Goal: Task Accomplishment & Management: Manage account settings

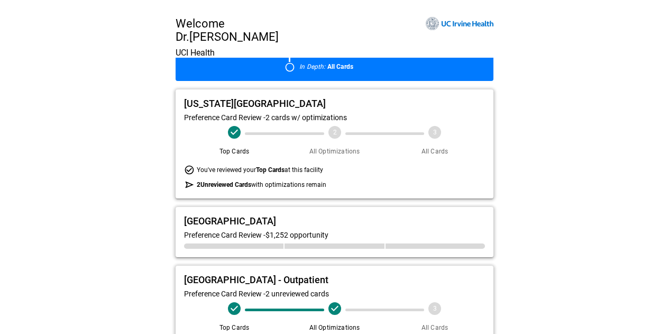
scroll to position [106, 0]
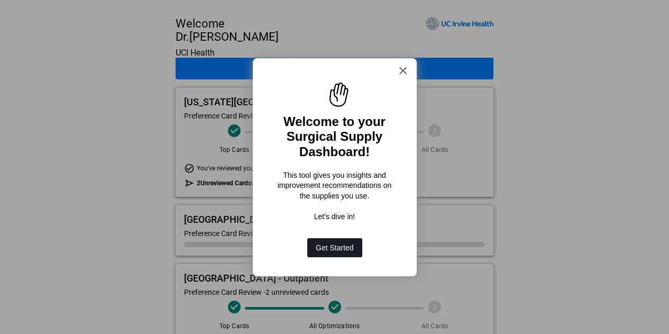
click at [341, 246] on button "Get Started" at bounding box center [334, 247] width 55 height 19
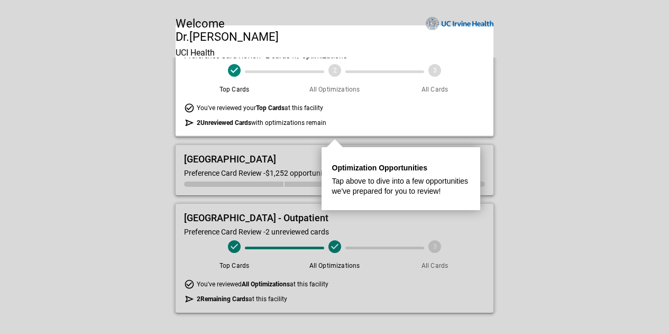
scroll to position [170, 0]
click at [350, 176] on p "Tap above to dive into a few opportunities we've prepared for you to review!" at bounding box center [400, 186] width 137 height 21
click at [339, 108] on div "You've reviewed your Top Cards at this facility" at bounding box center [334, 108] width 301 height 11
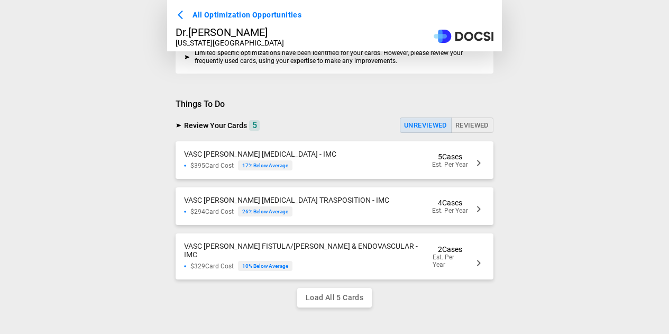
scroll to position [366, 0]
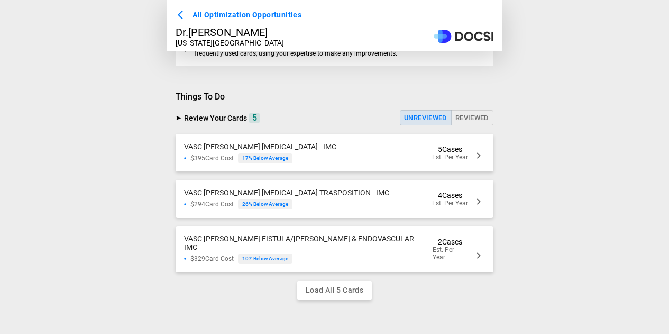
click at [229, 119] on span "Review Your Cards" at bounding box center [215, 118] width 63 height 8
click at [419, 122] on button "Unreviewed" at bounding box center [426, 117] width 52 height 15
click at [351, 156] on div "VASC Chen AV FISTULA - IMC $395 Card Cost 17 % Below Average 5 Cases Est. Per Y…" at bounding box center [335, 153] width 318 height 38
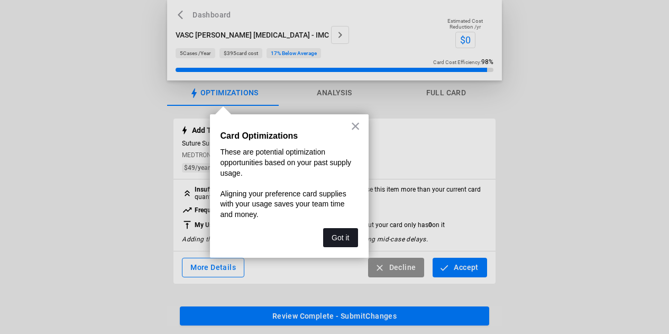
click at [339, 232] on button "Got it" at bounding box center [340, 237] width 34 height 19
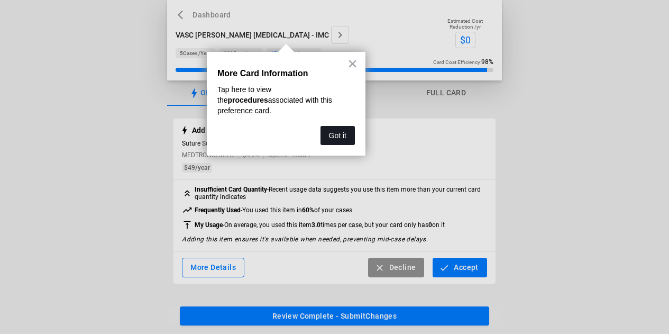
click at [336, 126] on button "Got it" at bounding box center [337, 135] width 34 height 19
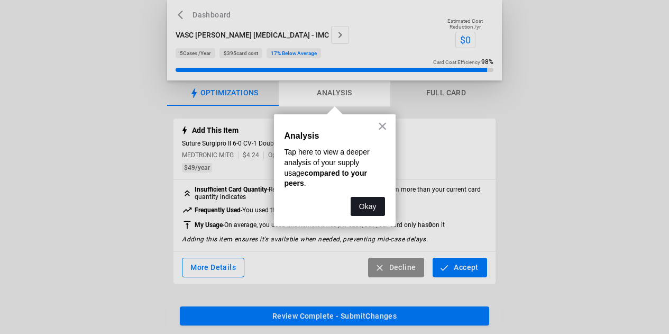
click at [376, 197] on button "Okay" at bounding box center [367, 206] width 34 height 19
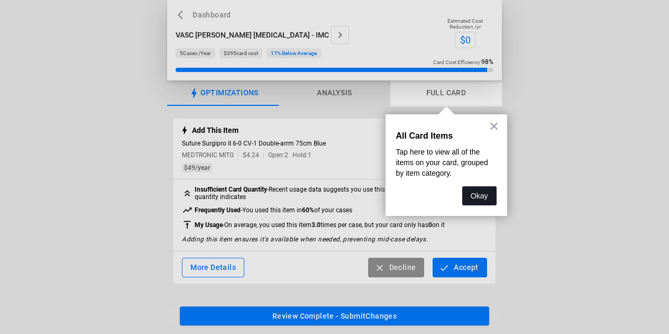
click at [467, 196] on button "Okay" at bounding box center [479, 195] width 34 height 19
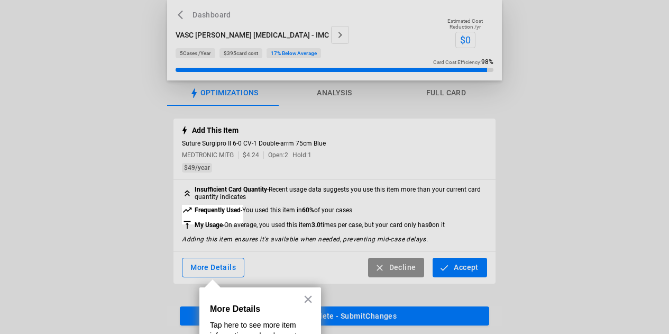
scroll to position [55, 0]
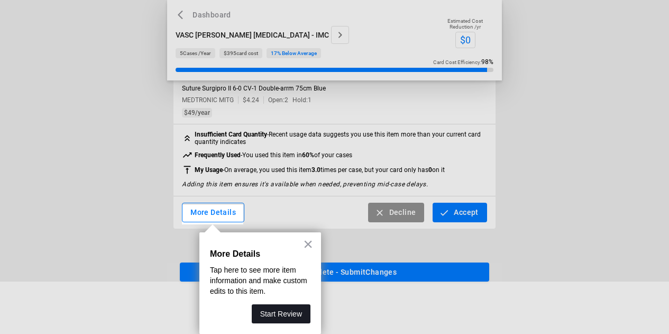
click at [288, 310] on button "Start Review" at bounding box center [281, 313] width 59 height 19
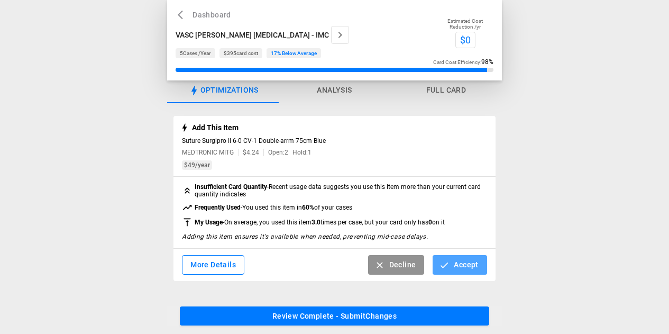
click at [456, 265] on button "Accept" at bounding box center [459, 265] width 54 height 20
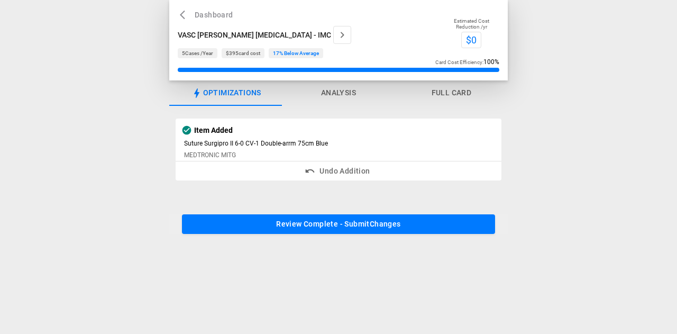
click at [369, 223] on button "Review Complete - Submit Changes" at bounding box center [338, 224] width 313 height 20
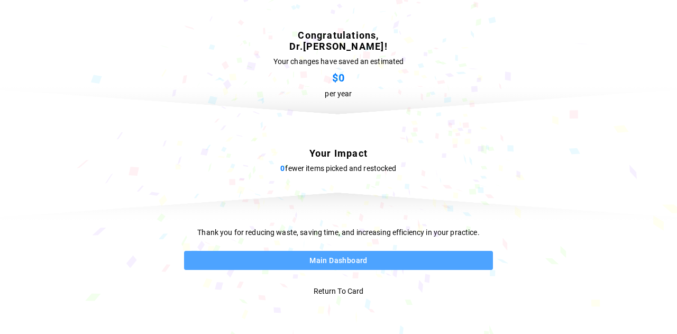
click at [345, 261] on button "Main Dashboard" at bounding box center [338, 261] width 309 height 20
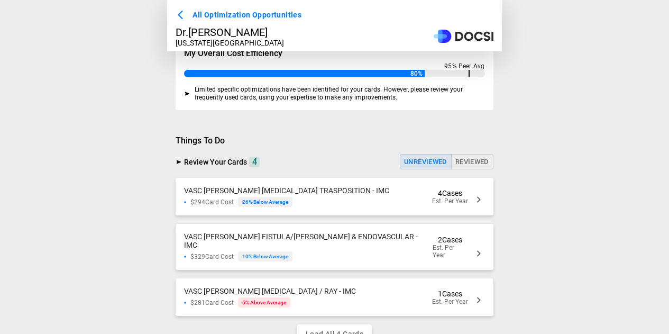
scroll to position [366, 0]
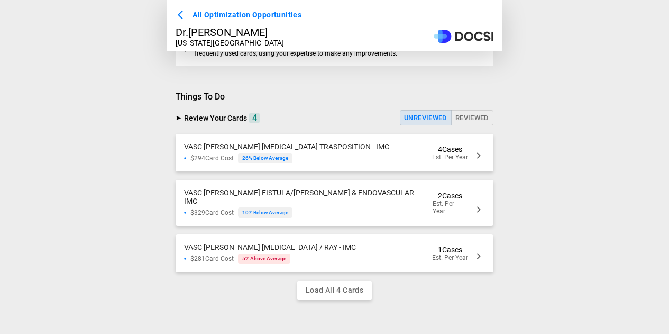
click at [280, 151] on span "VASC Chen AV FISTULA TRASPOSITION - IMC" at bounding box center [286, 146] width 205 height 8
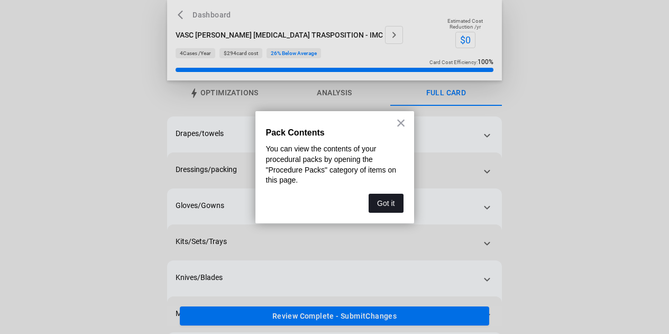
click at [378, 201] on button "Got it" at bounding box center [385, 202] width 34 height 19
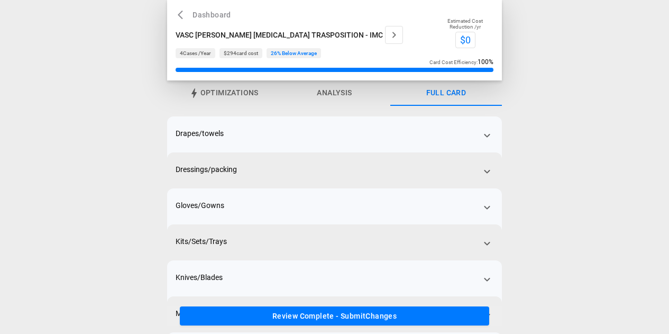
click at [227, 91] on span "Optimizations" at bounding box center [229, 93] width 58 height 10
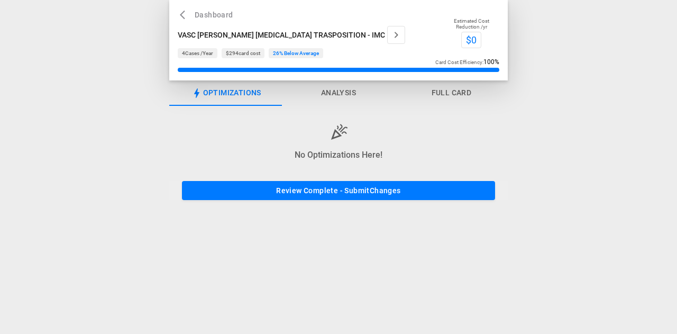
click at [328, 92] on button "Analysis" at bounding box center [338, 92] width 113 height 25
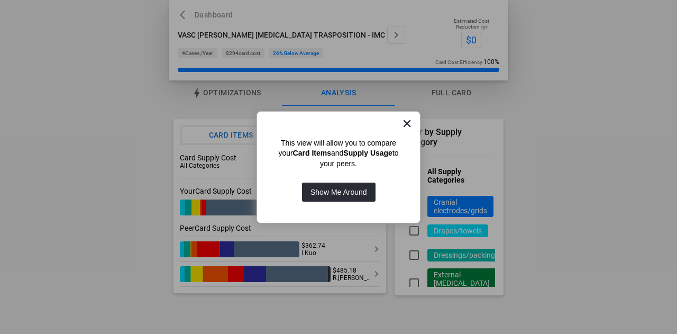
click at [407, 124] on button "×" at bounding box center [407, 123] width 10 height 17
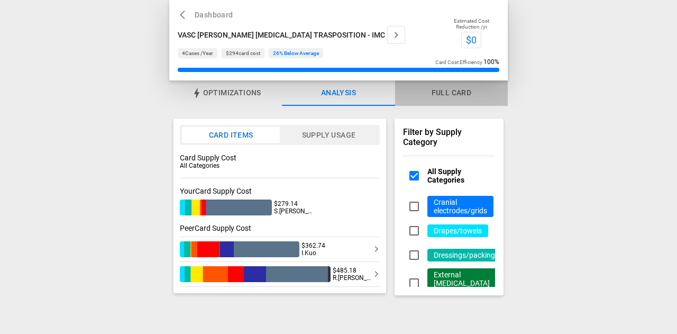
click at [460, 92] on button "Full Card" at bounding box center [451, 92] width 113 height 25
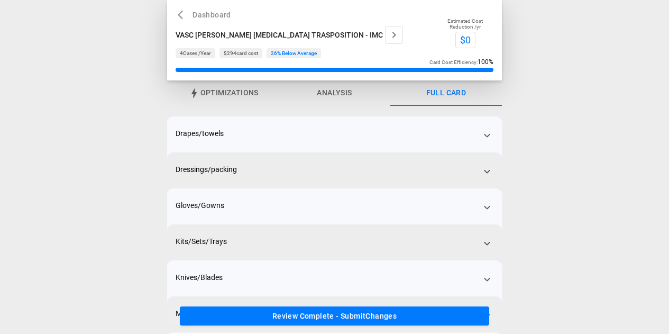
click at [430, 139] on div "Drapes/towels" at bounding box center [334, 144] width 335 height 57
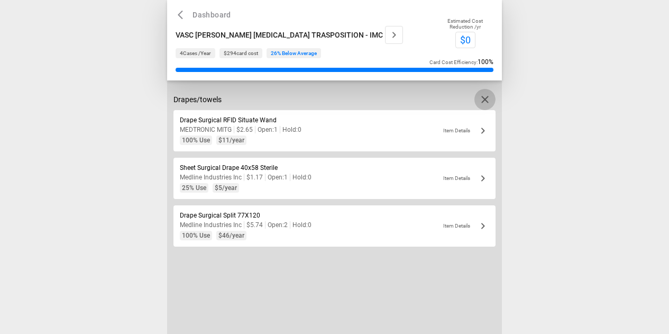
click at [485, 99] on icon "button" at bounding box center [484, 99] width 7 height 7
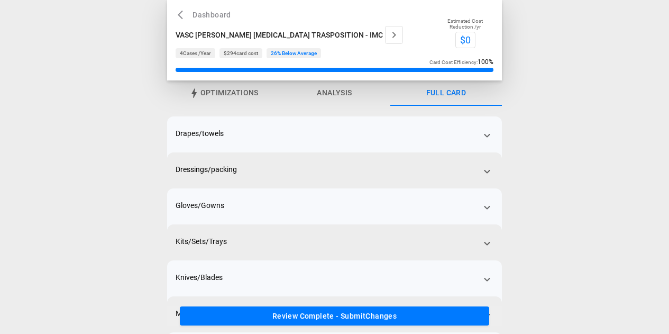
click at [428, 178] on div "Dressings/packing" at bounding box center [334, 180] width 335 height 57
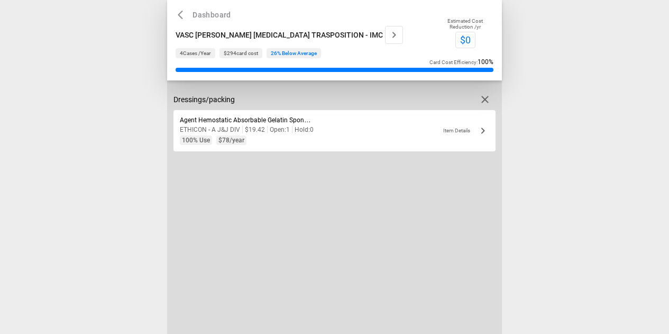
click at [277, 122] on span "Agent Hemostatic Absorbable Gelatin Sponge 8x12.5cm 2mm Surgifoam Sterile" at bounding box center [294, 119] width 229 height 7
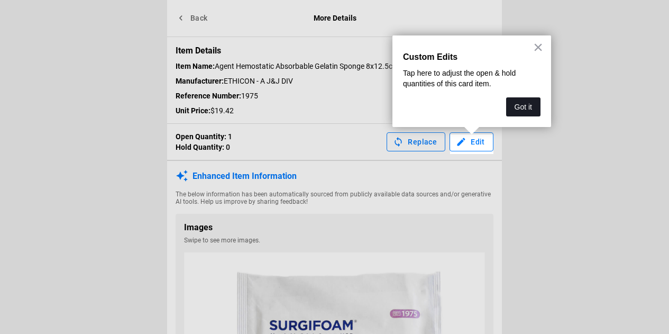
click at [528, 110] on button "Got it" at bounding box center [523, 106] width 34 height 19
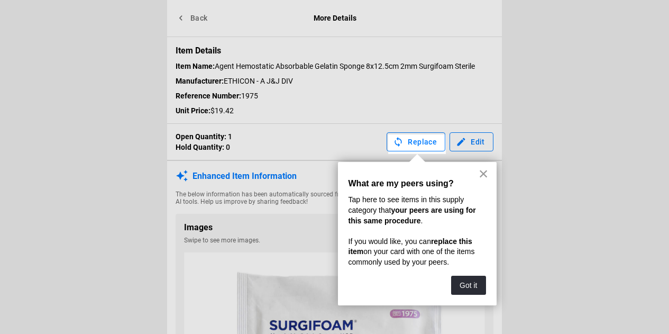
click at [485, 173] on button "×" at bounding box center [483, 173] width 10 height 17
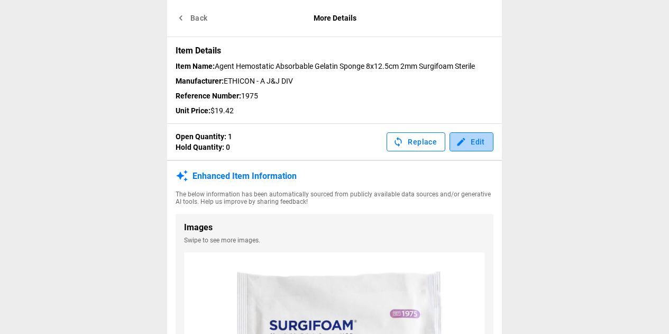
click at [477, 144] on button "Edit" at bounding box center [471, 142] width 44 height 20
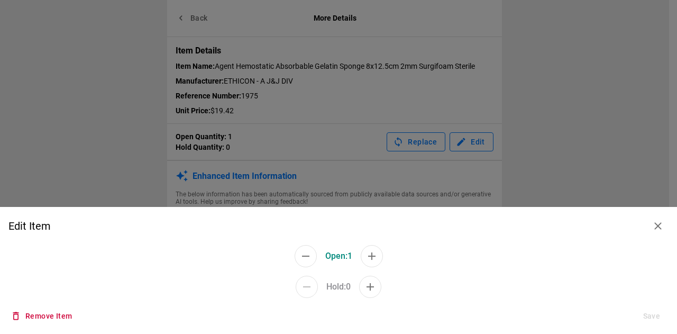
click at [308, 259] on icon "button" at bounding box center [305, 256] width 13 height 13
click at [649, 316] on button "Save" at bounding box center [651, 316] width 34 height 20
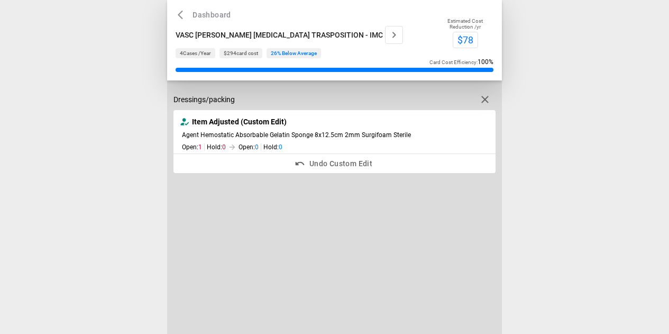
click at [384, 41] on div "VASC Chen AV FISTULA TRASPOSITION - IMC" at bounding box center [300, 35] width 248 height 18
click at [483, 100] on icon "button" at bounding box center [484, 99] width 13 height 13
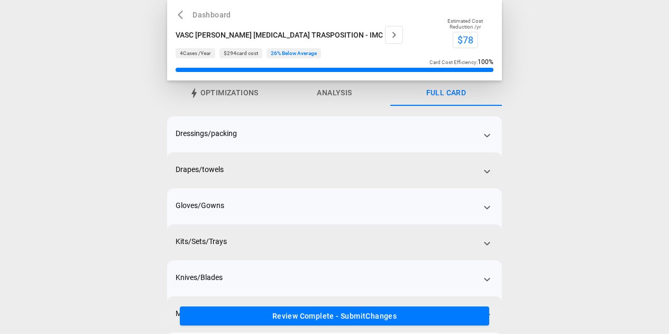
click at [382, 202] on div "Gloves/Gowns" at bounding box center [334, 216] width 335 height 57
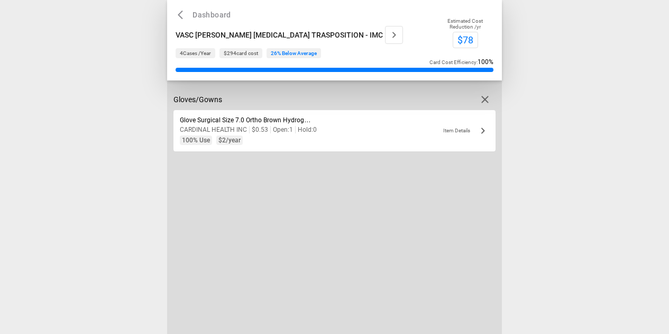
click at [488, 102] on icon "button" at bounding box center [484, 99] width 13 height 13
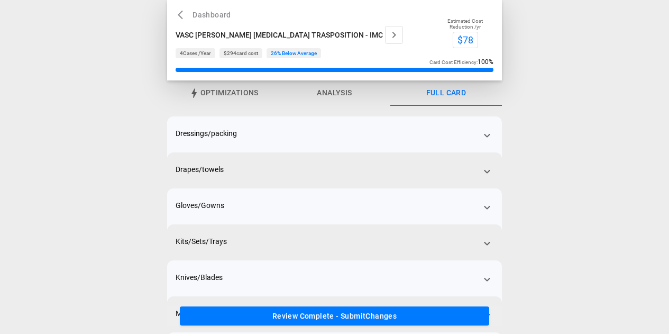
click at [365, 206] on div "Gloves/Gowns" at bounding box center [334, 216] width 335 height 57
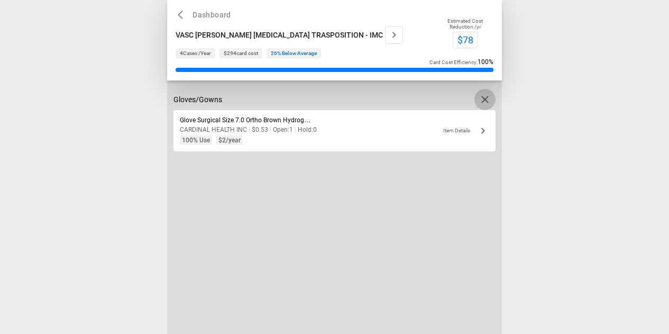
click at [484, 102] on icon "button" at bounding box center [484, 99] width 13 height 13
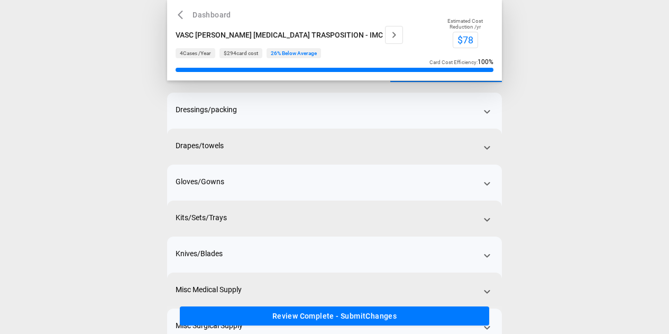
scroll to position [53, 0]
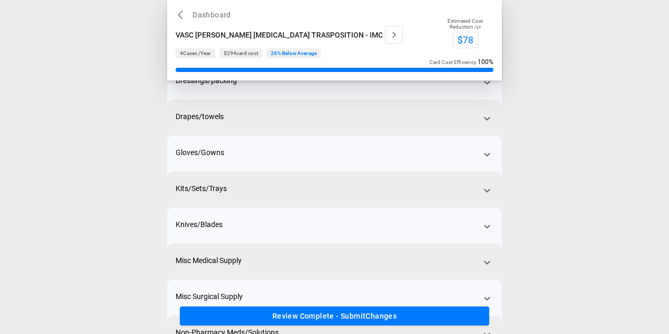
click at [374, 186] on div "Kits/Sets/Trays" at bounding box center [334, 199] width 335 height 57
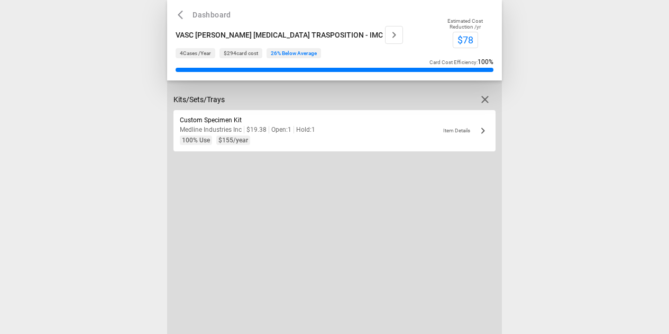
click at [392, 122] on div "Custom Specimen Kit Medline Industries Inc $19.38 Open: 1 Hold: 1 100 % Use $15…" at bounding box center [296, 130] width 232 height 29
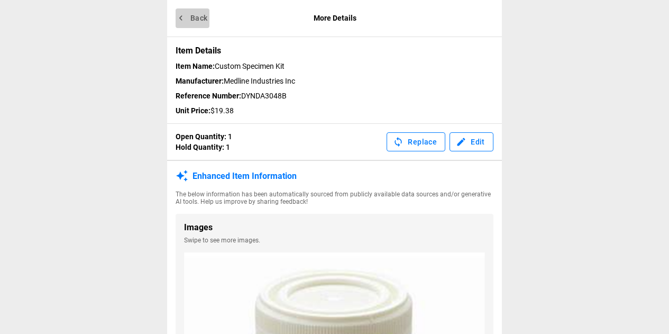
click at [191, 20] on button "Back" at bounding box center [193, 18] width 34 height 20
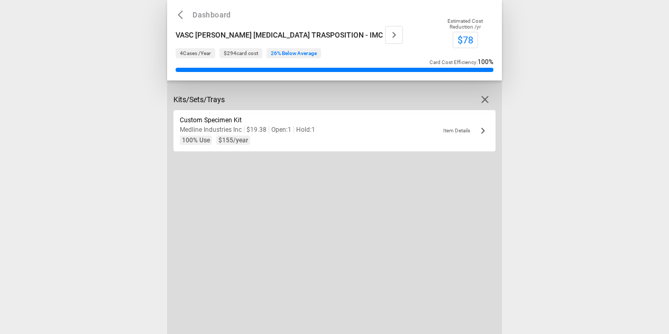
click at [483, 95] on icon "button" at bounding box center [484, 99] width 13 height 13
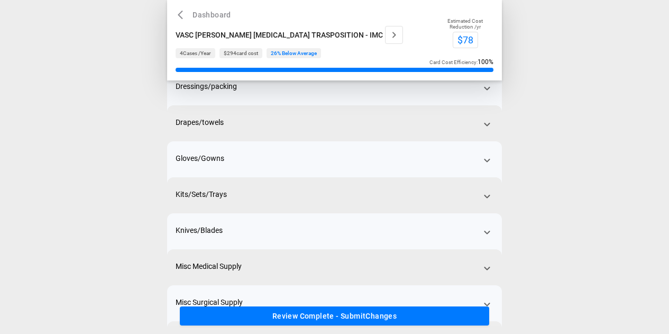
scroll to position [106, 0]
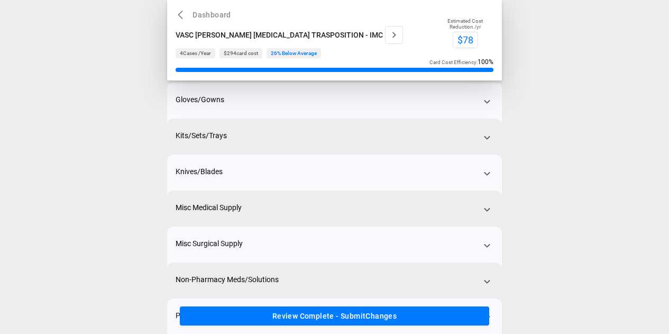
click at [372, 178] on div "Knives/Blades" at bounding box center [334, 182] width 335 height 57
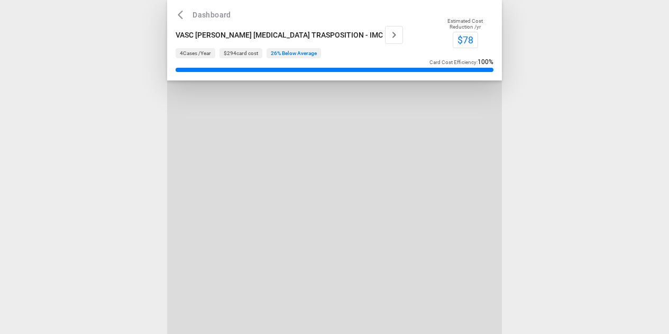
scroll to position [0, 0]
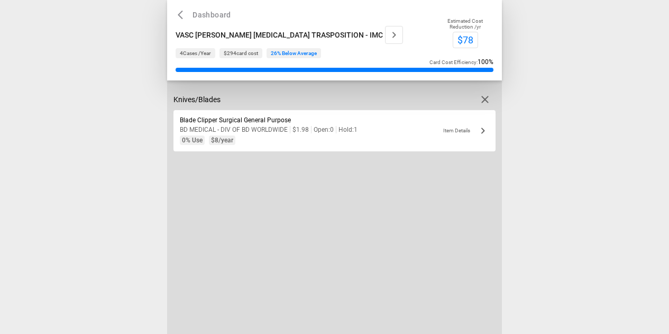
click at [484, 95] on icon "button" at bounding box center [484, 99] width 13 height 13
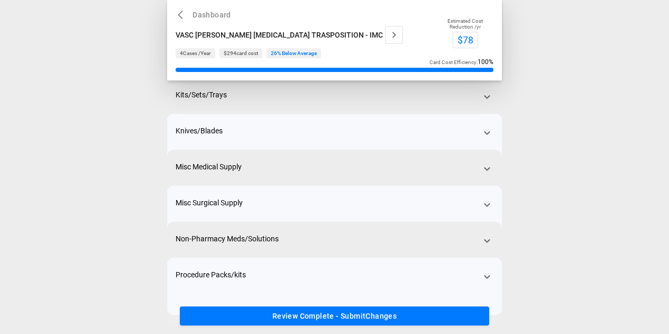
scroll to position [159, 0]
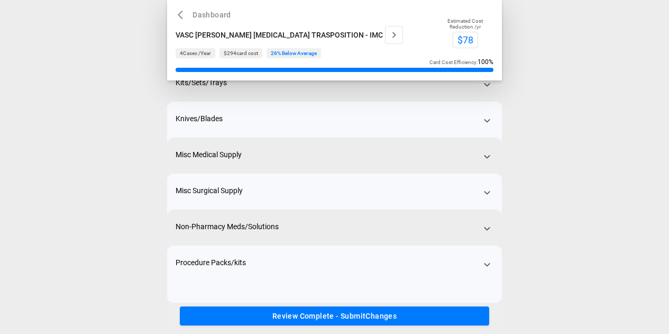
click at [372, 150] on div "Misc Medical Supply" at bounding box center [334, 165] width 335 height 57
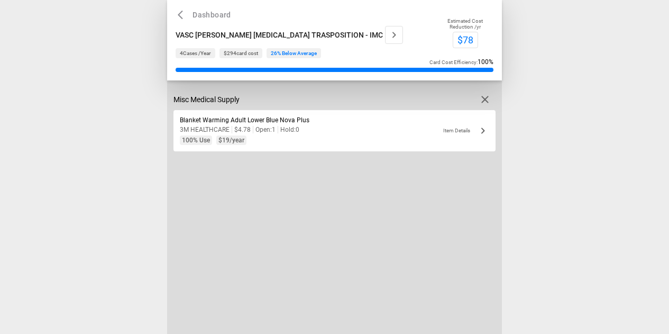
click at [485, 102] on icon "button" at bounding box center [484, 99] width 13 height 13
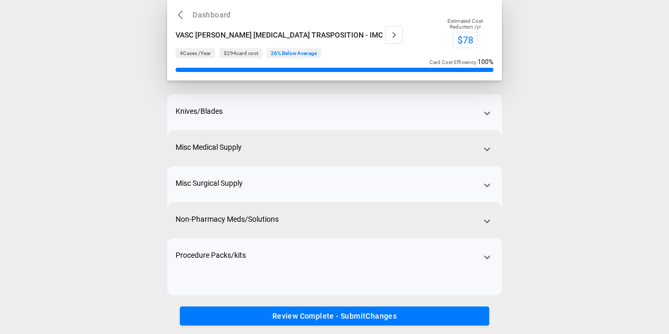
scroll to position [168, 0]
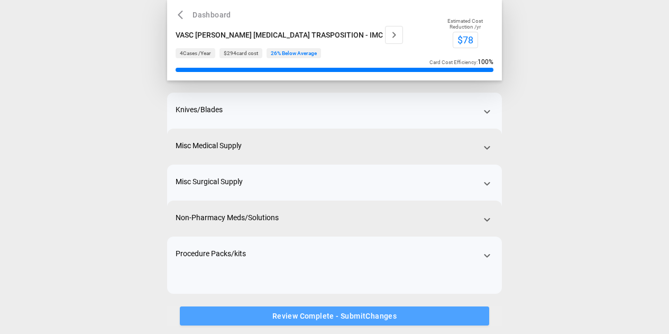
click at [395, 313] on button "Review Complete - Submit Changes" at bounding box center [334, 316] width 309 height 20
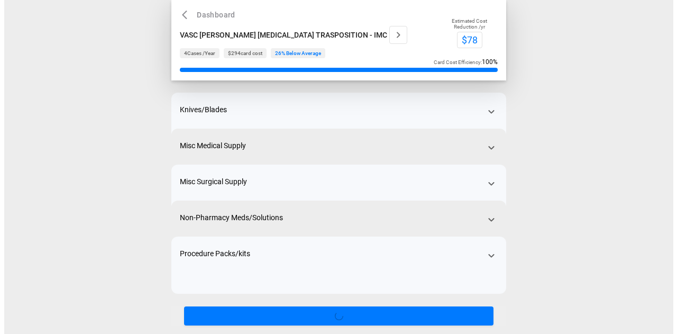
scroll to position [0, 0]
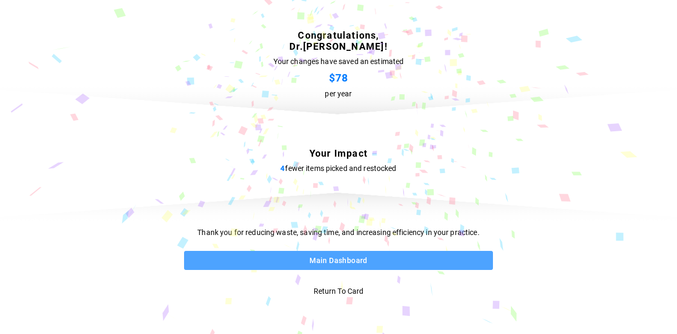
click at [349, 263] on button "Main Dashboard" at bounding box center [338, 261] width 309 height 20
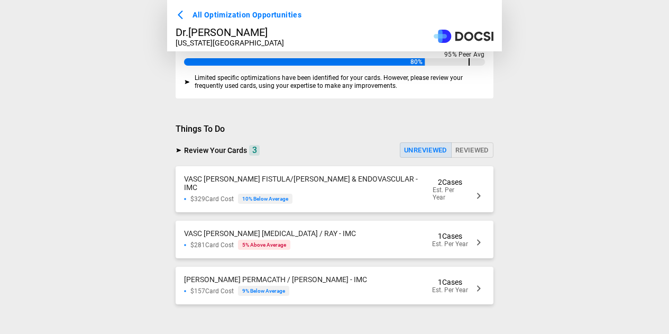
scroll to position [339, 0]
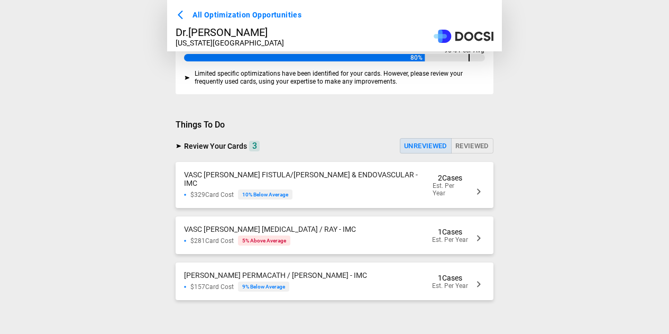
click at [339, 185] on div "VASC Chen AV FISTULA/GRAFT & ENDOVASCULAR - IMC $329 Card Cost 10 % Below Avera…" at bounding box center [307, 184] width 246 height 29
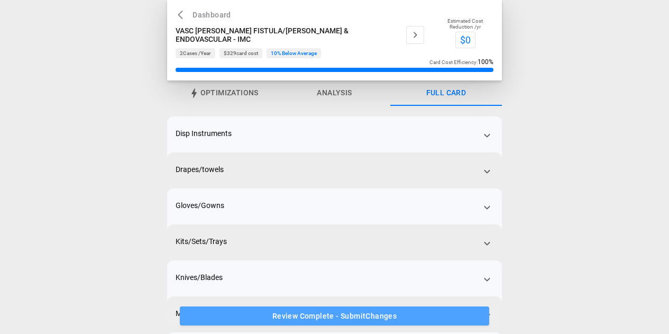
click at [193, 308] on button "Review Complete - Submit Changes" at bounding box center [334, 316] width 309 height 20
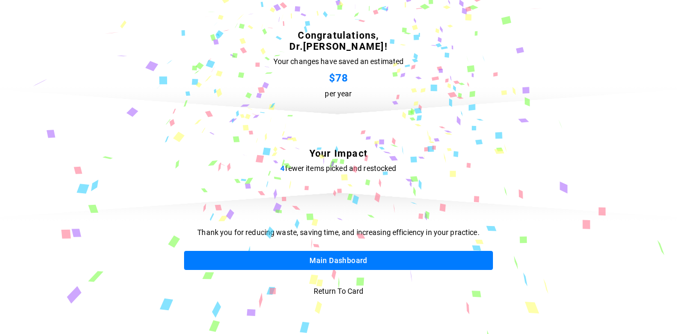
click at [334, 262] on button "Main Dashboard" at bounding box center [338, 261] width 309 height 20
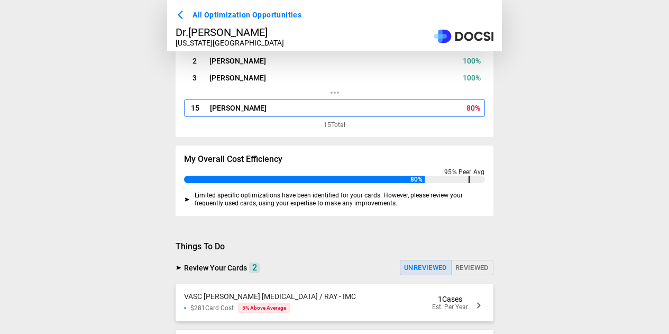
scroll to position [292, 0]
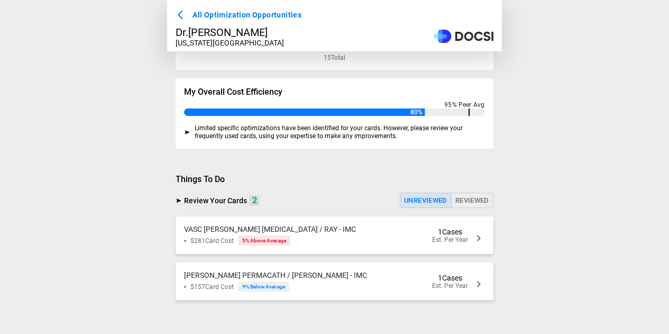
click at [326, 234] on div "VASC Chen AMPUTATION TOE / RAY - IMC $281 Card Cost 5 % Above Average 1 Cases E…" at bounding box center [335, 235] width 318 height 38
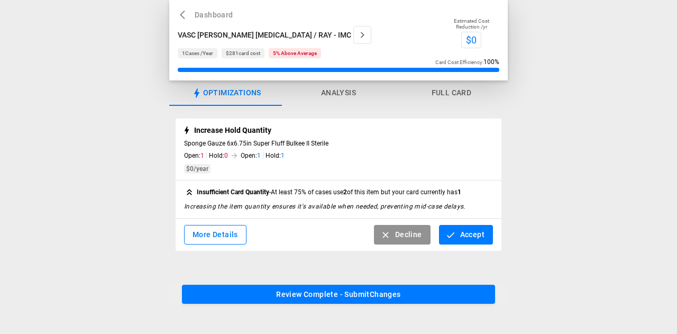
click at [473, 236] on button "Accept" at bounding box center [466, 235] width 54 height 20
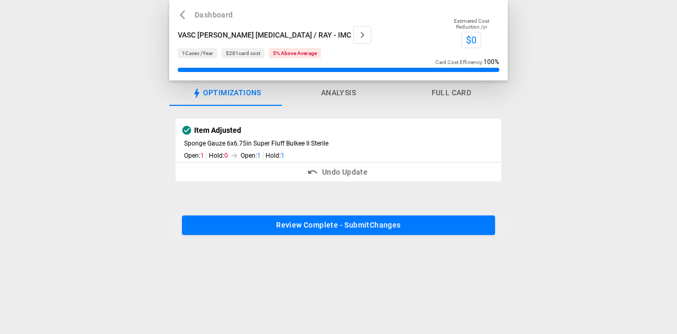
click at [322, 223] on button "Review Complete - Submit Changes" at bounding box center [338, 225] width 313 height 20
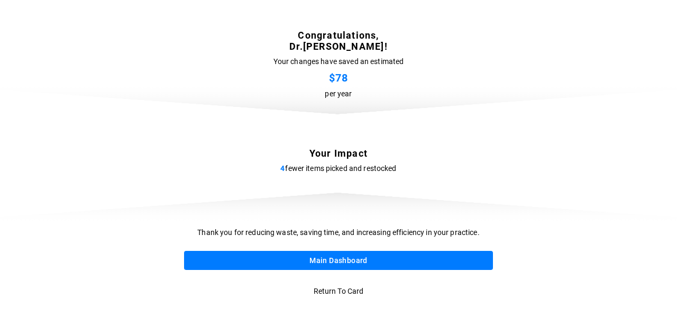
click at [339, 259] on button "Main Dashboard" at bounding box center [338, 261] width 309 height 20
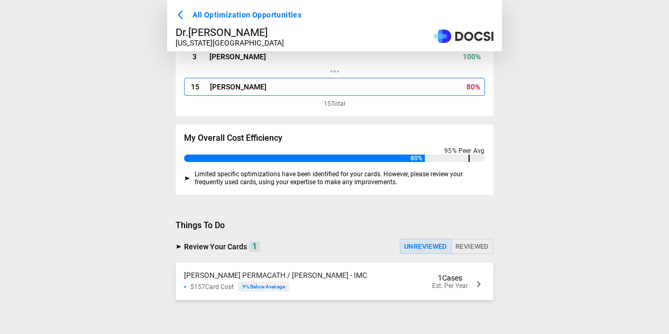
scroll to position [245, 0]
click at [353, 272] on div "VASC Chen PERMACATH / HICKMAN - IMC $157 Card Cost 9 % Below Average 1 Cases Es…" at bounding box center [335, 281] width 318 height 38
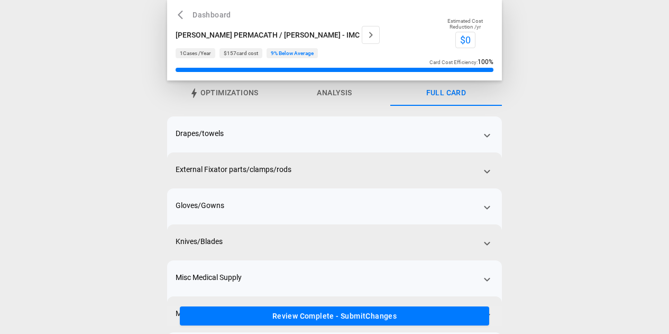
click at [331, 170] on div "External Fixator parts/clamps/rods" at bounding box center [334, 180] width 335 height 57
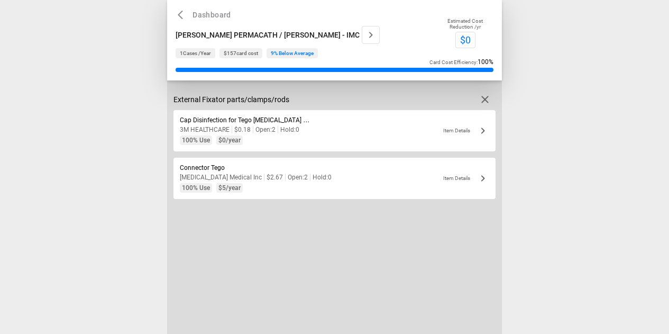
click at [355, 93] on div "External Fixator parts/clamps/rods" at bounding box center [334, 99] width 322 height 21
click at [485, 95] on icon "button" at bounding box center [484, 99] width 13 height 13
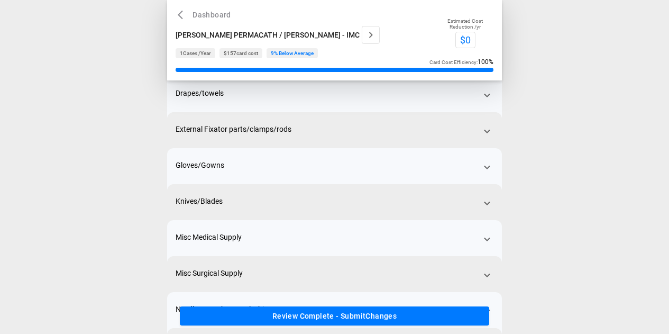
scroll to position [53, 0]
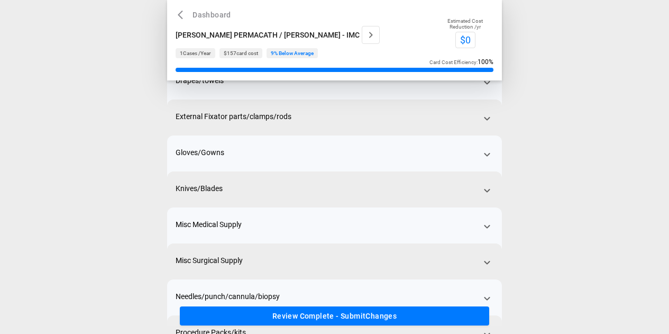
click at [326, 188] on div "Knives/Blades" at bounding box center [334, 199] width 335 height 57
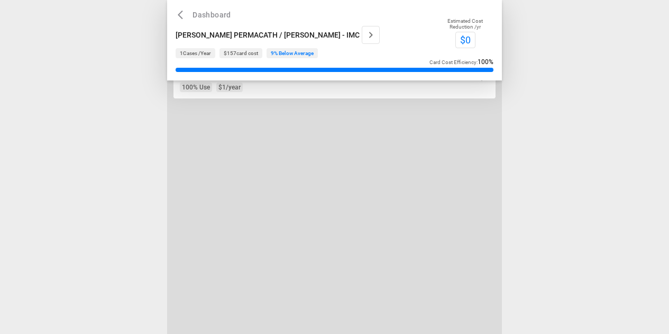
scroll to position [0, 0]
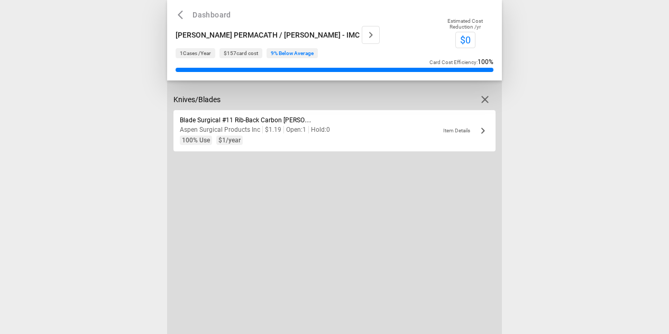
click at [488, 99] on icon "button" at bounding box center [484, 99] width 13 height 13
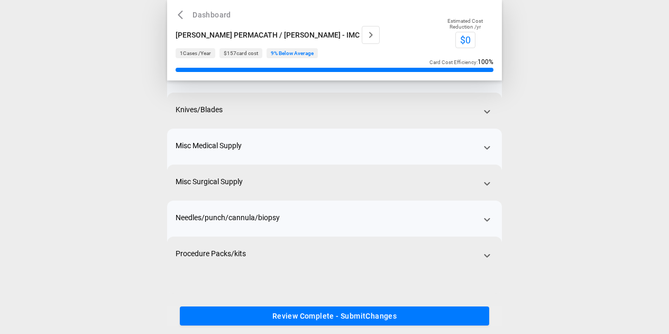
scroll to position [132, 0]
click at [345, 318] on button "Review Complete - Submit Changes" at bounding box center [334, 316] width 309 height 20
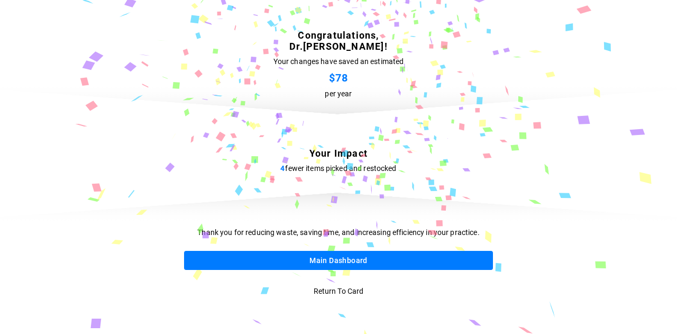
click at [347, 258] on button "Main Dashboard" at bounding box center [338, 261] width 309 height 20
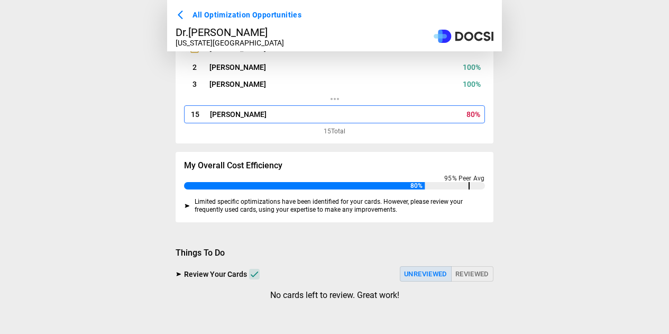
scroll to position [216, 0]
click at [463, 272] on button "Reviewed" at bounding box center [472, 273] width 42 height 15
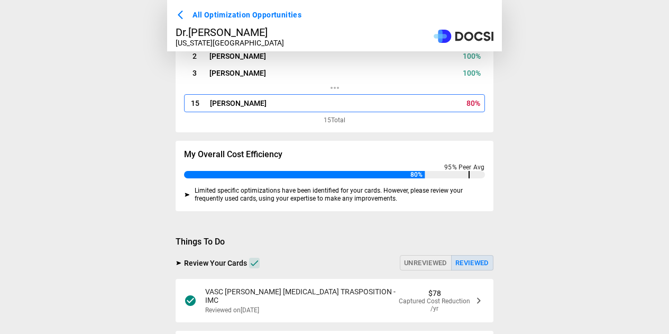
click at [400, 270] on button "Unreviewed" at bounding box center [426, 262] width 52 height 15
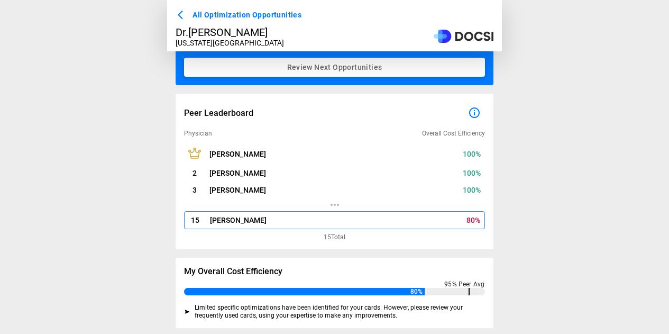
scroll to position [0, 0]
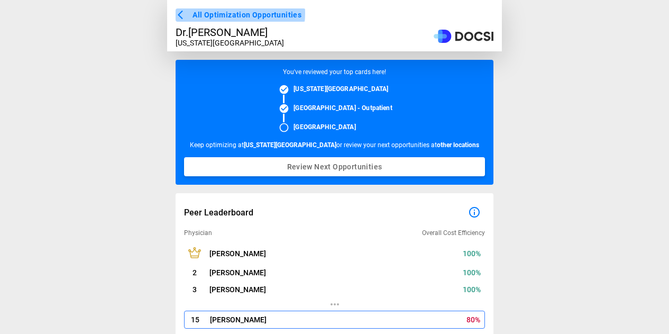
click at [224, 13] on span "All Optimization Opportunities" at bounding box center [246, 14] width 109 height 13
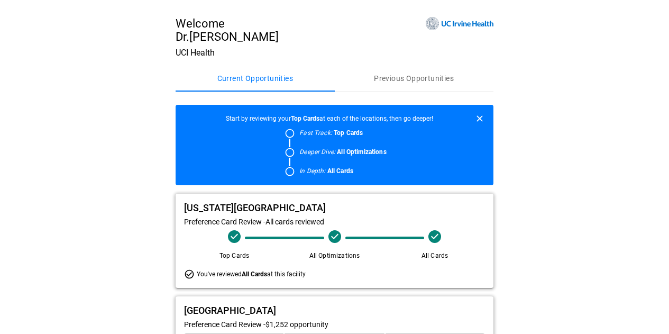
scroll to position [155, 0]
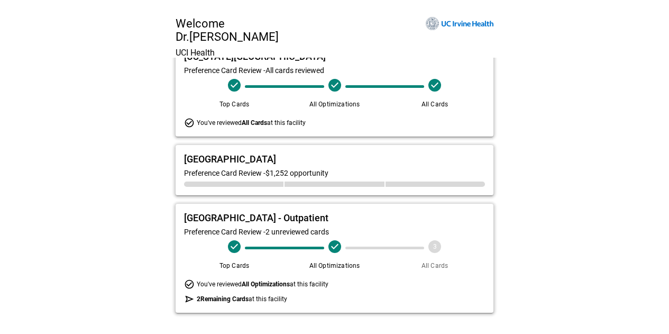
click at [266, 300] on span "2 Remaining Cards at this facility" at bounding box center [242, 298] width 90 height 7
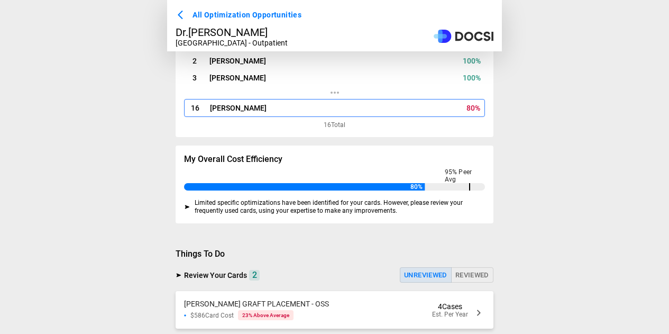
scroll to position [293, 0]
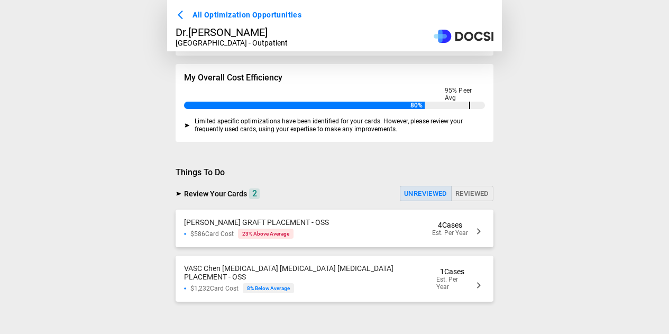
click at [343, 228] on div "VASC Chen AV GRAFT PLACEMENT - OSS $586 Card Cost 23 % Above Average 4 Cases Es…" at bounding box center [335, 228] width 318 height 38
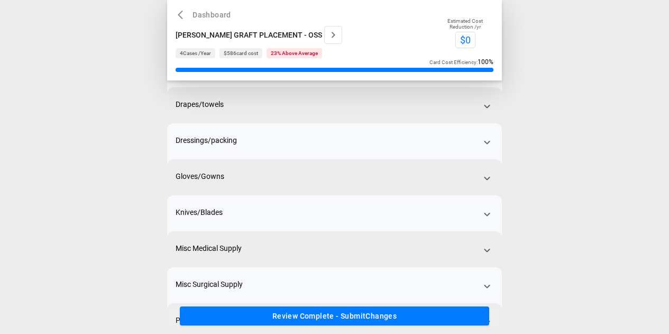
scroll to position [62, 0]
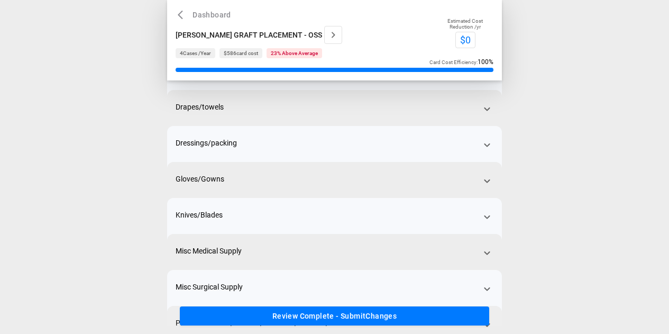
click at [369, 214] on div "Knives/Blades" at bounding box center [334, 226] width 335 height 57
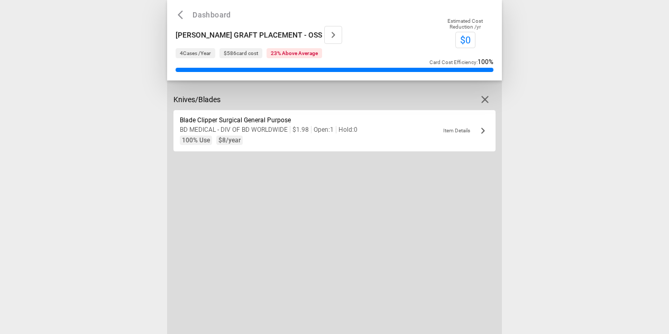
click at [336, 99] on div "Knives/Blades" at bounding box center [334, 99] width 322 height 21
click at [485, 100] on icon "button" at bounding box center [484, 99] width 7 height 7
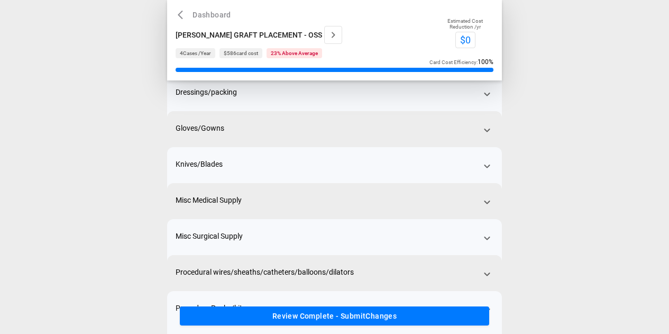
scroll to position [168, 0]
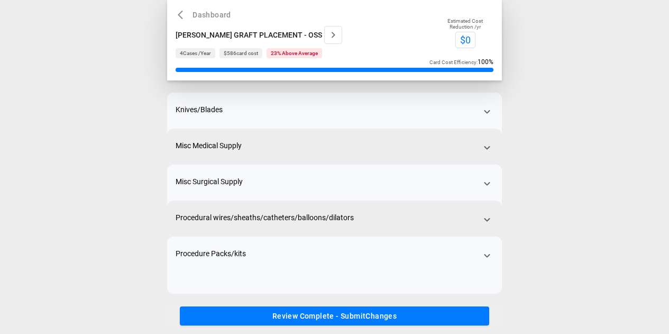
click at [326, 263] on div "Procedure Packs/kits" at bounding box center [334, 264] width 335 height 57
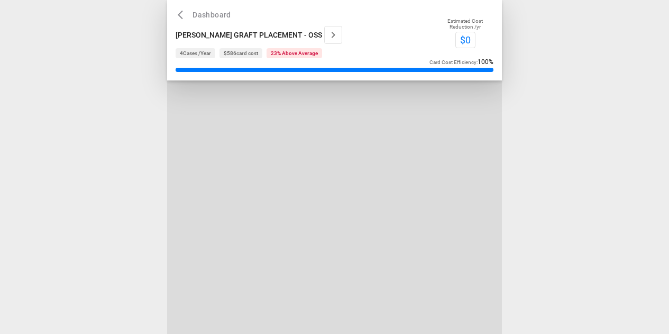
scroll to position [0, 0]
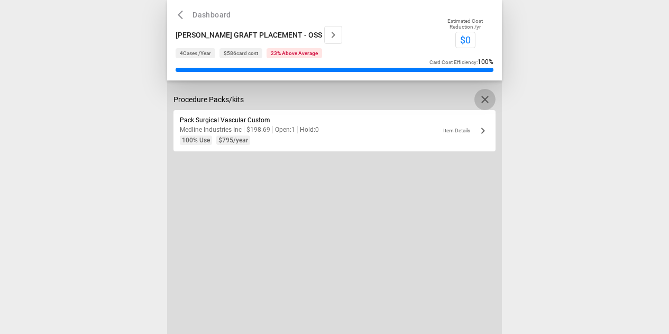
click at [483, 96] on icon "button" at bounding box center [484, 99] width 13 height 13
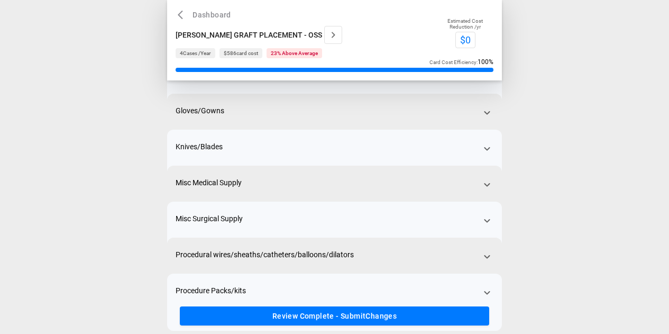
scroll to position [168, 0]
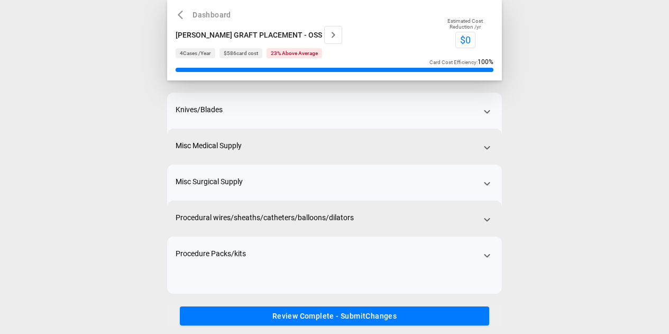
click at [372, 312] on button "Review Complete - Submit Changes" at bounding box center [334, 316] width 309 height 20
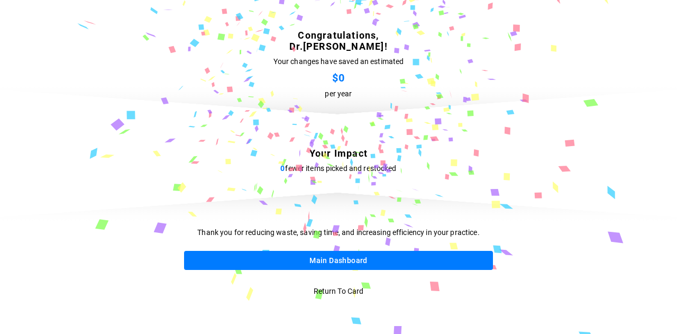
click at [349, 257] on button "Main Dashboard" at bounding box center [338, 261] width 309 height 20
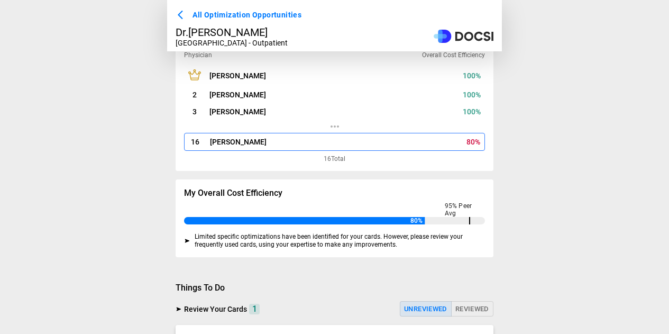
scroll to position [246, 0]
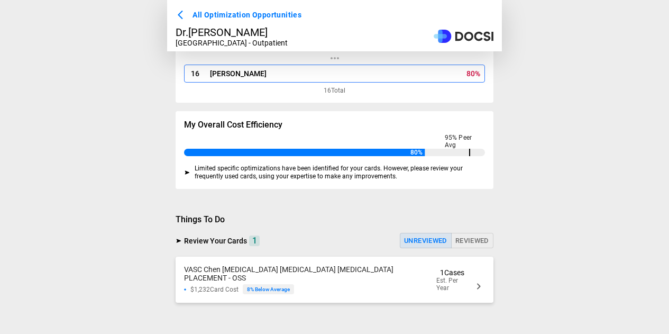
click at [339, 278] on div "VASC Chen PERITONEAL DIALYSIS CATHETER LAPAROSCOPIC PLACEMENT - OSS" at bounding box center [309, 273] width 250 height 17
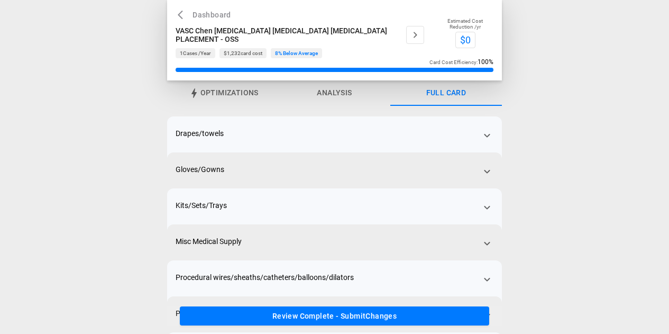
click at [325, 137] on div "Drapes/towels" at bounding box center [334, 144] width 335 height 57
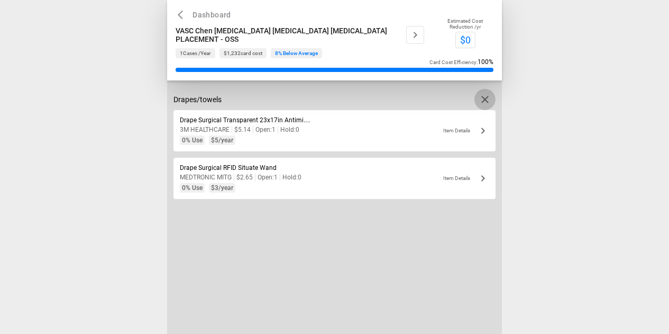
click at [482, 97] on icon "button" at bounding box center [484, 99] width 7 height 7
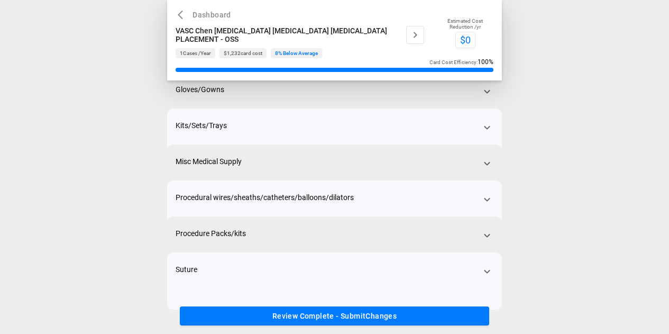
scroll to position [96, 0]
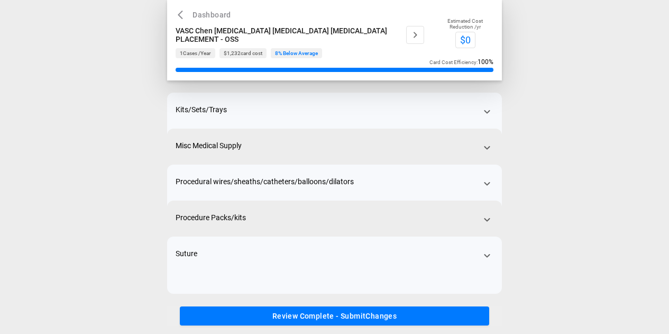
click at [337, 261] on div "Suture" at bounding box center [334, 264] width 335 height 57
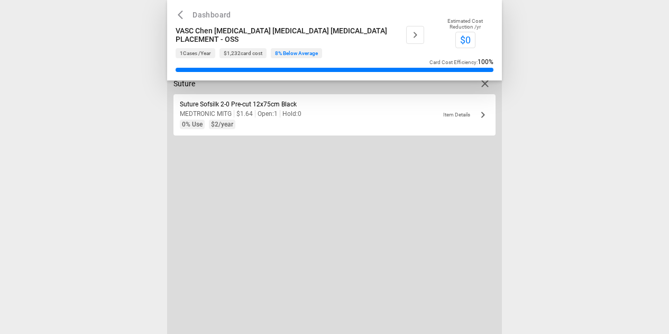
scroll to position [0, 0]
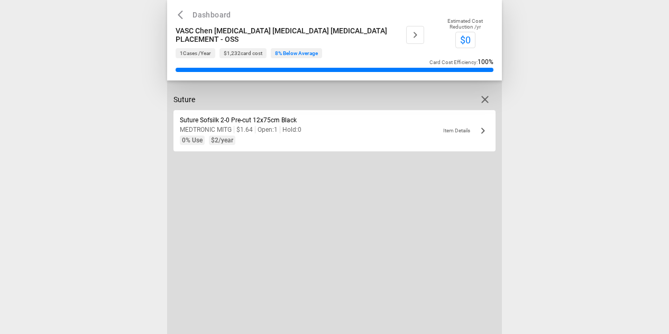
click at [486, 95] on icon "button" at bounding box center [484, 99] width 13 height 13
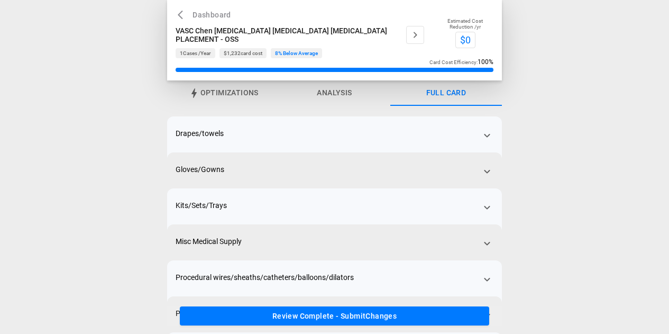
scroll to position [96, 0]
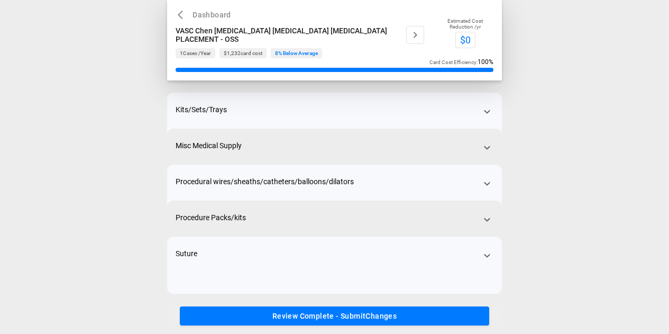
click at [352, 314] on button "Review Complete - Submit Changes" at bounding box center [334, 316] width 309 height 20
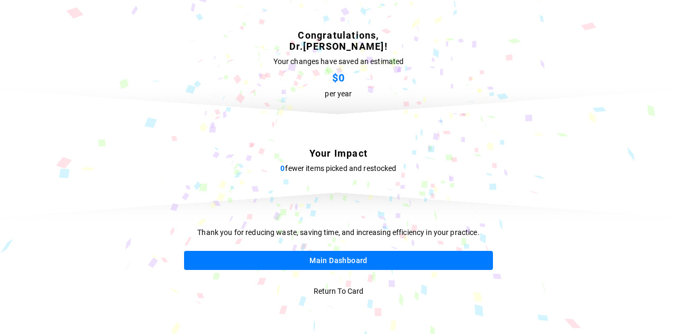
click at [346, 266] on button "Main Dashboard" at bounding box center [338, 261] width 309 height 20
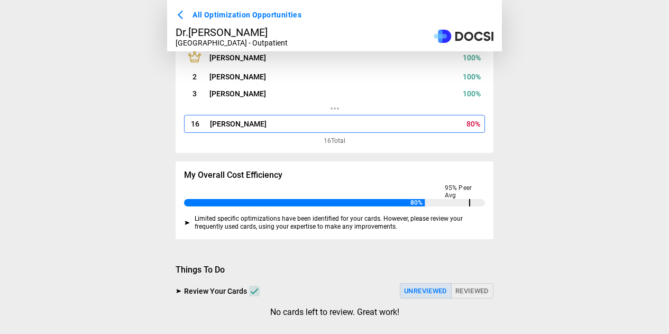
scroll to position [208, 0]
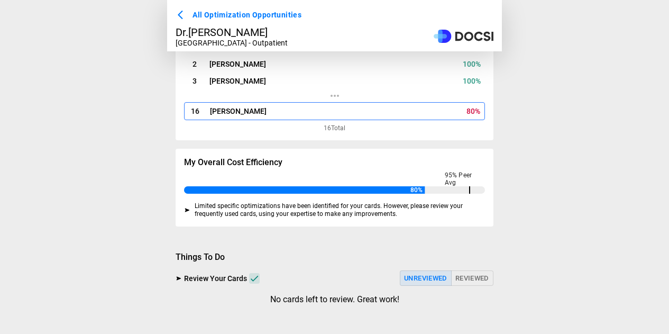
click at [303, 209] on span "Limited specific optimizations have been identified for your cards. However, pl…" at bounding box center [340, 210] width 290 height 16
click at [187, 208] on icon at bounding box center [187, 210] width 6 height 6
click at [189, 207] on icon at bounding box center [187, 210] width 6 height 6
click at [435, 196] on div "My Overall Cost Efficiency 95 % Peer Avg" at bounding box center [335, 175] width 318 height 53
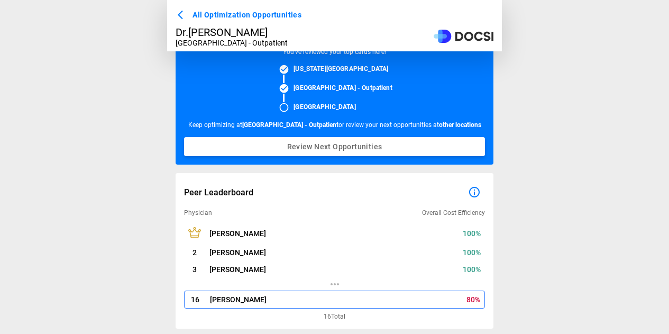
scroll to position [0, 0]
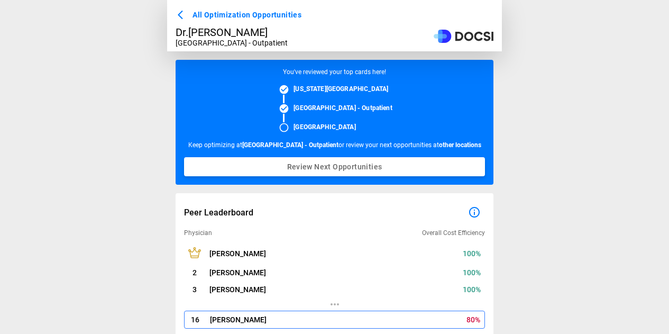
click at [253, 15] on span "All Optimization Opportunities" at bounding box center [246, 14] width 109 height 13
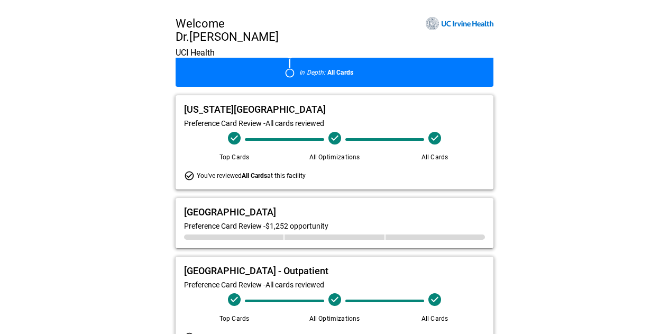
scroll to position [141, 0]
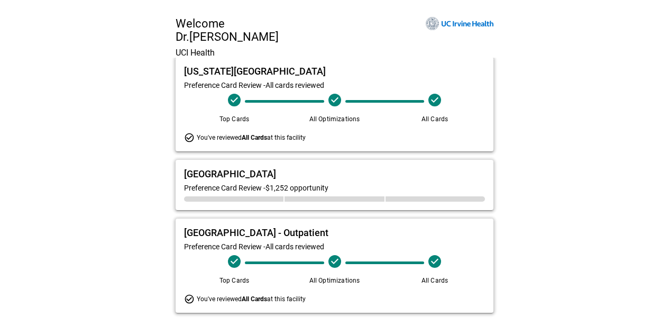
click at [318, 172] on div "[GEOGRAPHIC_DATA]" at bounding box center [334, 173] width 301 height 11
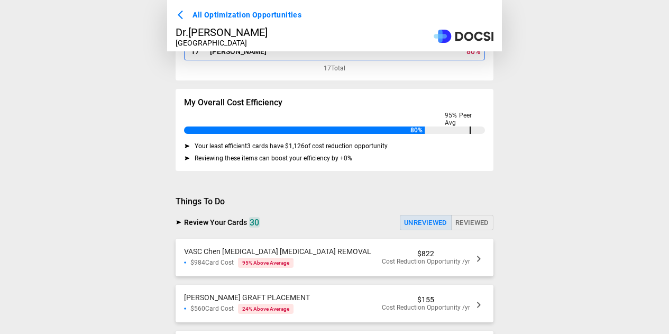
scroll to position [234, 0]
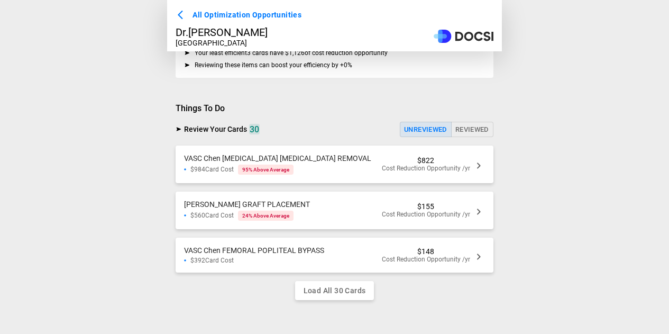
click at [344, 164] on div "$984 Card Cost 95 % Above Average" at bounding box center [277, 169] width 187 height 10
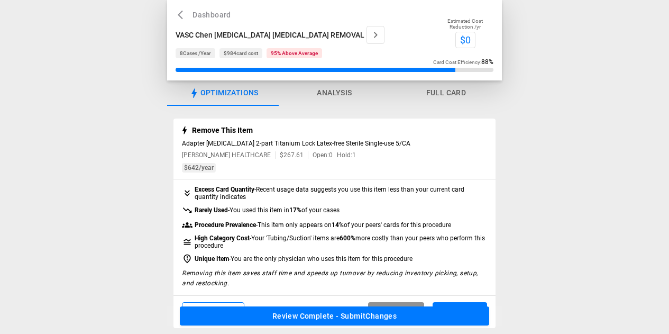
scroll to position [53, 0]
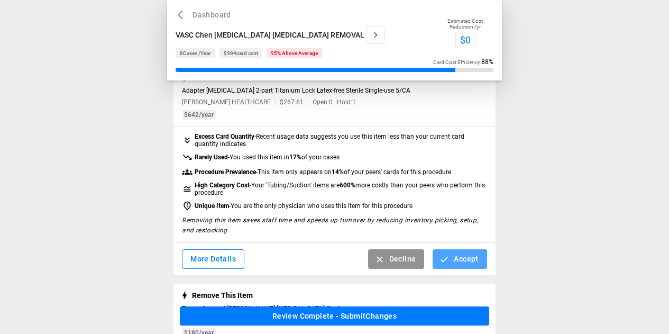
click at [451, 259] on button "Accept" at bounding box center [459, 259] width 54 height 20
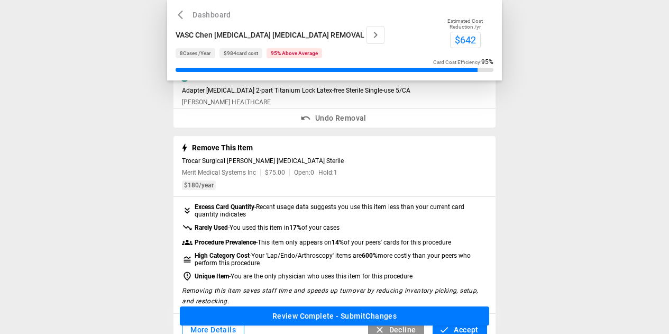
scroll to position [106, 0]
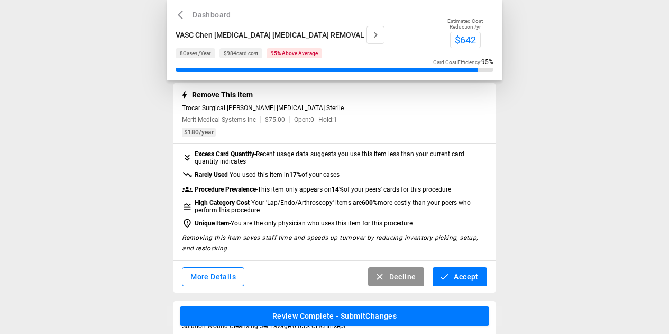
click at [231, 281] on button "More Details" at bounding box center [213, 277] width 62 height 20
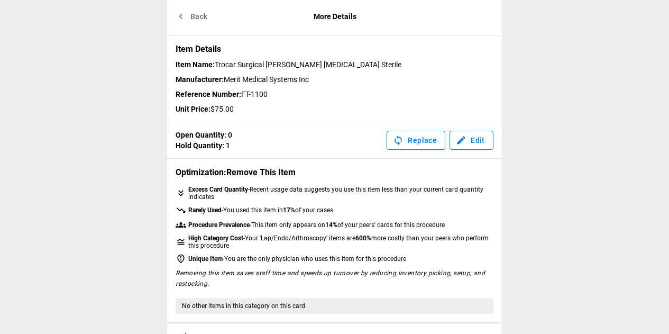
scroll to position [0, 0]
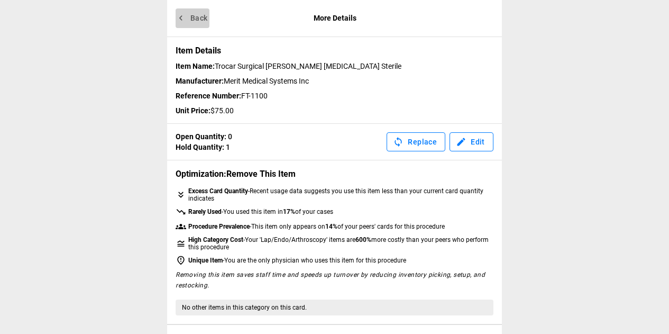
click at [195, 18] on button "Back" at bounding box center [193, 18] width 34 height 20
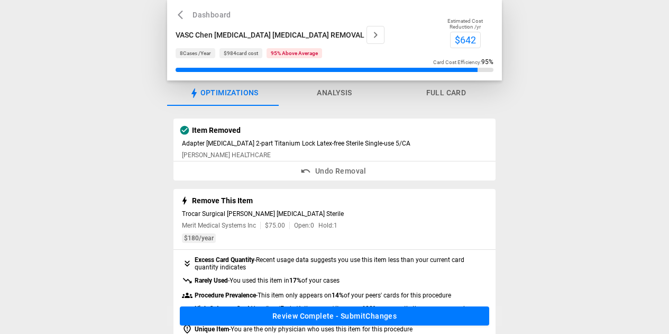
scroll to position [106, 0]
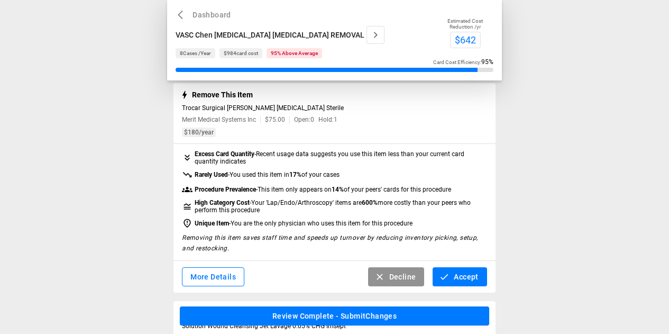
click at [469, 280] on button "Accept" at bounding box center [459, 277] width 54 height 20
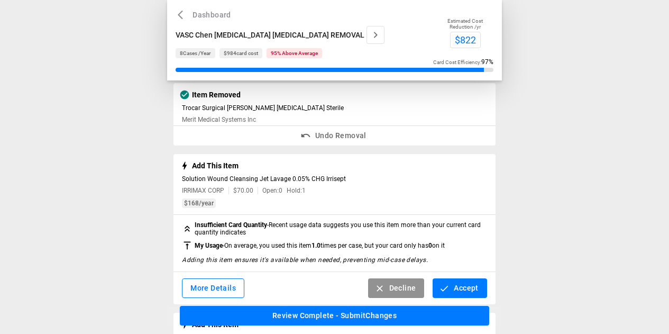
click at [462, 291] on button "Accept" at bounding box center [459, 288] width 54 height 20
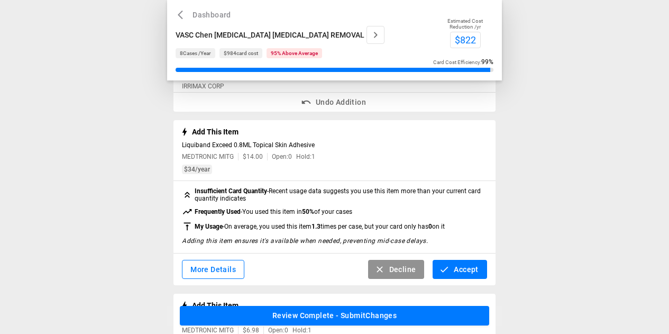
scroll to position [211, 0]
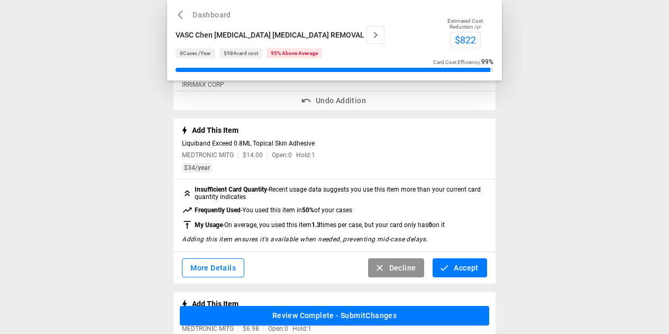
click at [459, 267] on button "Accept" at bounding box center [459, 268] width 54 height 20
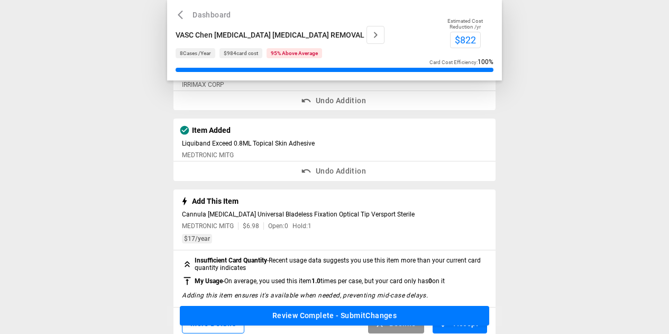
scroll to position [264, 0]
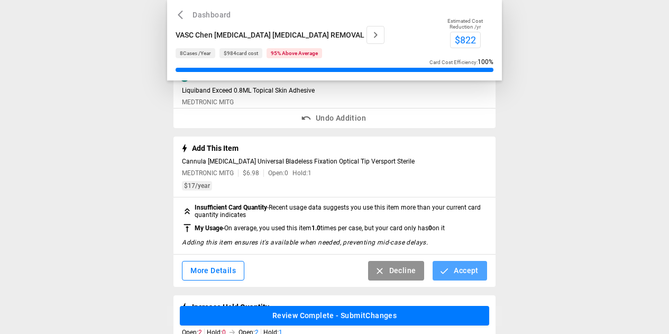
click at [465, 276] on button "Accept" at bounding box center [459, 271] width 54 height 20
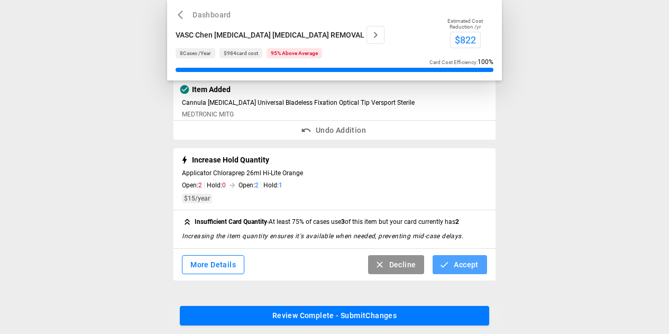
click at [466, 264] on button "Accept" at bounding box center [459, 265] width 54 height 20
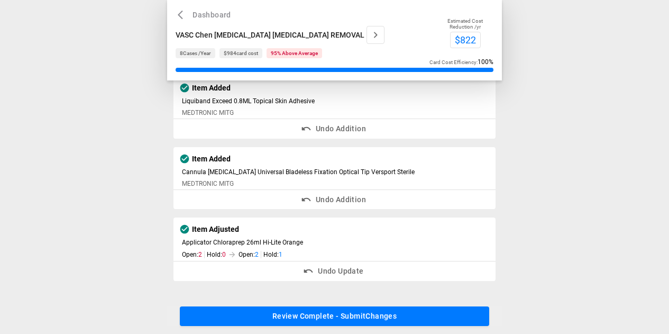
scroll to position [257, 0]
click at [389, 312] on button "Review Complete - Submit Changes" at bounding box center [334, 316] width 309 height 20
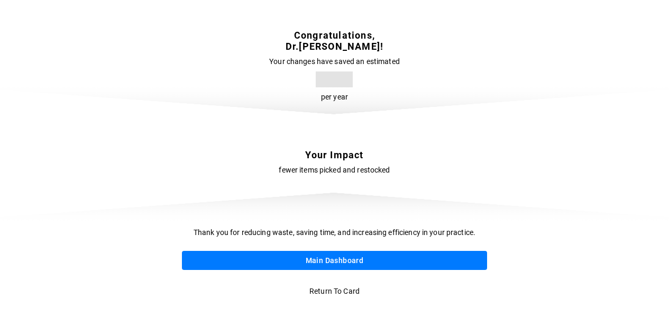
scroll to position [0, 0]
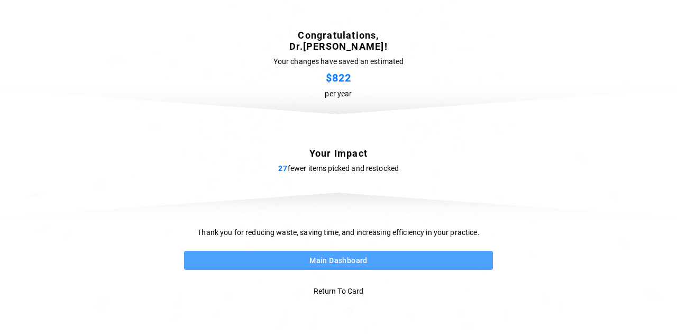
click at [335, 260] on button "Main Dashboard" at bounding box center [338, 261] width 309 height 20
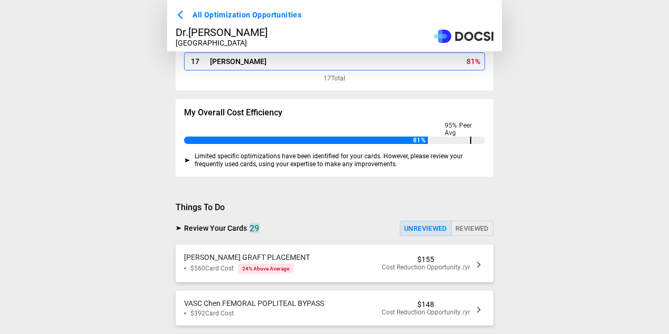
scroll to position [225, 0]
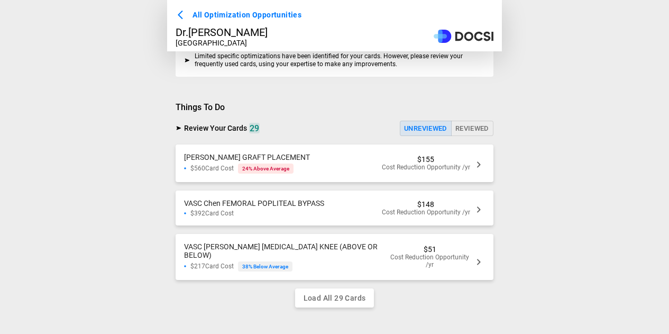
click at [313, 167] on div "VASC Chen AV GRAFT PLACEMENT $560 Card Cost 24 % Above Average $155 Cost Reduct…" at bounding box center [335, 163] width 318 height 38
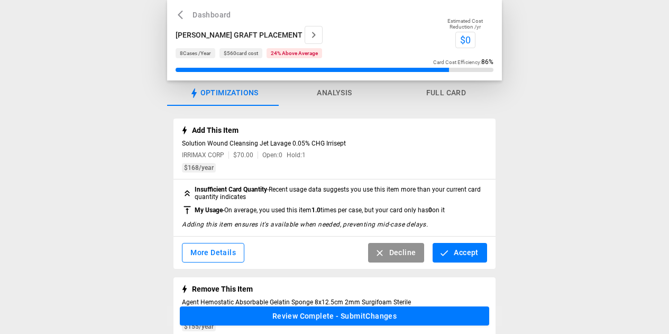
click at [451, 252] on button "Accept" at bounding box center [459, 253] width 54 height 20
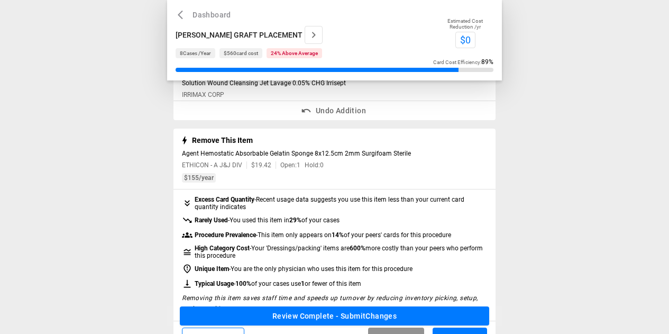
scroll to position [106, 0]
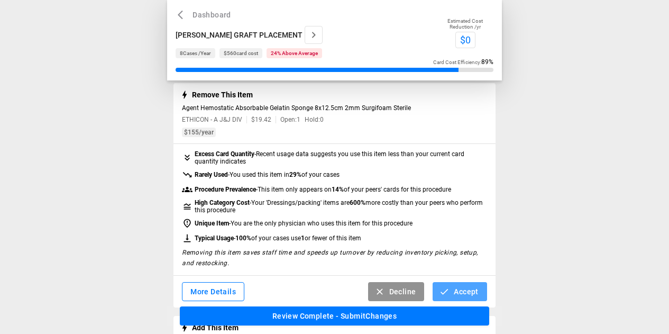
click at [466, 292] on button "Accept" at bounding box center [459, 292] width 54 height 20
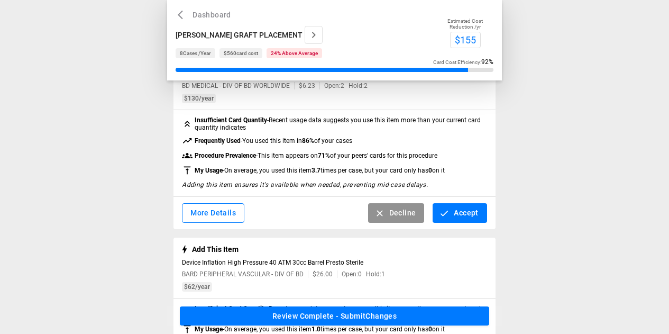
scroll to position [211, 0]
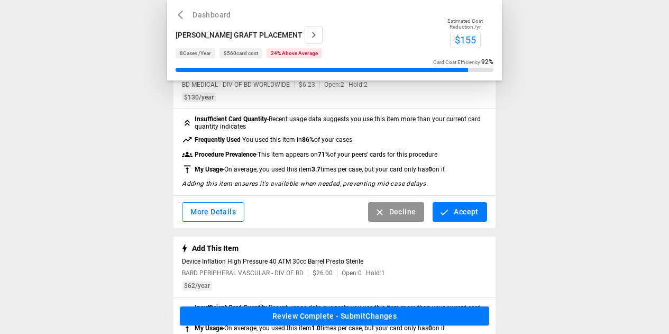
click at [451, 216] on button "Accept" at bounding box center [459, 212] width 54 height 20
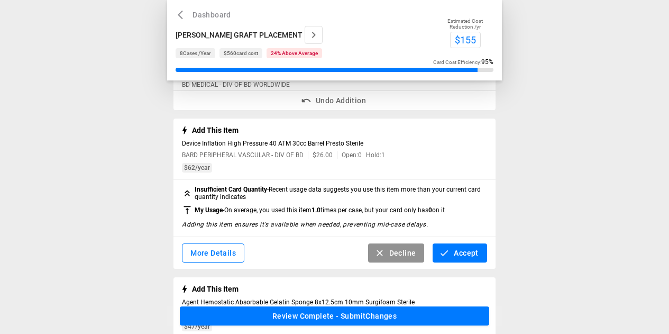
click at [411, 260] on button "Decline" at bounding box center [396, 253] width 57 height 20
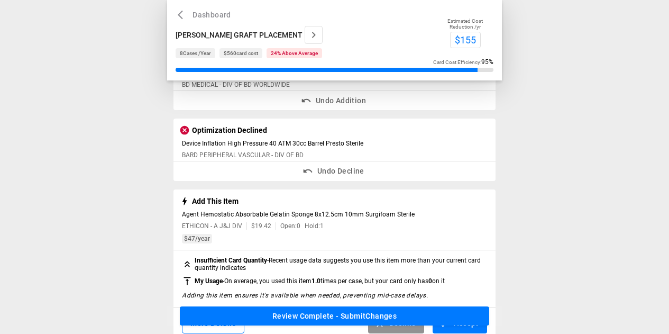
scroll to position [264, 0]
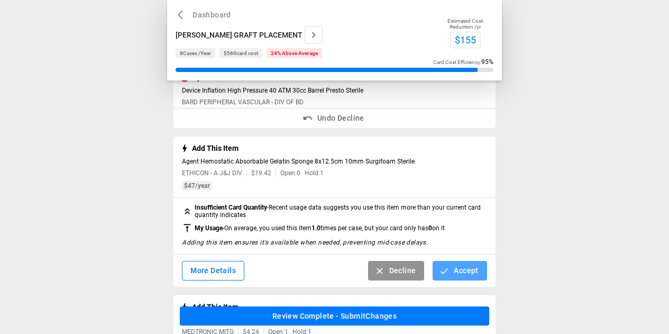
click at [454, 273] on button "Accept" at bounding box center [459, 271] width 54 height 20
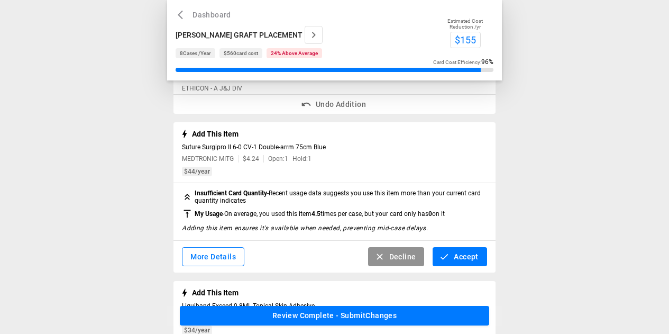
scroll to position [370, 0]
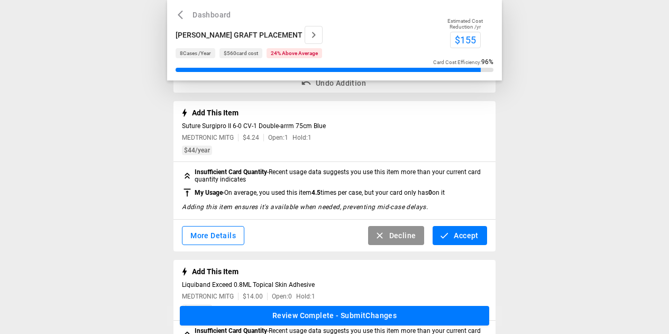
click at [469, 236] on button "Accept" at bounding box center [459, 236] width 54 height 20
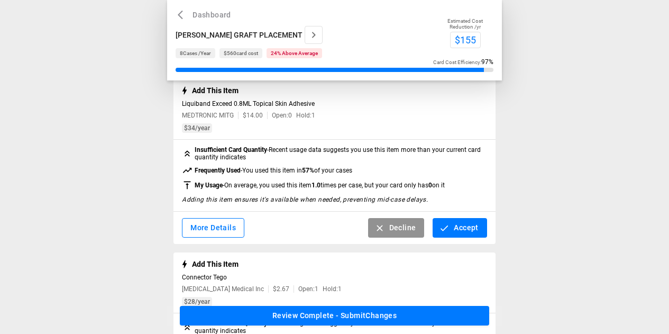
scroll to position [476, 0]
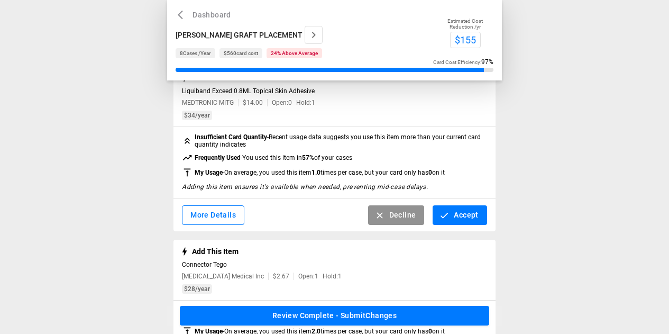
click at [414, 224] on button "Decline" at bounding box center [396, 215] width 57 height 20
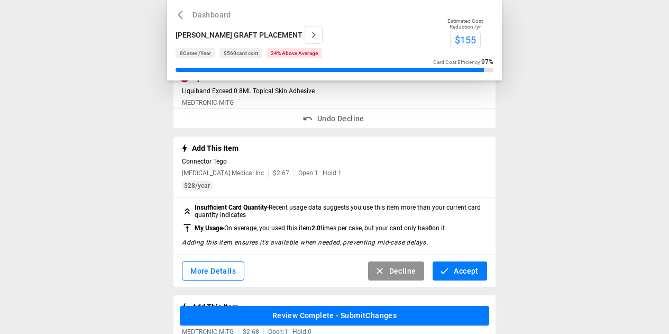
click at [234, 275] on button "More Details" at bounding box center [213, 271] width 62 height 20
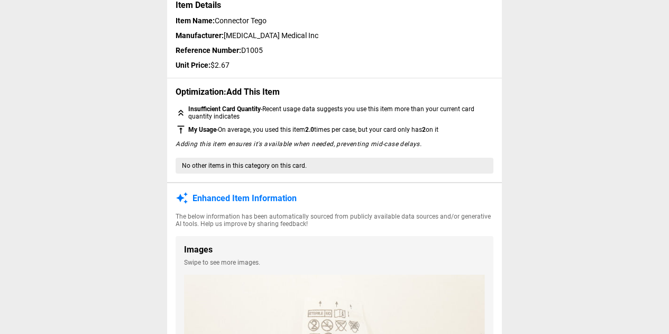
scroll to position [0, 0]
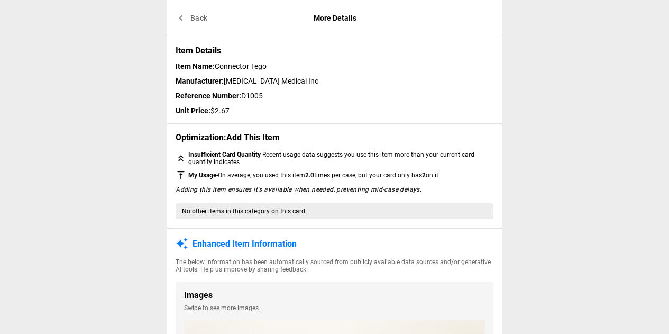
click at [199, 19] on button "Back" at bounding box center [193, 18] width 34 height 20
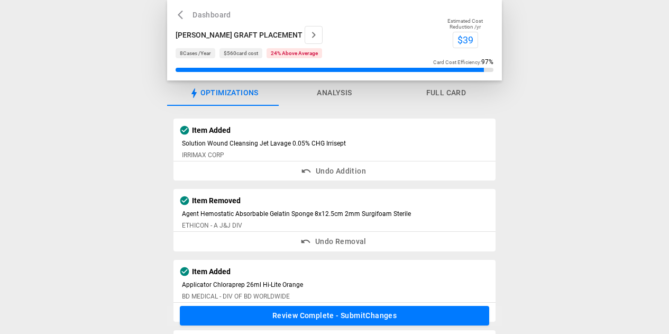
scroll to position [476, 0]
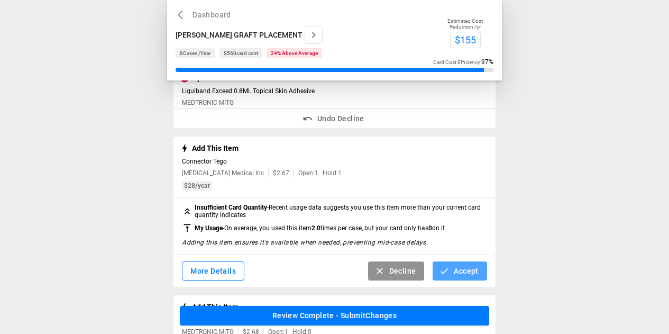
click at [460, 272] on button "Accept" at bounding box center [459, 271] width 54 height 20
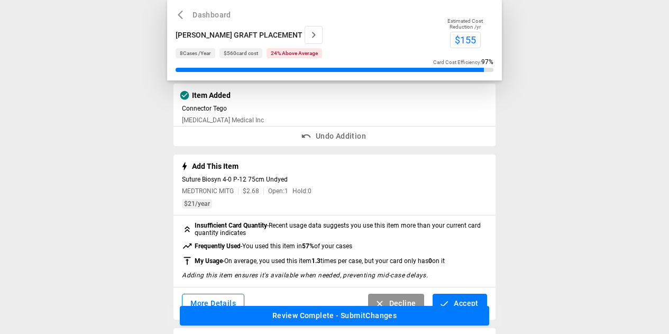
scroll to position [582, 0]
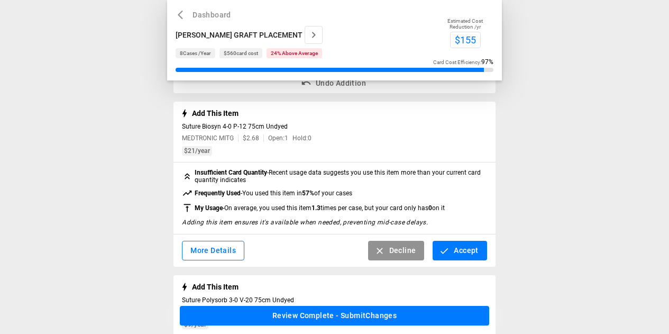
click at [448, 256] on icon "button" at bounding box center [444, 250] width 11 height 11
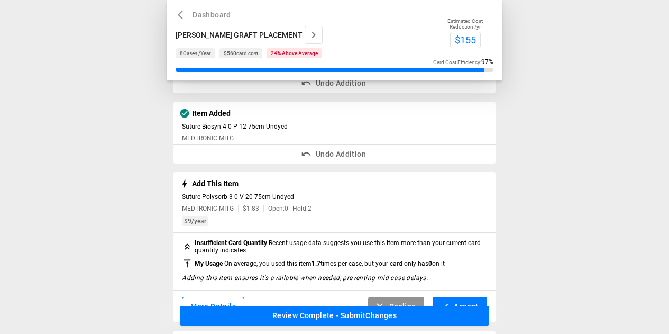
scroll to position [687, 0]
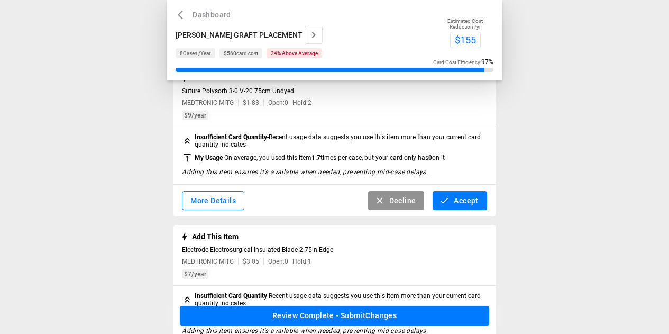
click at [467, 207] on button "Accept" at bounding box center [459, 201] width 54 height 20
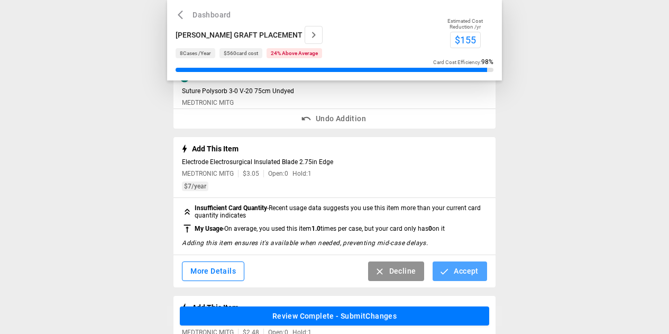
click at [462, 279] on button "Accept" at bounding box center [459, 271] width 54 height 20
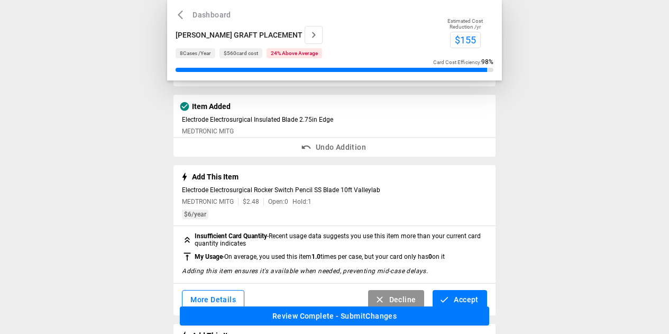
scroll to position [740, 0]
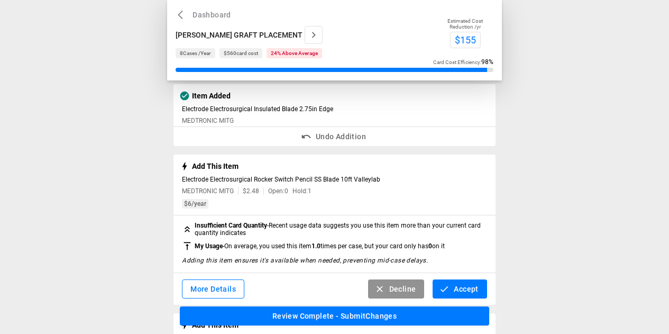
click at [460, 294] on button "Accept" at bounding box center [459, 289] width 54 height 20
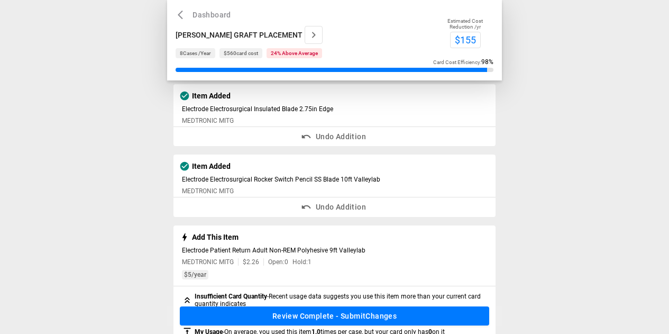
scroll to position [846, 0]
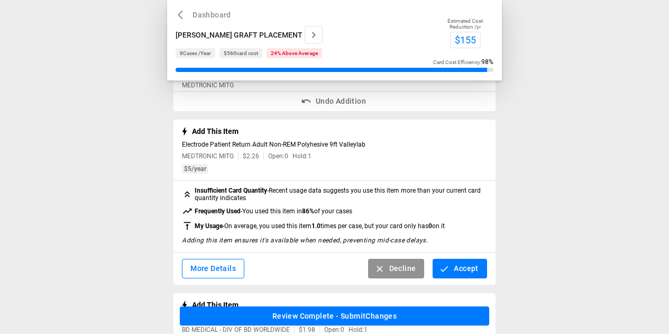
click at [458, 278] on button "Accept" at bounding box center [459, 269] width 54 height 20
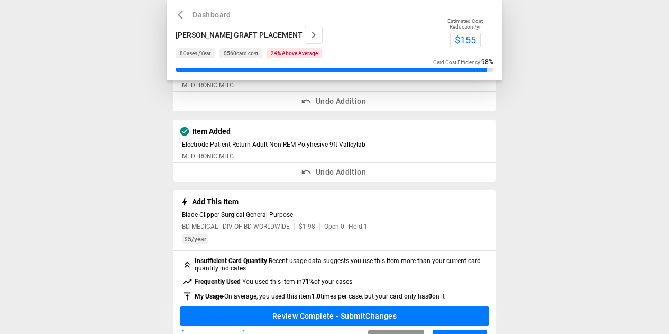
scroll to position [952, 0]
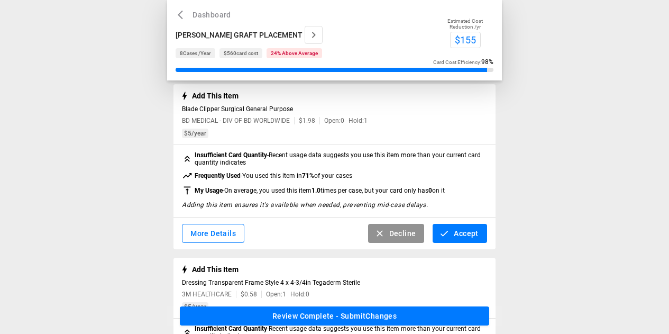
click at [463, 242] on button "Accept" at bounding box center [459, 234] width 54 height 20
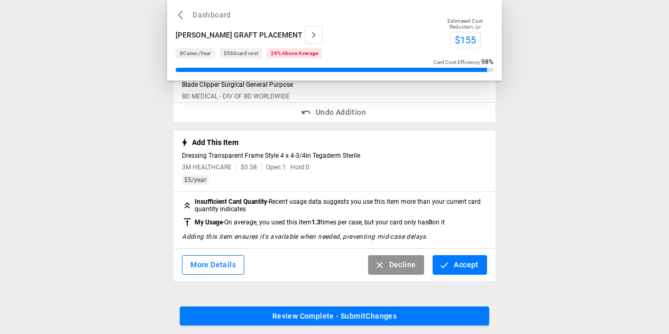
click at [464, 259] on button "Accept" at bounding box center [459, 265] width 54 height 20
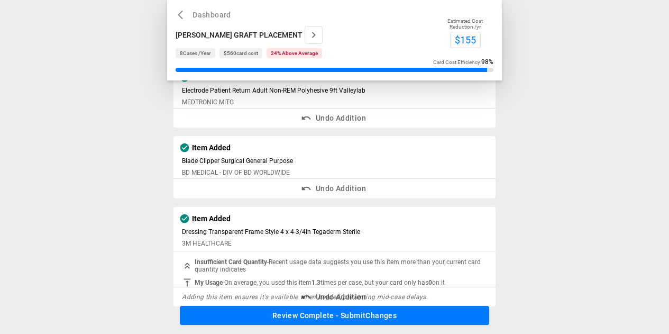
scroll to position [897, 0]
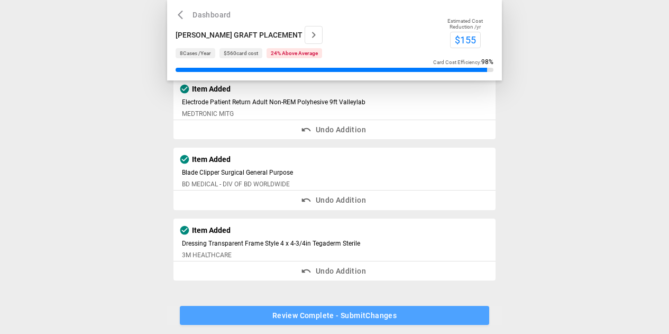
click at [381, 317] on button "Review Complete - Submit Changes" at bounding box center [334, 316] width 309 height 20
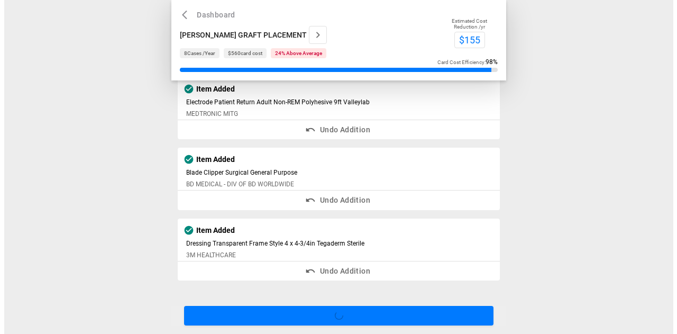
scroll to position [0, 0]
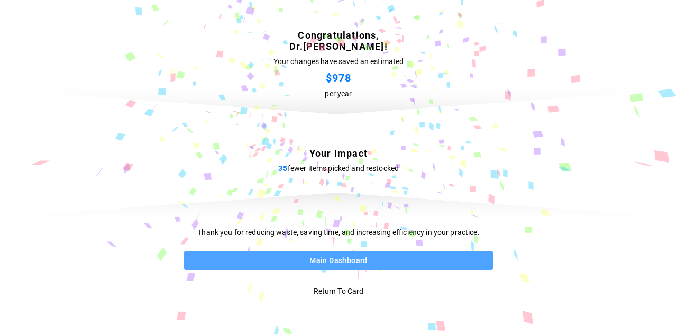
click at [344, 262] on button "Main Dashboard" at bounding box center [338, 261] width 309 height 20
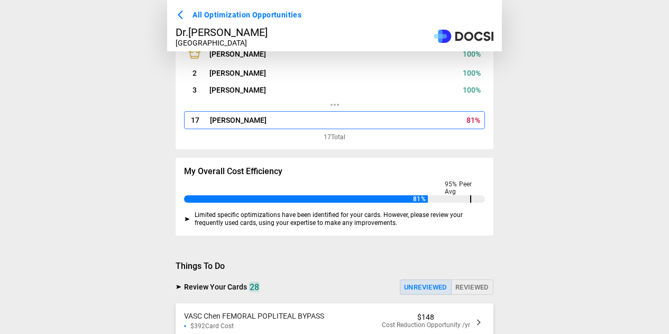
scroll to position [172, 0]
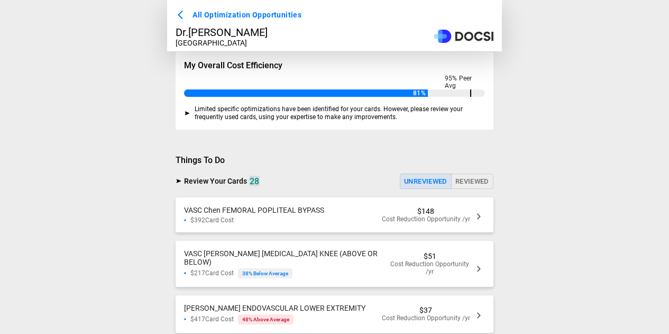
click at [320, 214] on span "VASC Chen FEMORAL POPLITEAL BYPASS" at bounding box center [254, 210] width 140 height 8
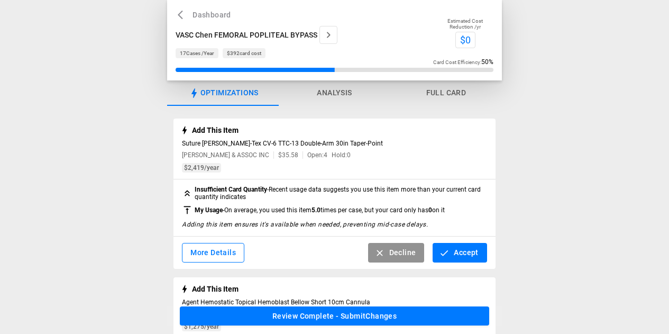
click at [394, 256] on button "Decline" at bounding box center [396, 253] width 57 height 20
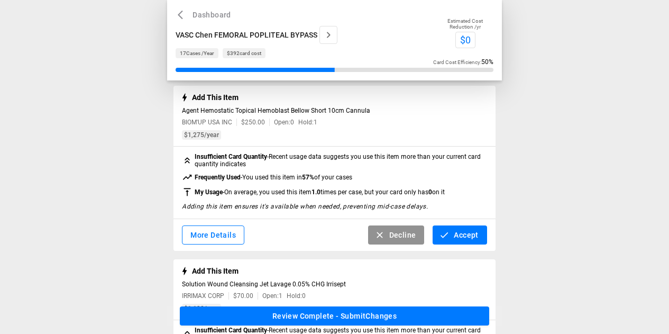
scroll to position [106, 0]
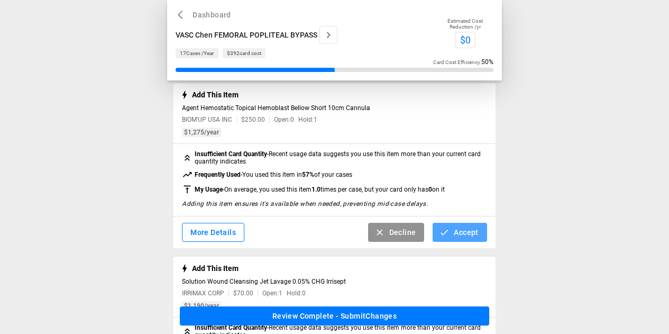
click at [455, 236] on button "Accept" at bounding box center [459, 233] width 54 height 20
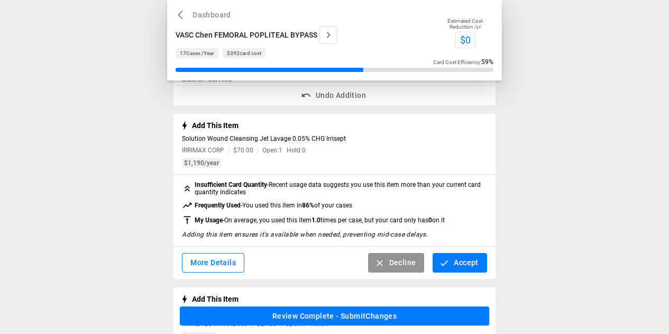
scroll to position [159, 0]
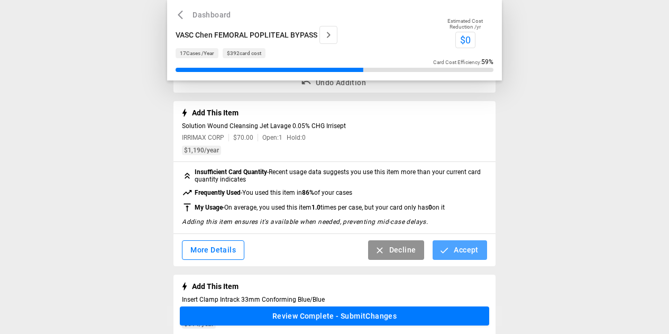
click at [456, 250] on button "Accept" at bounding box center [459, 250] width 54 height 20
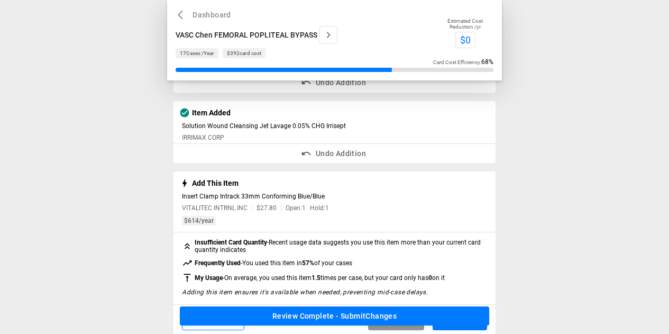
scroll to position [211, 0]
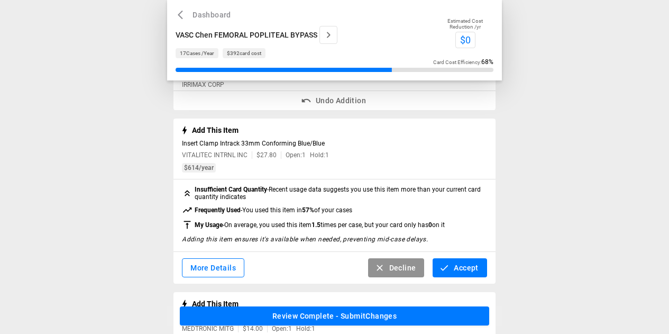
click at [455, 269] on button "Accept" at bounding box center [459, 268] width 54 height 20
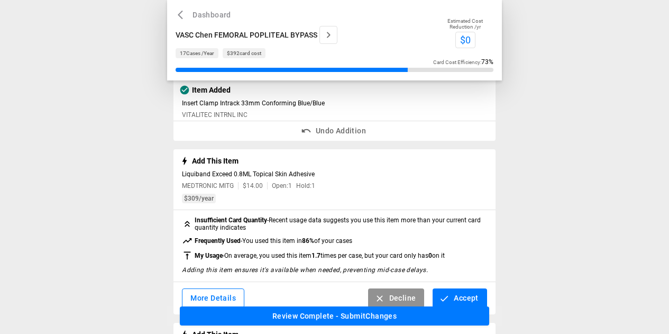
scroll to position [264, 0]
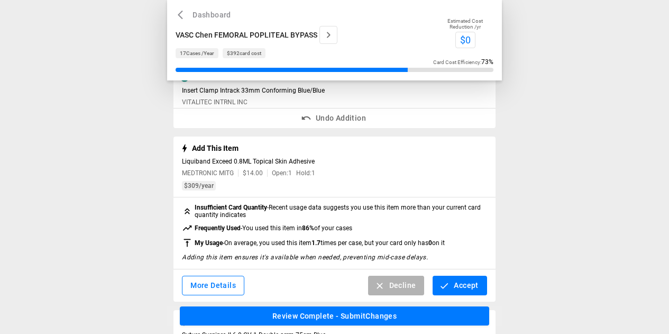
click at [405, 283] on button "Decline" at bounding box center [396, 285] width 57 height 20
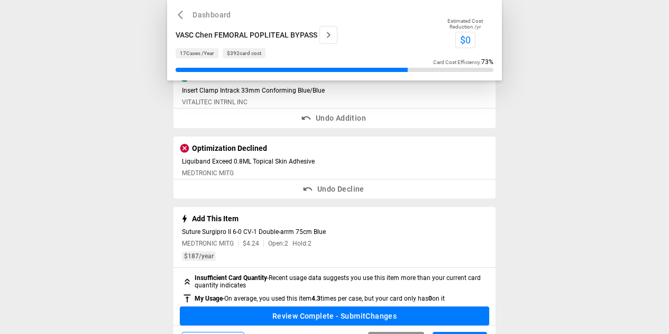
scroll to position [370, 0]
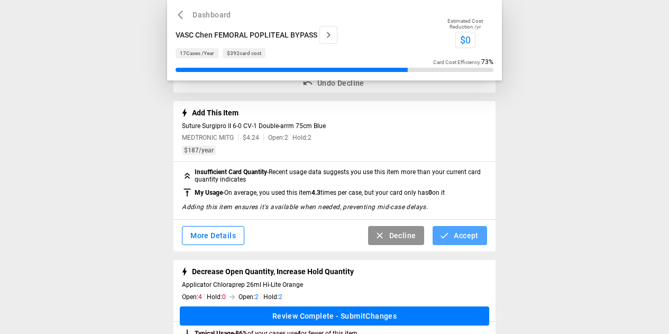
click at [451, 236] on button "Accept" at bounding box center [459, 236] width 54 height 20
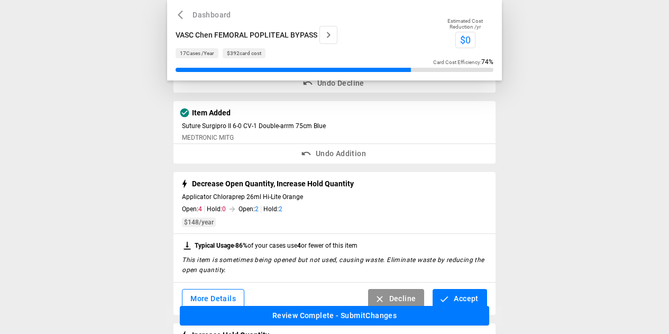
click at [452, 294] on button "Accept" at bounding box center [459, 299] width 54 height 20
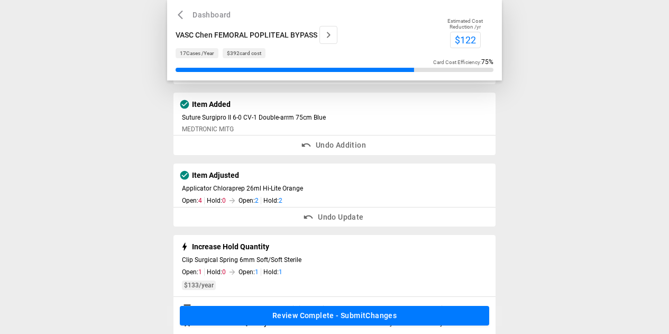
scroll to position [476, 0]
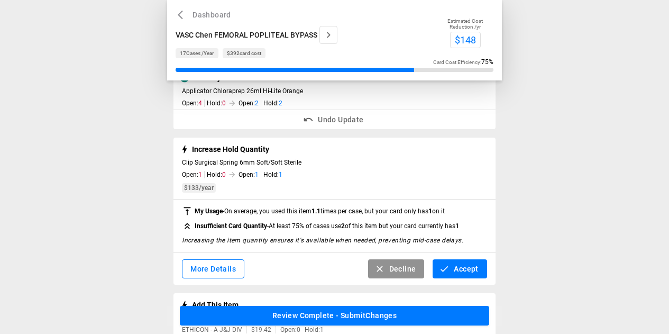
click at [463, 259] on div "More Details Decline Accept" at bounding box center [334, 269] width 322 height 32
click at [467, 269] on button "Accept" at bounding box center [459, 269] width 54 height 20
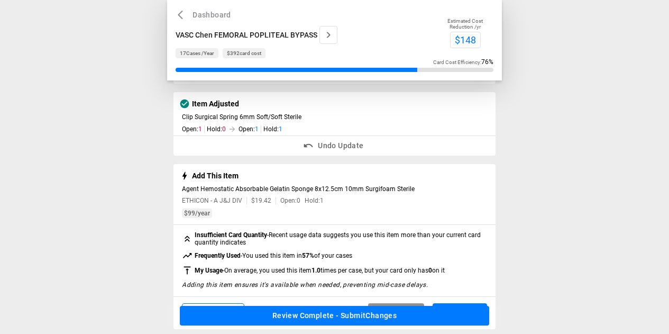
scroll to position [582, 0]
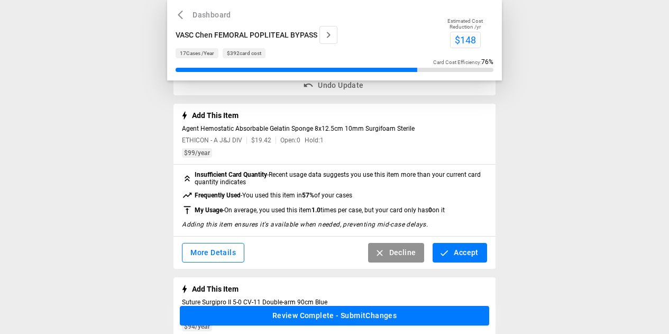
click at [467, 259] on button "Accept" at bounding box center [459, 253] width 54 height 20
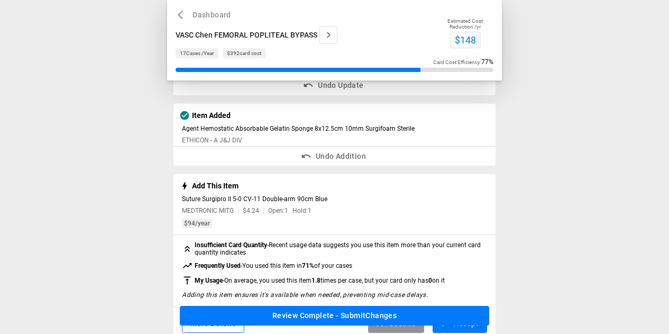
scroll to position [634, 0]
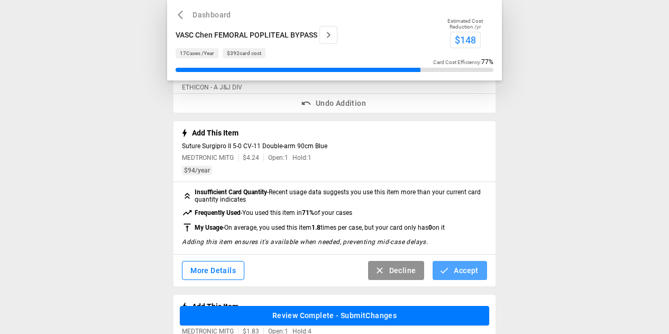
click at [467, 275] on button "Accept" at bounding box center [459, 271] width 54 height 20
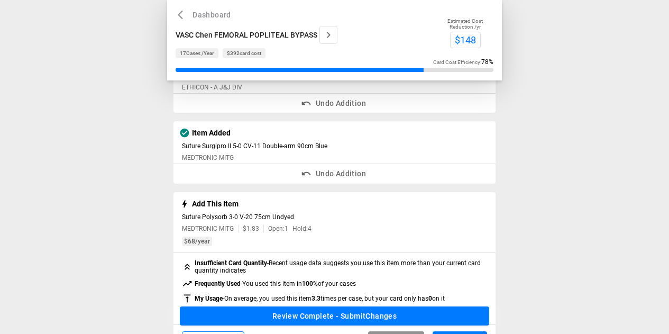
scroll to position [687, 0]
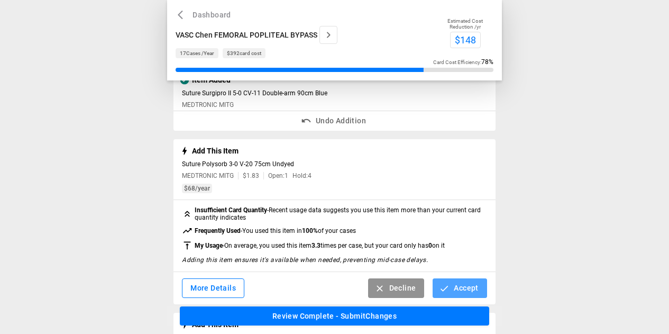
click at [467, 287] on button "Accept" at bounding box center [459, 288] width 54 height 20
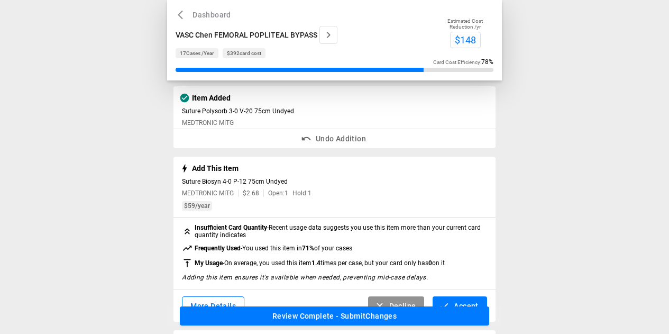
scroll to position [846, 0]
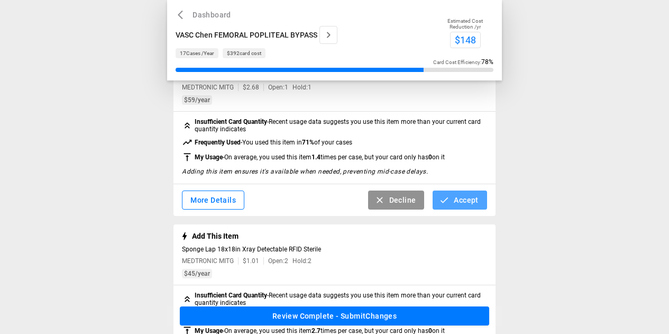
click at [460, 209] on button "Accept" at bounding box center [459, 200] width 54 height 20
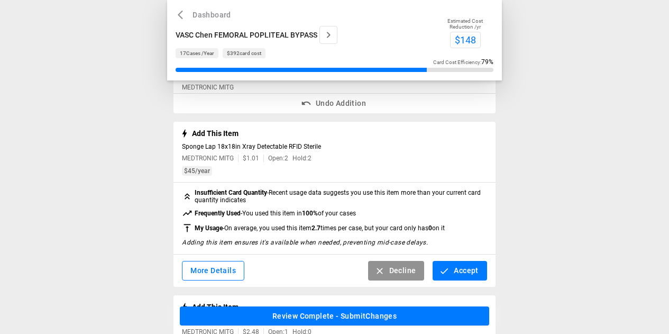
click at [474, 274] on button "Accept" at bounding box center [459, 271] width 54 height 20
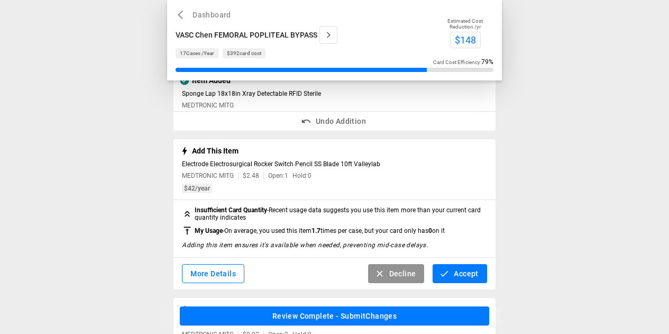
scroll to position [952, 0]
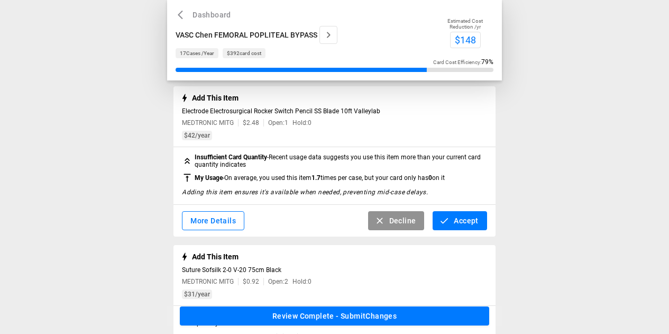
click at [453, 230] on button "Accept" at bounding box center [459, 221] width 54 height 20
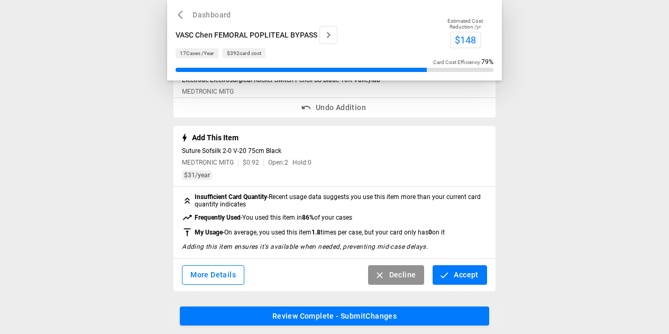
scroll to position [1002, 0]
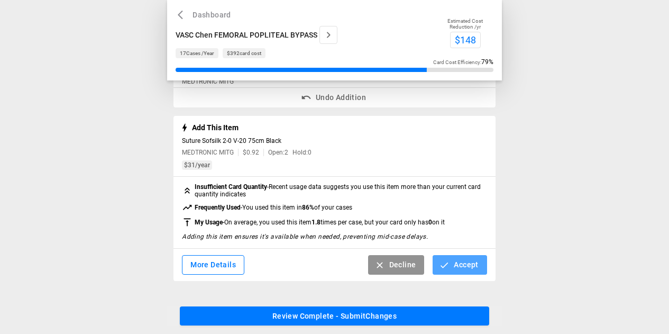
click at [476, 269] on button "Accept" at bounding box center [459, 265] width 54 height 20
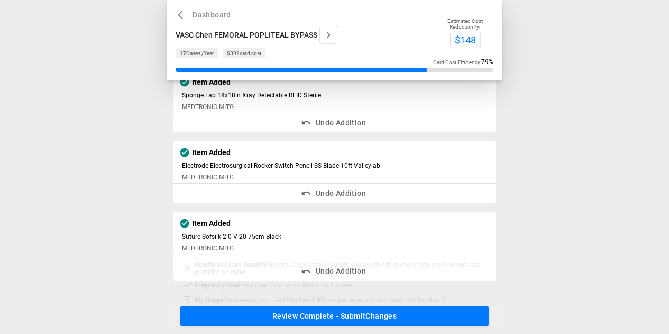
scroll to position [898, 0]
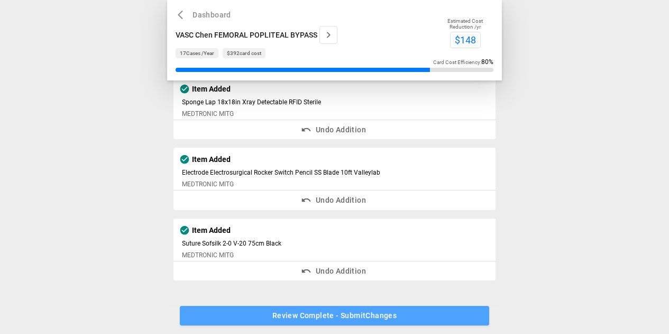
click at [410, 311] on button "Review Complete - Submit Changes" at bounding box center [334, 316] width 309 height 20
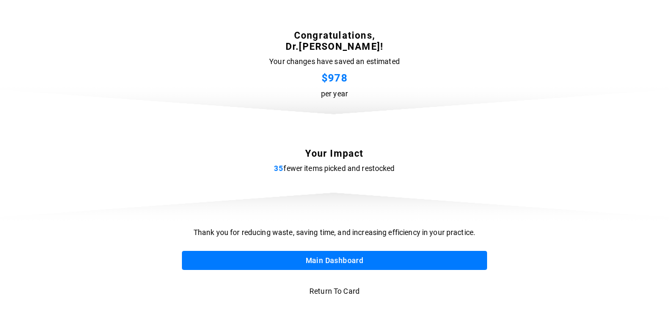
scroll to position [0, 0]
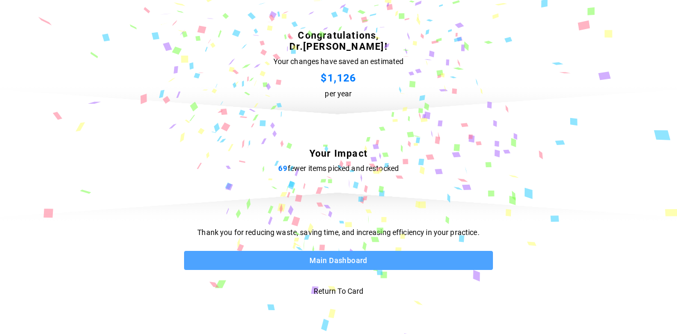
click at [368, 260] on button "Main Dashboard" at bounding box center [338, 261] width 309 height 20
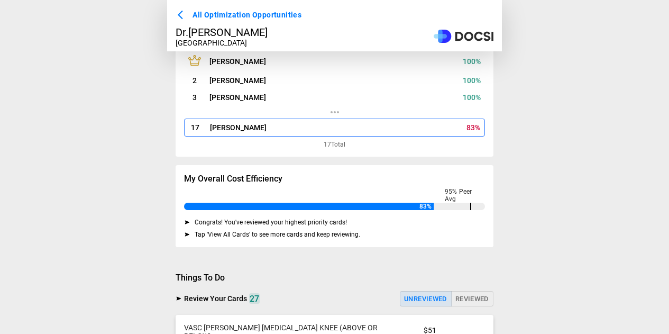
scroll to position [211, 0]
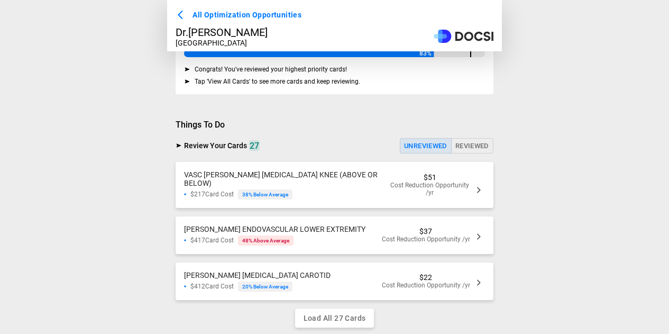
click at [315, 177] on span "VASC Chen AMPUTATION KNEE (ABOVE OR BELOW)" at bounding box center [280, 178] width 193 height 17
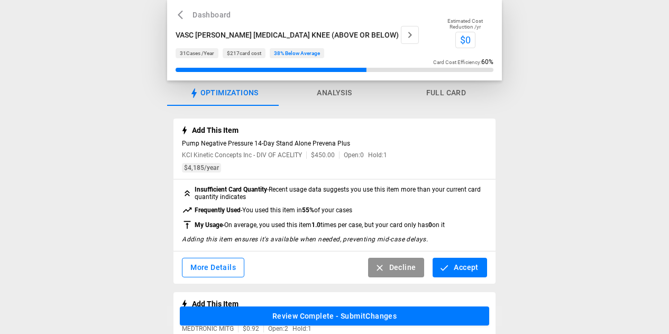
click at [447, 269] on icon "button" at bounding box center [444, 267] width 11 height 11
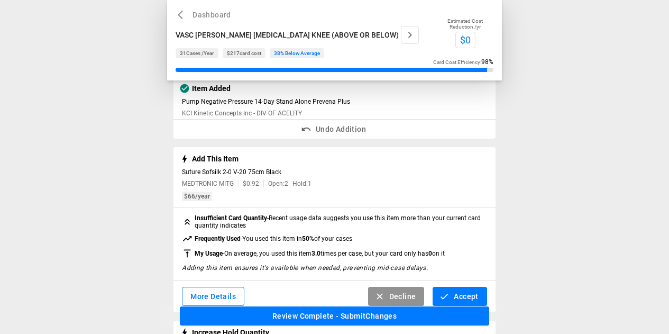
scroll to position [53, 0]
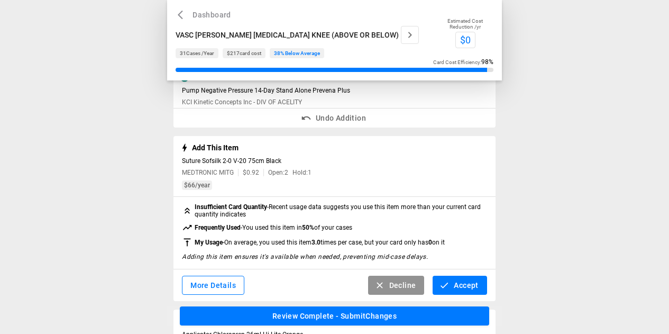
click at [464, 289] on button "Accept" at bounding box center [459, 285] width 54 height 20
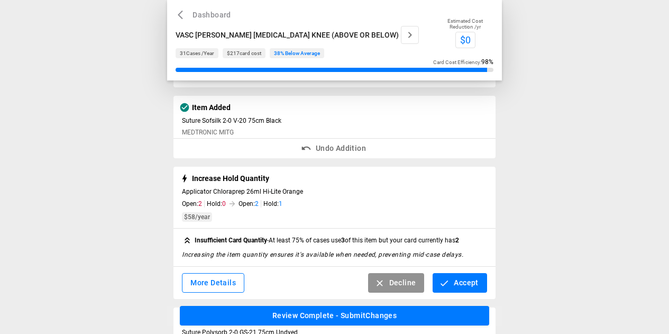
scroll to position [106, 0]
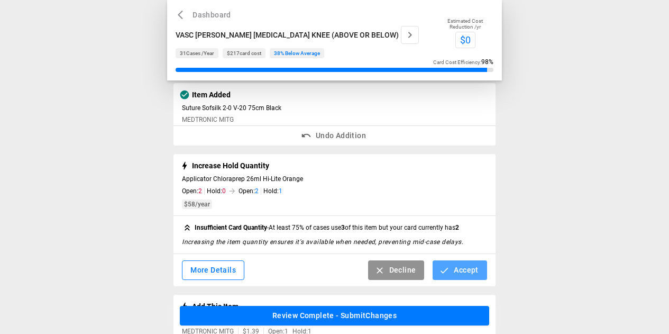
click at [465, 273] on button "Accept" at bounding box center [459, 270] width 54 height 20
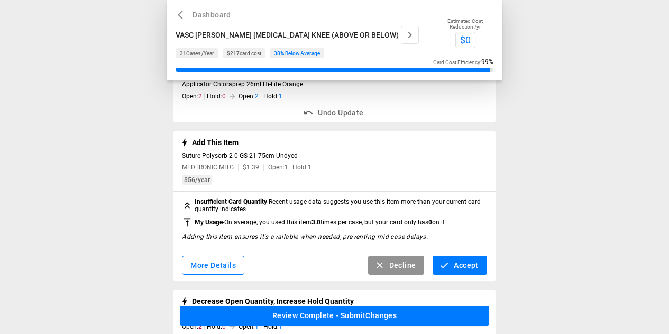
scroll to position [211, 0]
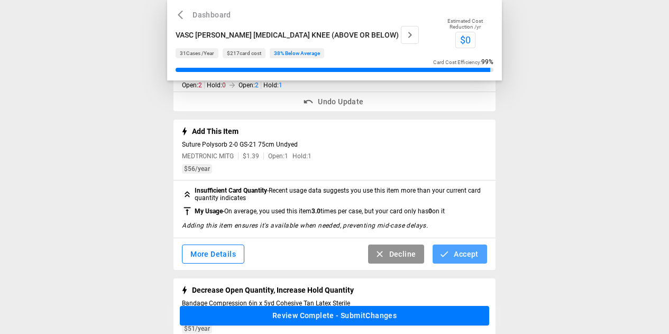
click at [464, 255] on button "Accept" at bounding box center [459, 254] width 54 height 20
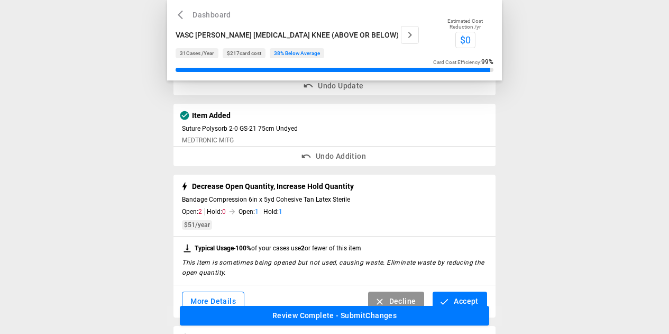
scroll to position [264, 0]
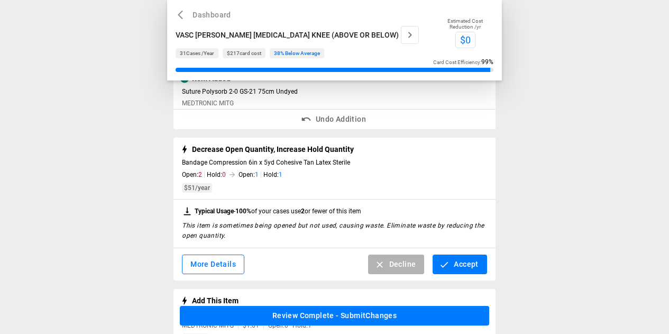
click at [399, 271] on button "Decline" at bounding box center [396, 264] width 57 height 20
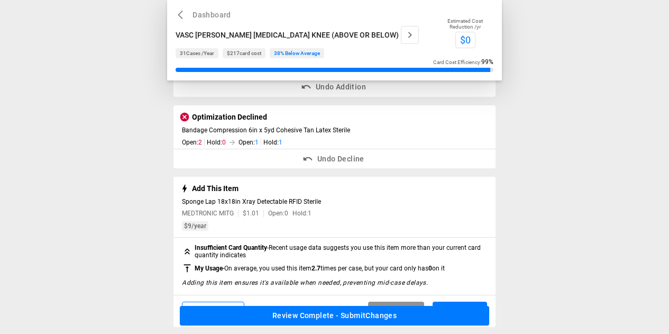
scroll to position [317, 0]
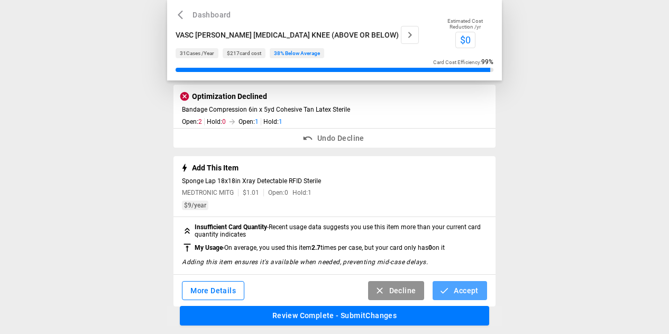
click at [458, 293] on button "Accept" at bounding box center [459, 291] width 54 height 20
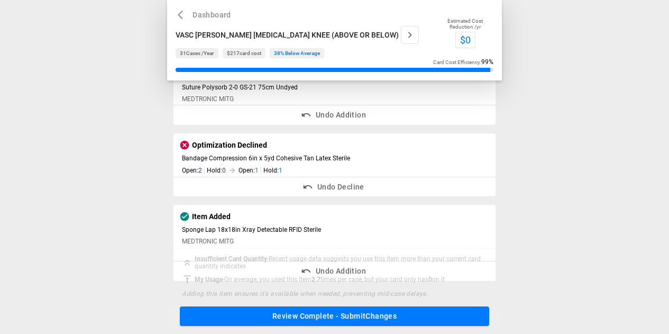
scroll to position [258, 0]
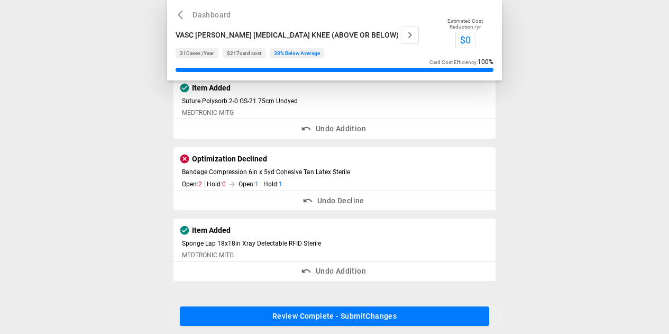
click at [404, 318] on button "Review Complete - Submit Changes" at bounding box center [334, 316] width 309 height 20
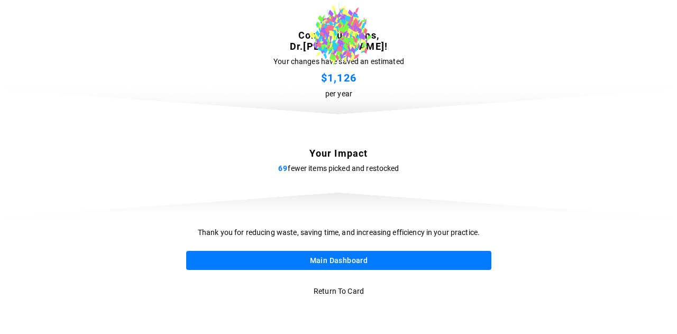
scroll to position [0, 0]
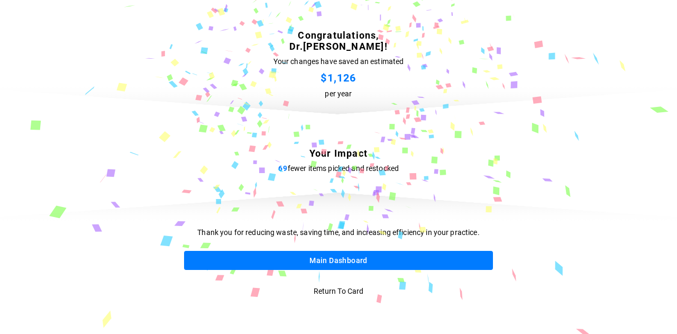
click at [340, 260] on button "Main Dashboard" at bounding box center [338, 261] width 309 height 20
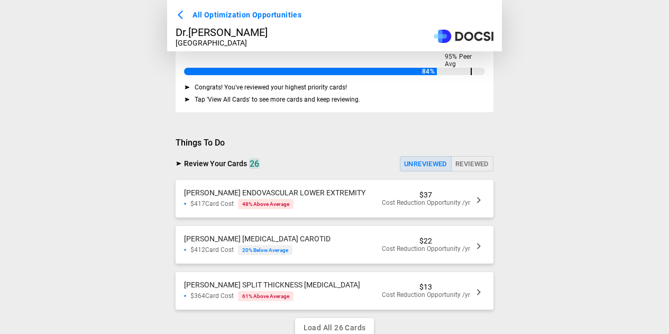
scroll to position [211, 0]
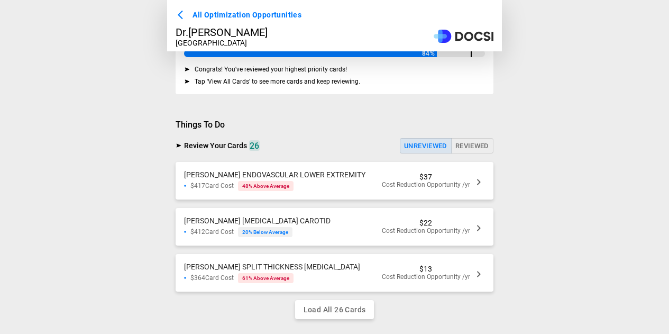
click at [325, 183] on div "VASC [PERSON_NAME] ENDOVASCULAR LOWER EXTREMITY $417 Card Cost 48 % Above Avera…" at bounding box center [274, 180] width 181 height 21
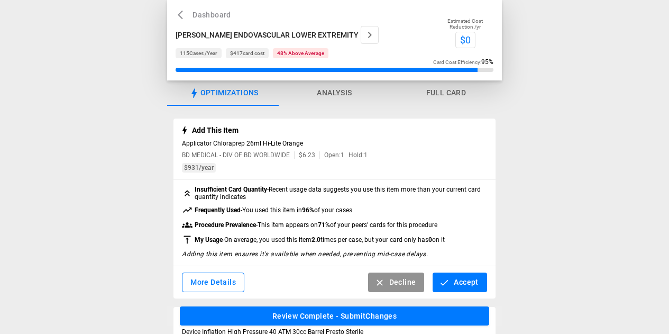
click at [470, 285] on button "Accept" at bounding box center [459, 282] width 54 height 20
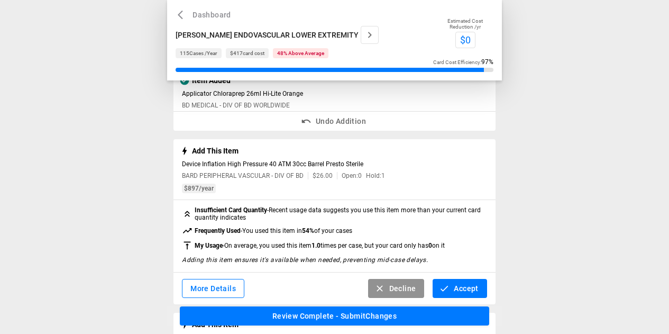
scroll to position [106, 0]
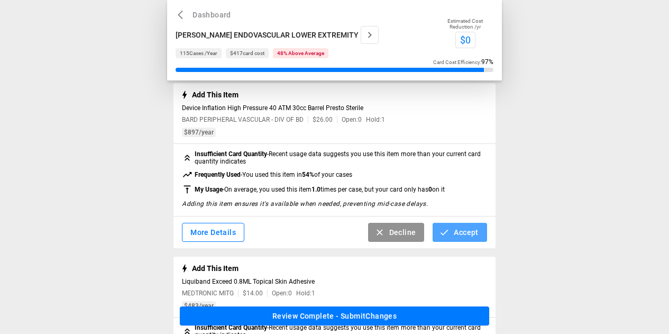
click at [453, 233] on button "Accept" at bounding box center [459, 233] width 54 height 20
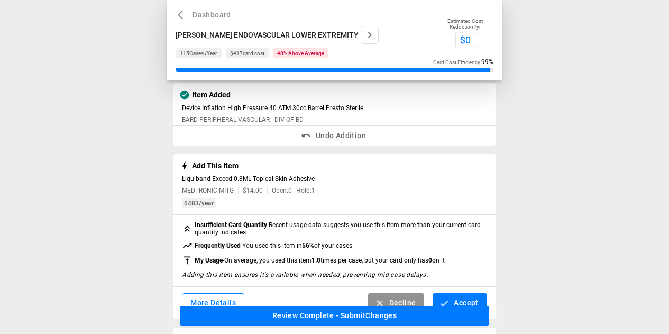
click at [408, 300] on button "Decline" at bounding box center [396, 303] width 57 height 20
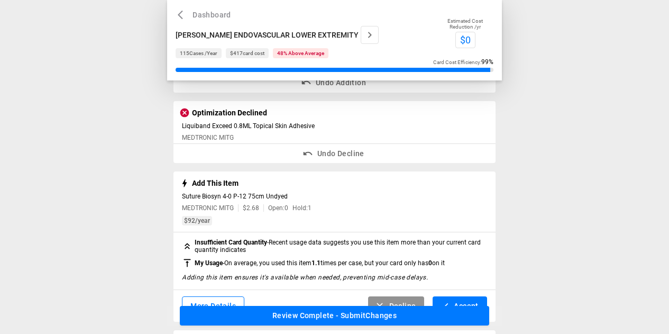
scroll to position [211, 0]
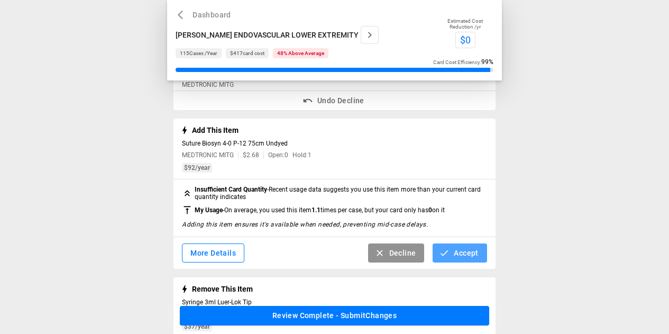
click at [449, 250] on button "Accept" at bounding box center [459, 253] width 54 height 20
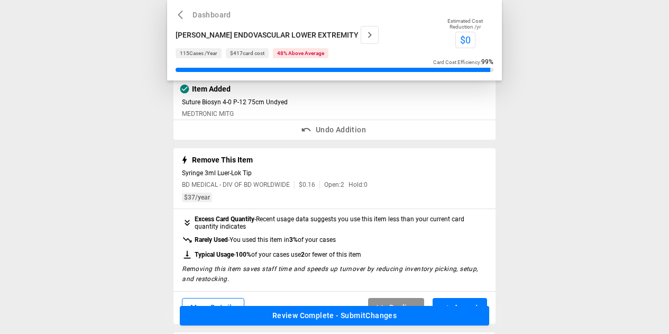
scroll to position [264, 0]
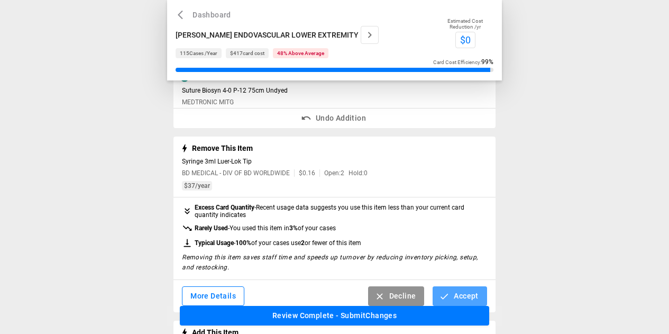
click at [468, 299] on button "Accept" at bounding box center [459, 296] width 54 height 20
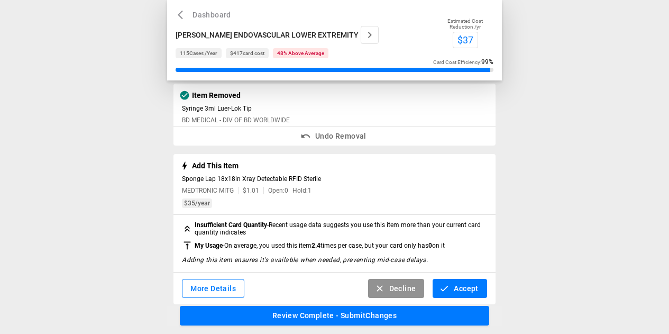
click at [458, 289] on button "Accept" at bounding box center [459, 289] width 54 height 20
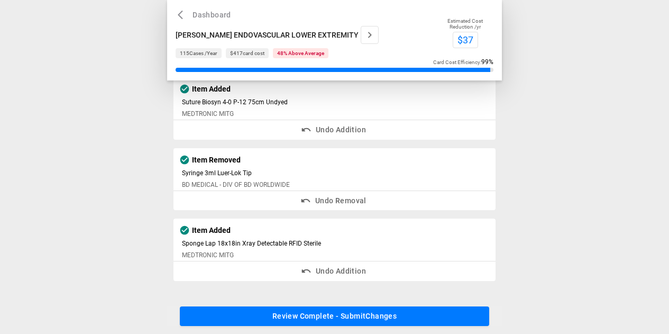
scroll to position [256, 0]
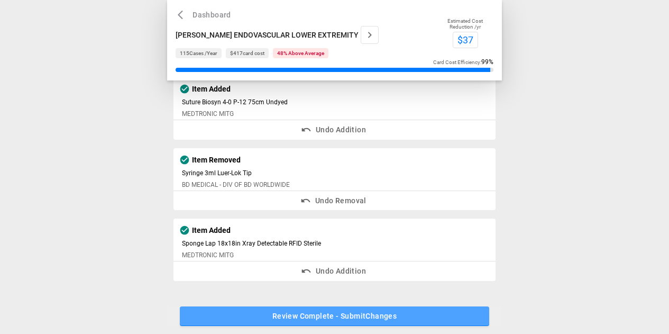
click at [405, 322] on button "Review Complete - Submit Changes" at bounding box center [334, 316] width 309 height 20
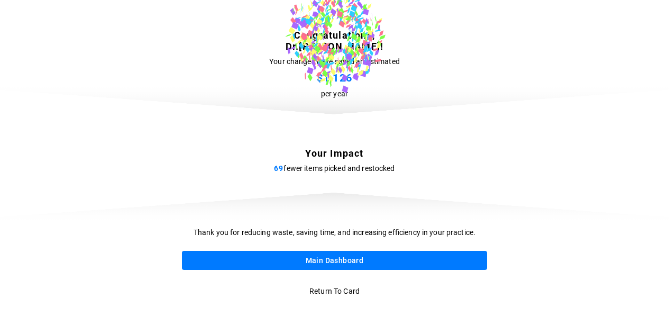
scroll to position [0, 0]
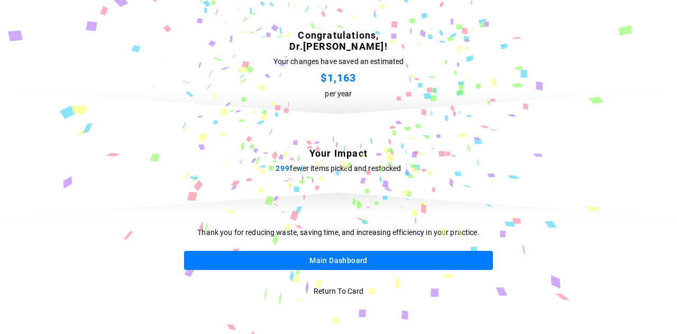
click at [349, 262] on button "Main Dashboard" at bounding box center [338, 261] width 309 height 20
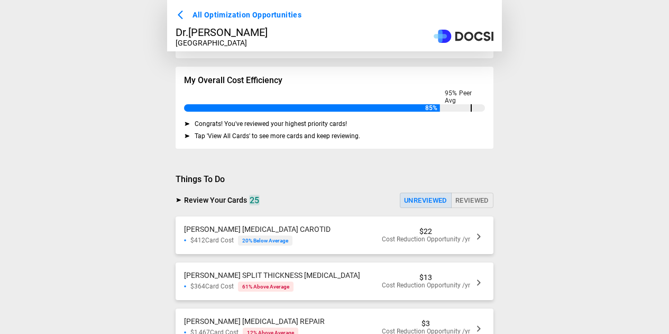
scroll to position [159, 0]
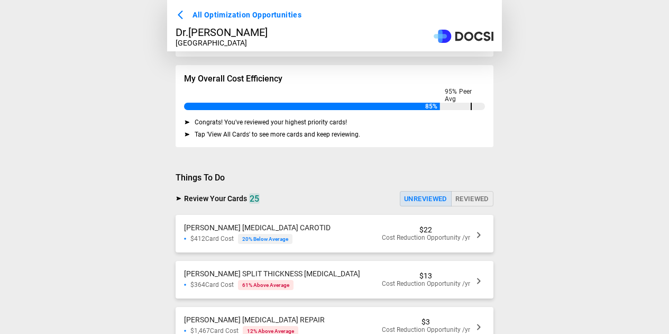
click at [339, 234] on div "VASC [PERSON_NAME] [MEDICAL_DATA] CAROTID $412 Card Cost 20 % Below Average $22…" at bounding box center [335, 234] width 318 height 38
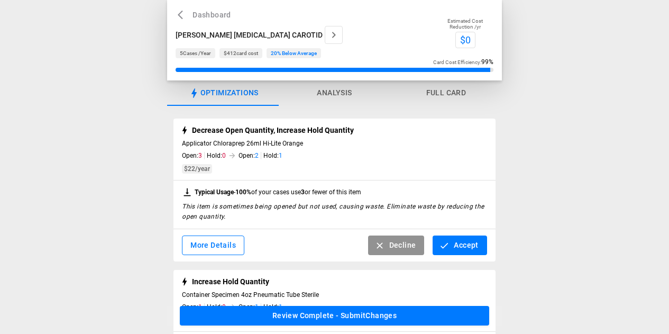
click at [440, 242] on icon "button" at bounding box center [444, 245] width 11 height 11
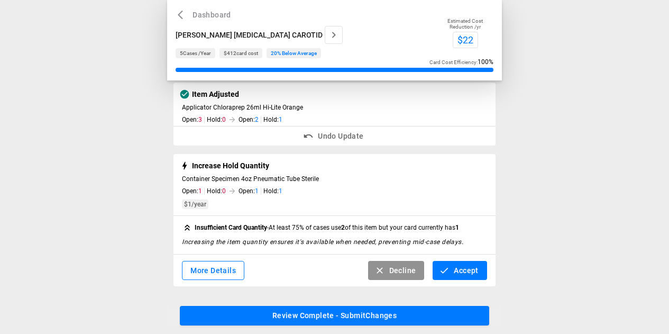
scroll to position [43, 0]
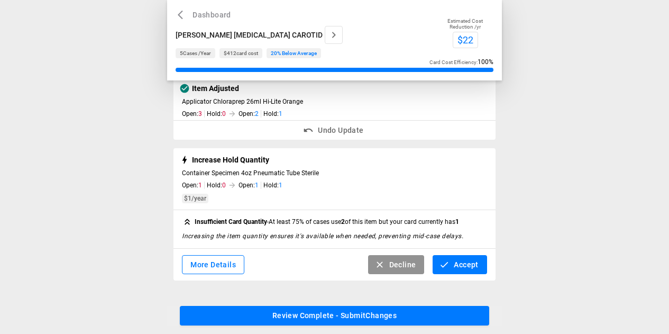
click at [466, 258] on button "Accept" at bounding box center [459, 265] width 54 height 20
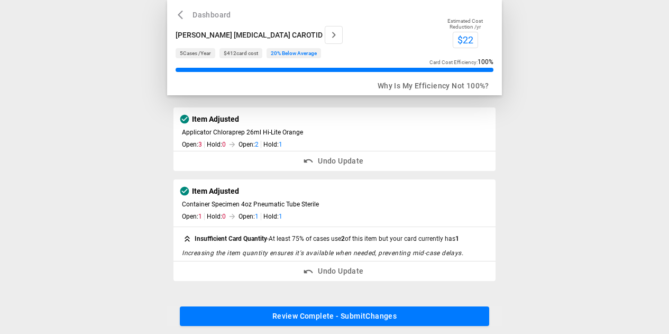
scroll to position [0, 0]
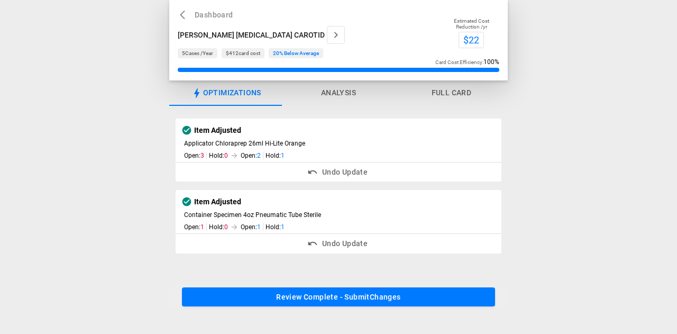
click at [381, 297] on button "Review Complete - Submit Changes" at bounding box center [338, 297] width 313 height 20
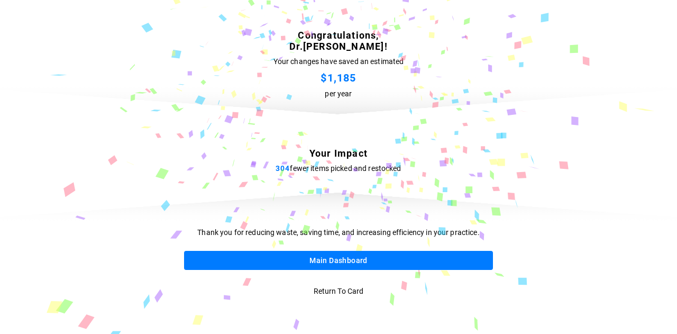
click at [347, 260] on button "Main Dashboard" at bounding box center [338, 261] width 309 height 20
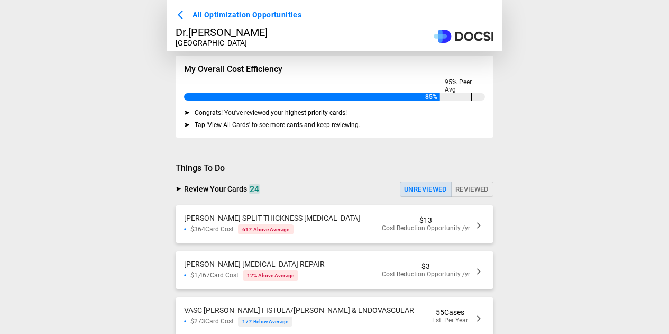
scroll to position [225, 0]
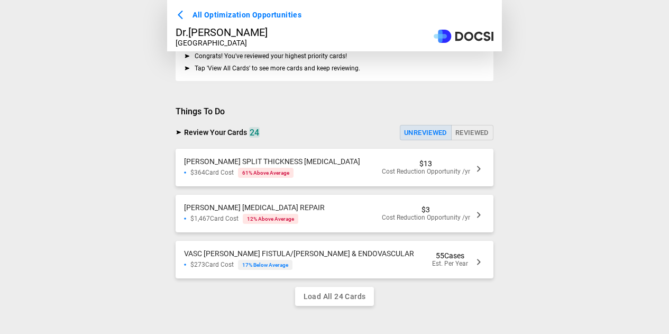
click at [334, 173] on div "VASC [PERSON_NAME] SPLIT THICKNESS [MEDICAL_DATA] $364 Card Cost 61 % Above Ave…" at bounding box center [335, 168] width 318 height 38
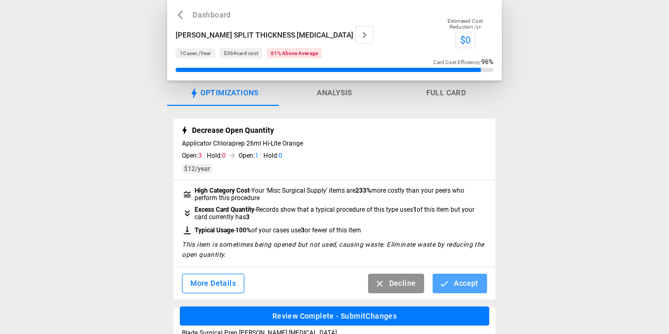
click at [456, 288] on button "Accept" at bounding box center [459, 283] width 54 height 20
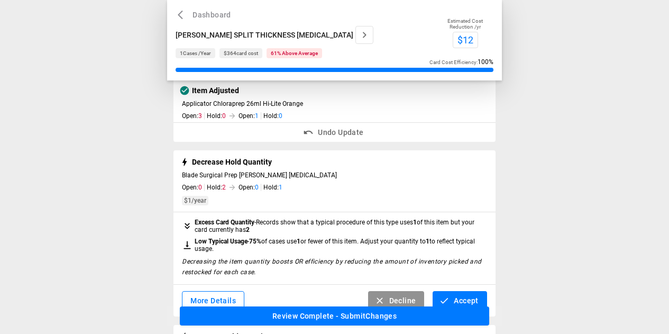
scroll to position [53, 0]
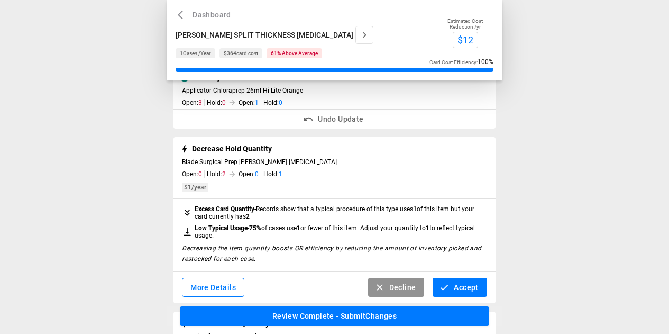
click at [468, 290] on button "Accept" at bounding box center [459, 288] width 54 height 20
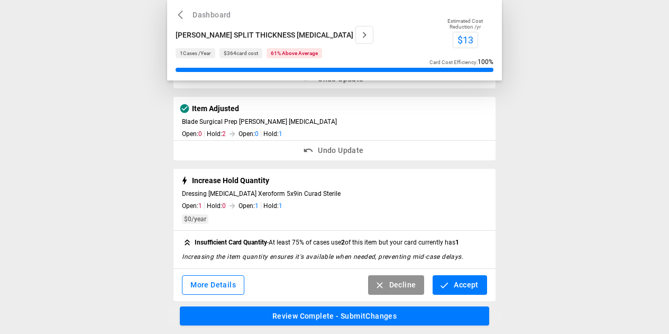
scroll to position [106, 0]
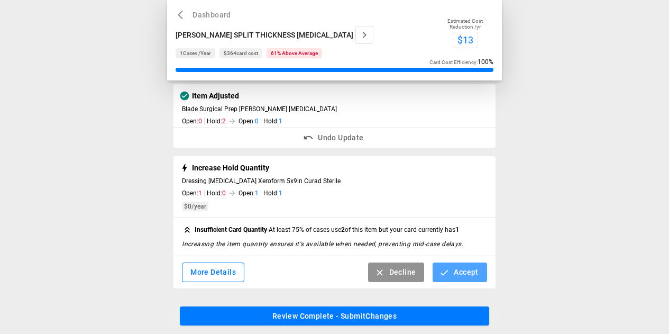
click at [455, 267] on button "Accept" at bounding box center [459, 272] width 54 height 20
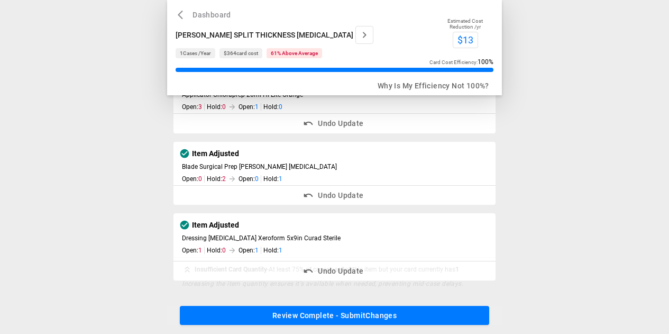
scroll to position [45, 0]
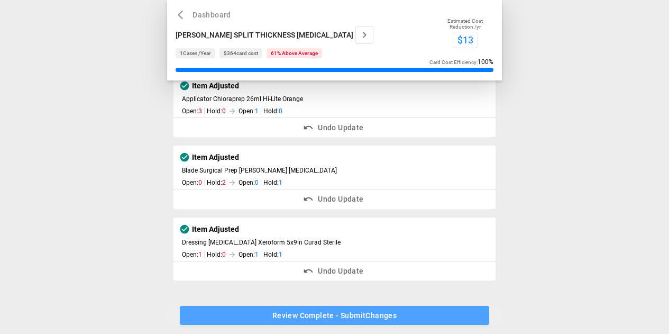
click at [383, 321] on button "Review Complete - Submit Changes" at bounding box center [334, 316] width 309 height 20
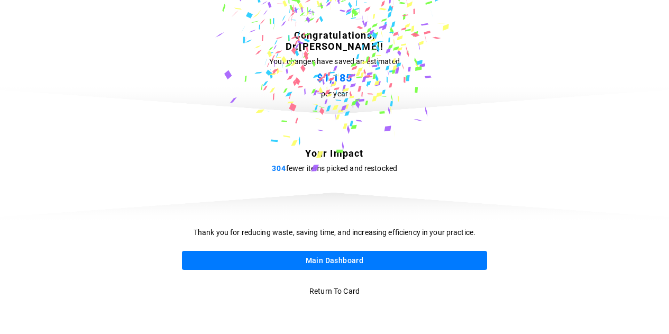
scroll to position [0, 0]
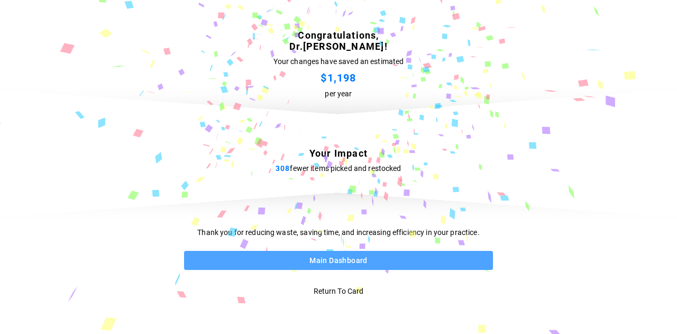
click at [336, 254] on button "Main Dashboard" at bounding box center [338, 261] width 309 height 20
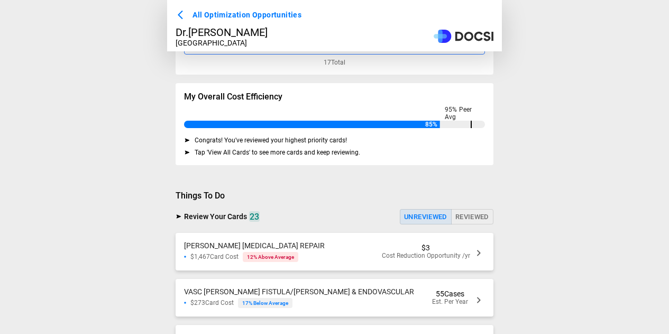
scroll to position [225, 0]
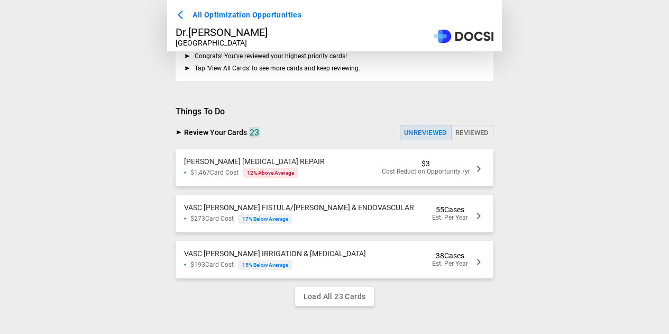
click at [317, 165] on span "[PERSON_NAME] [MEDICAL_DATA] REPAIR" at bounding box center [254, 161] width 141 height 8
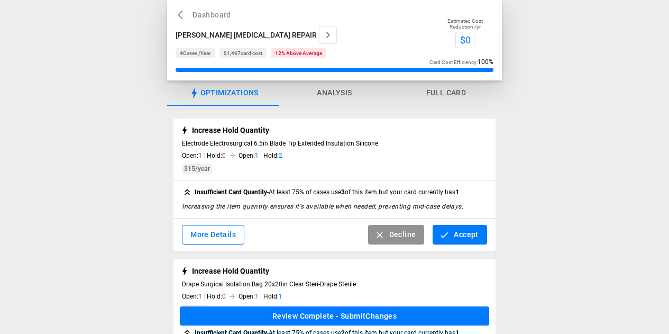
click at [453, 235] on button "Accept" at bounding box center [459, 235] width 54 height 20
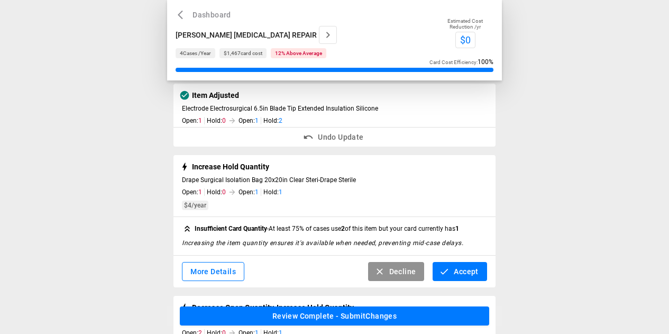
scroll to position [53, 0]
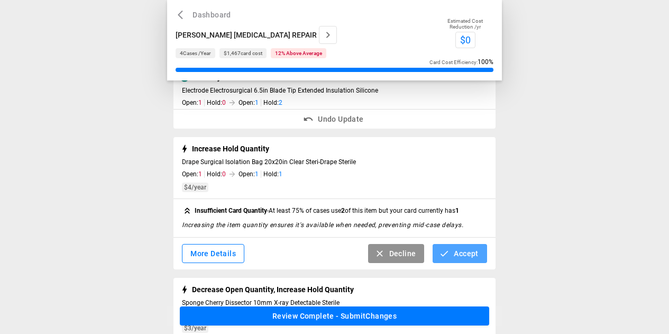
click at [460, 250] on button "Accept" at bounding box center [459, 254] width 54 height 20
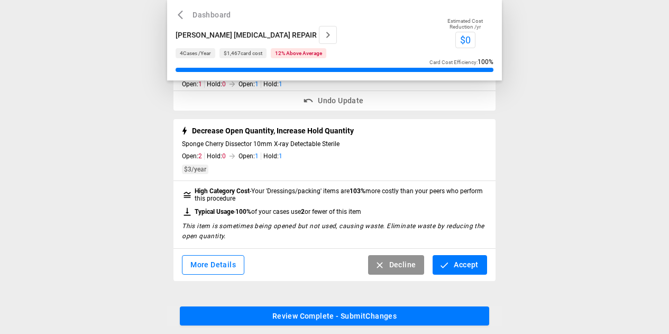
scroll to position [145, 0]
click at [458, 258] on button "Accept" at bounding box center [459, 265] width 54 height 20
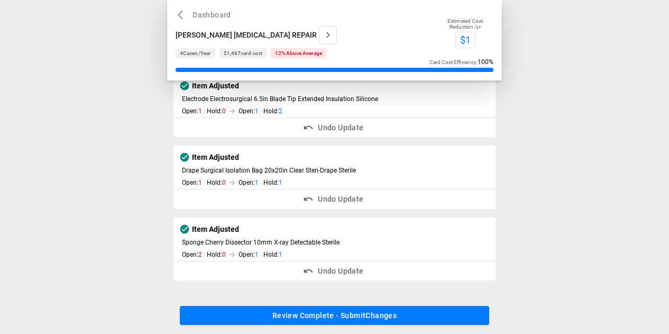
scroll to position [45, 0]
click at [401, 315] on button "Review Complete - Submit Changes" at bounding box center [334, 316] width 309 height 20
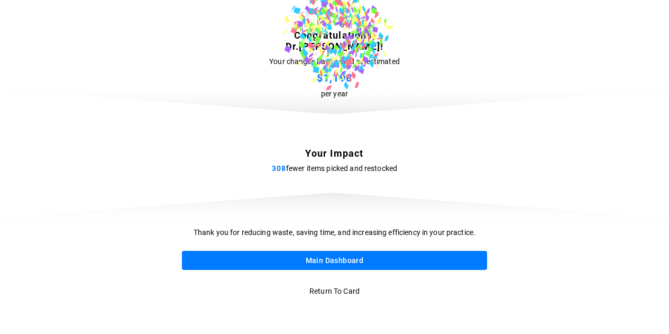
scroll to position [0, 0]
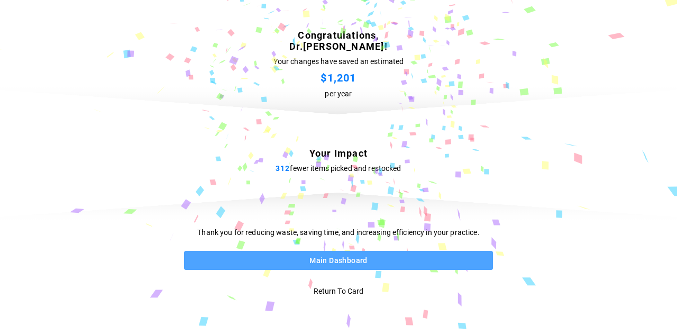
click at [350, 261] on button "Main Dashboard" at bounding box center [338, 261] width 309 height 20
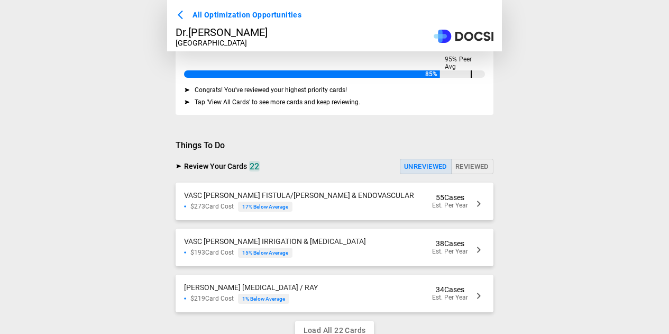
scroll to position [237, 0]
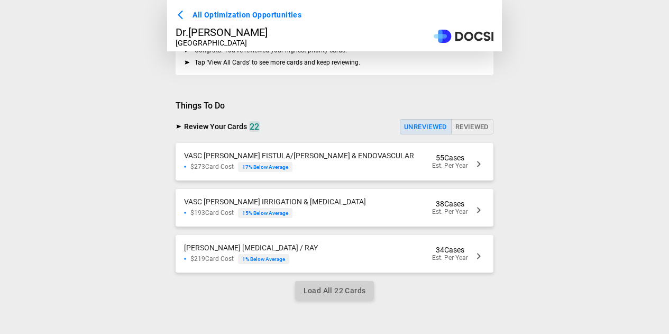
click at [351, 286] on button "Load All 22 Cards" at bounding box center [334, 291] width 79 height 20
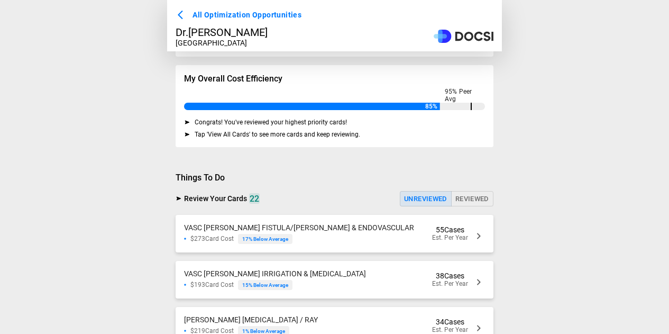
scroll to position [131, 0]
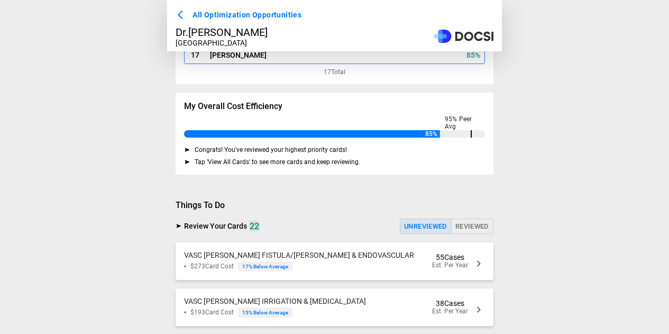
click at [361, 256] on div "VASC [PERSON_NAME] FISTULA/[PERSON_NAME] & ENDOVASCULAR $273 Card Cost 17 % Bel…" at bounding box center [335, 261] width 318 height 38
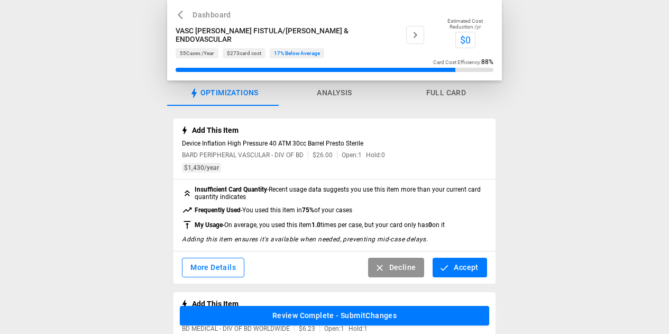
click at [409, 36] on icon "button" at bounding box center [415, 35] width 13 height 13
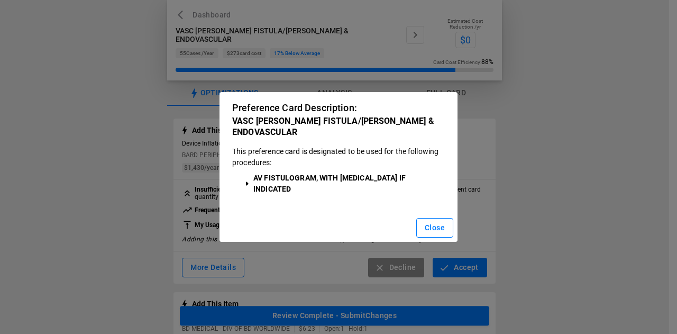
click at [553, 203] on div "Preference Card Description: VASC Chen AV FISTULA/[PERSON_NAME] & ENDOVASCULAR …" at bounding box center [338, 167] width 677 height 334
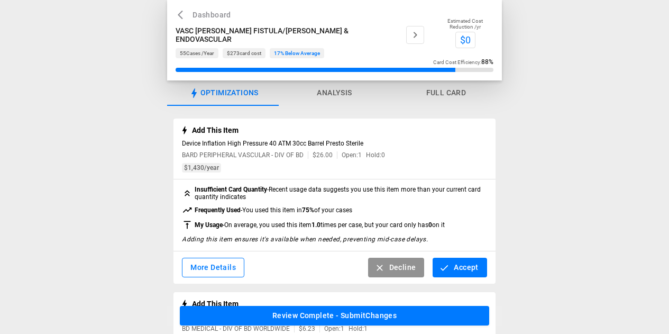
click at [450, 273] on button "Accept" at bounding box center [459, 267] width 54 height 20
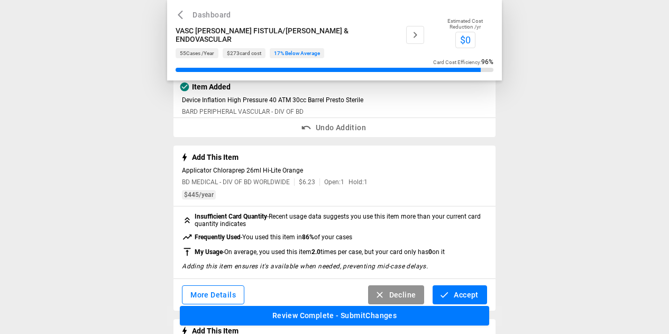
scroll to position [53, 0]
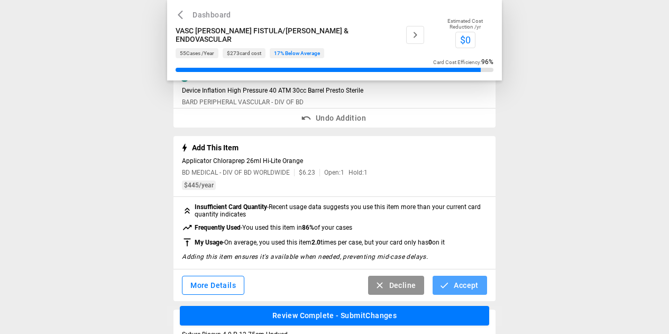
click at [445, 283] on icon "button" at bounding box center [444, 285] width 11 height 11
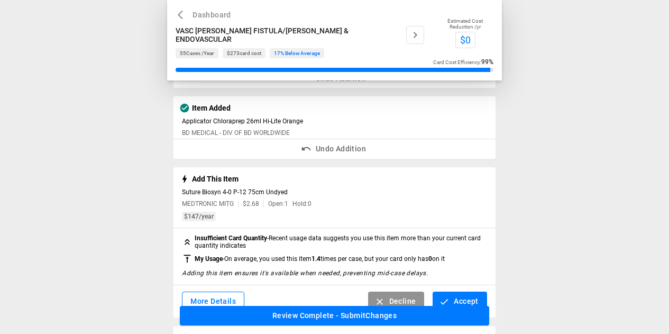
scroll to position [106, 0]
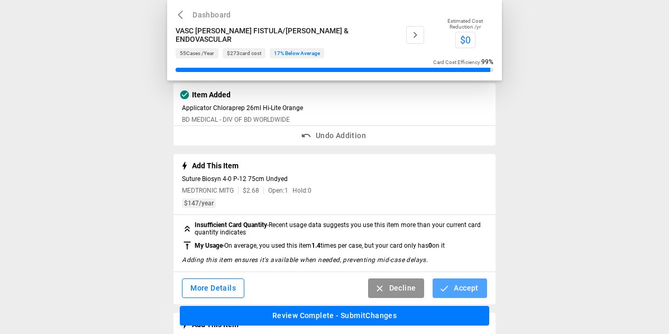
click at [468, 292] on button "Accept" at bounding box center [459, 288] width 54 height 20
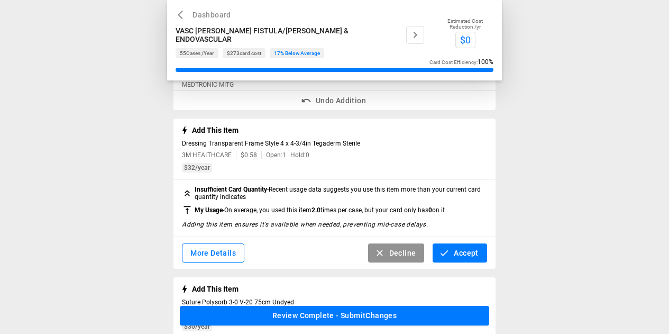
click at [461, 254] on button "Accept" at bounding box center [459, 253] width 54 height 20
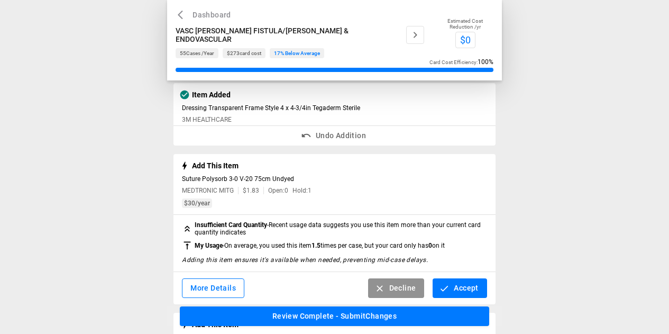
scroll to position [264, 0]
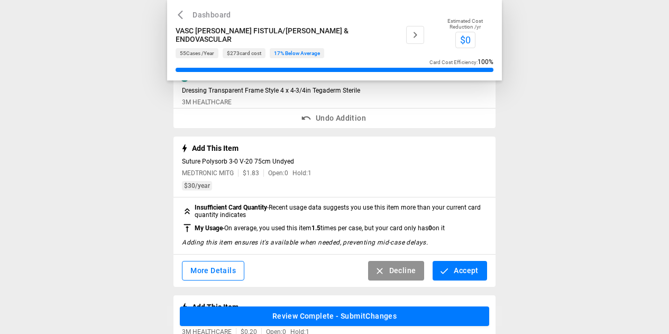
click at [467, 278] on button "Accept" at bounding box center [459, 271] width 54 height 20
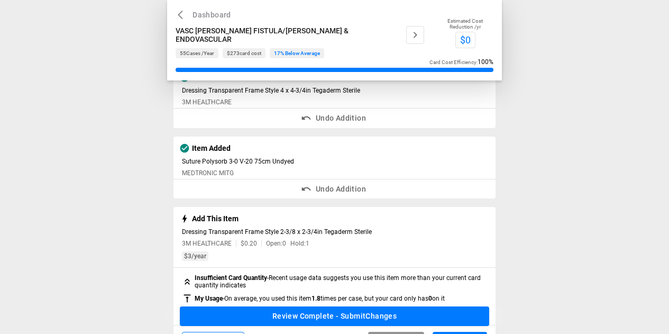
scroll to position [317, 0]
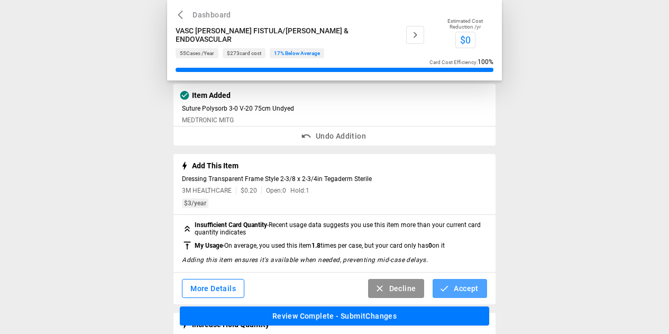
click at [467, 289] on button "Accept" at bounding box center [459, 289] width 54 height 20
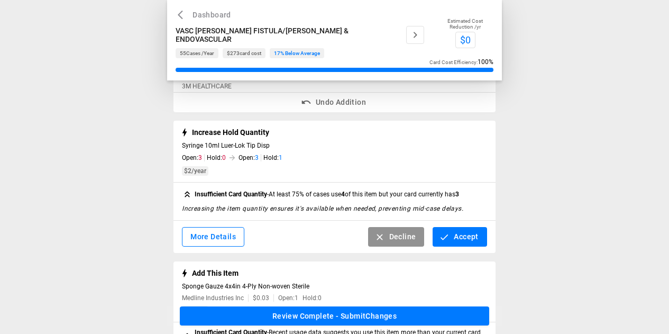
scroll to position [423, 0]
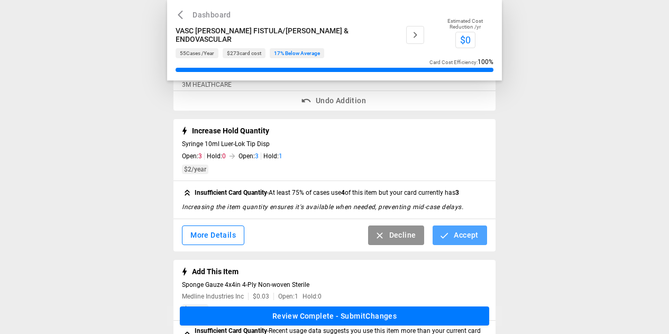
click at [459, 242] on button "Accept" at bounding box center [459, 235] width 54 height 20
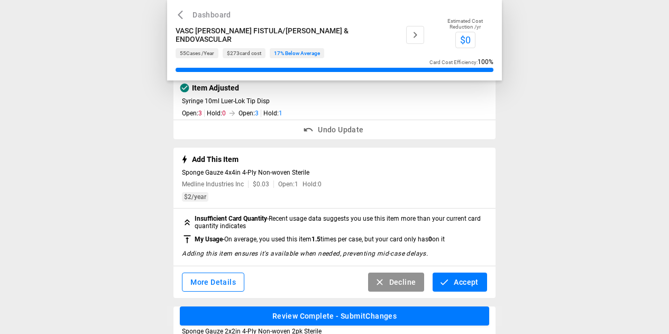
scroll to position [476, 0]
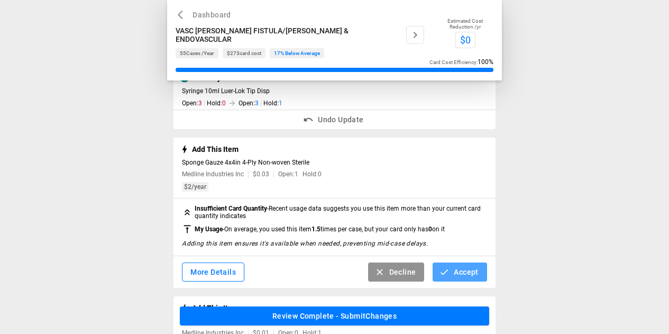
click at [465, 276] on button "Accept" at bounding box center [459, 272] width 54 height 20
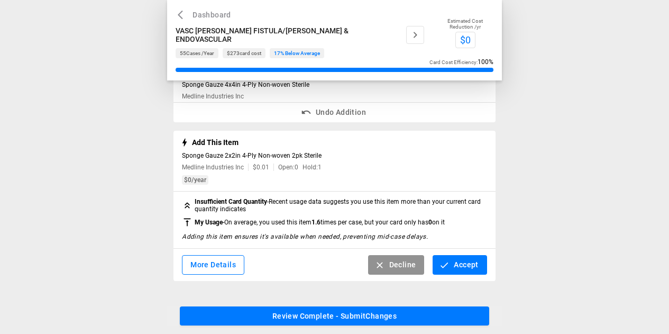
click at [460, 269] on button "Accept" at bounding box center [459, 265] width 54 height 20
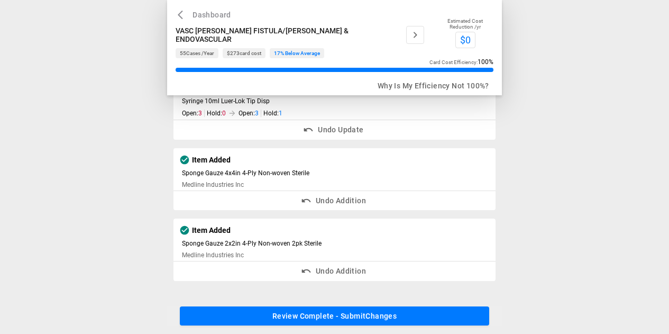
scroll to position [471, 0]
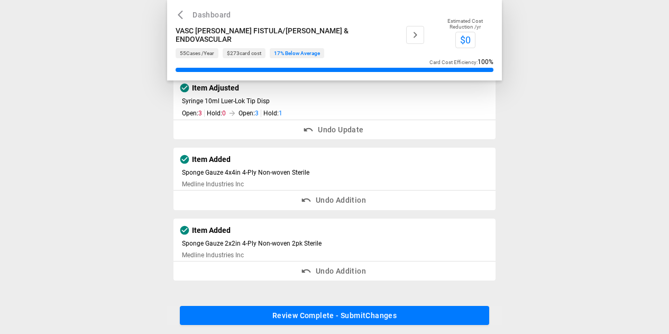
click at [424, 318] on button "Review Complete - Submit Changes" at bounding box center [334, 316] width 309 height 20
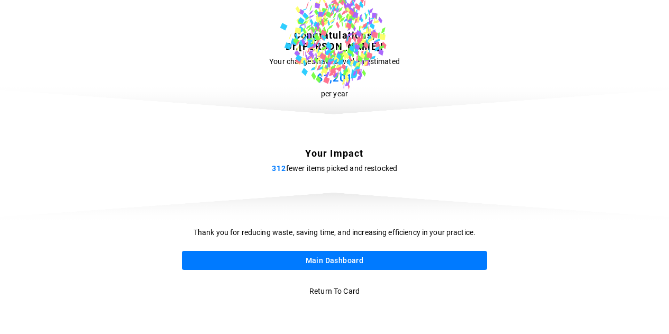
scroll to position [0, 0]
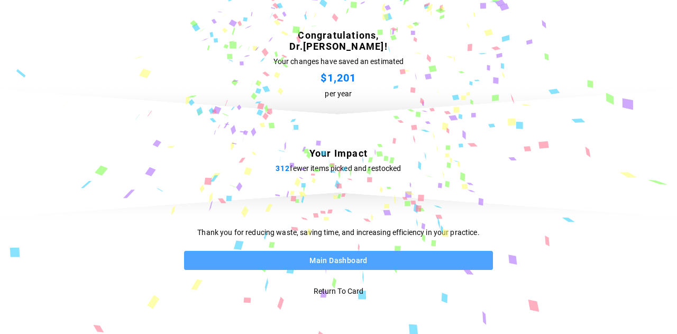
click at [381, 261] on button "Main Dashboard" at bounding box center [338, 261] width 309 height 20
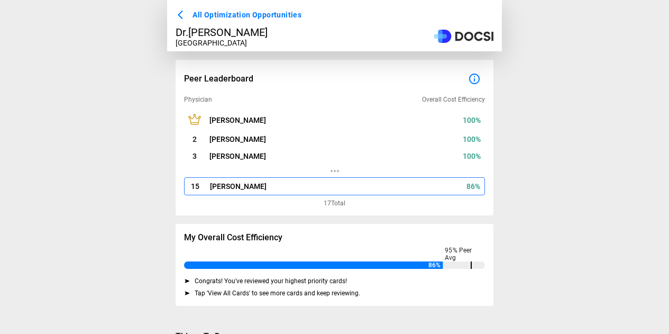
scroll to position [159, 0]
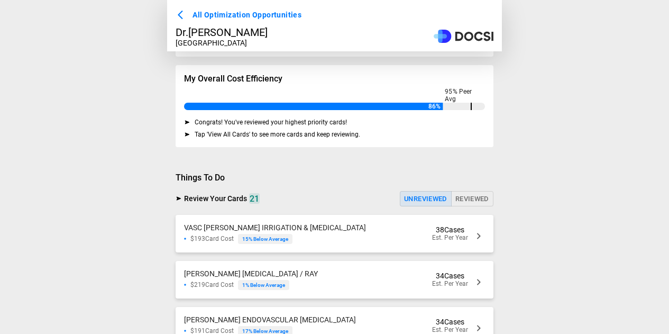
click at [344, 225] on div "VASC [PERSON_NAME] IRRIGATION & [MEDICAL_DATA] $193 Card Cost 15 % Below Averag…" at bounding box center [335, 234] width 318 height 38
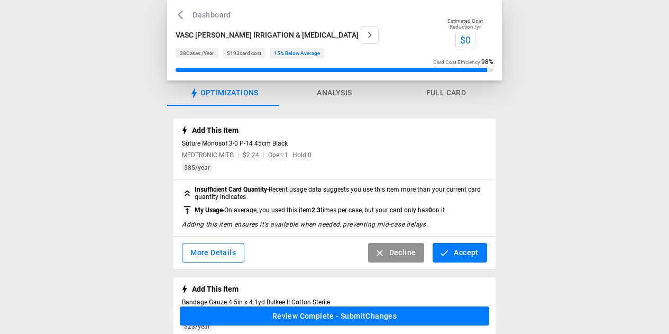
click at [448, 248] on button "Accept" at bounding box center [459, 253] width 54 height 20
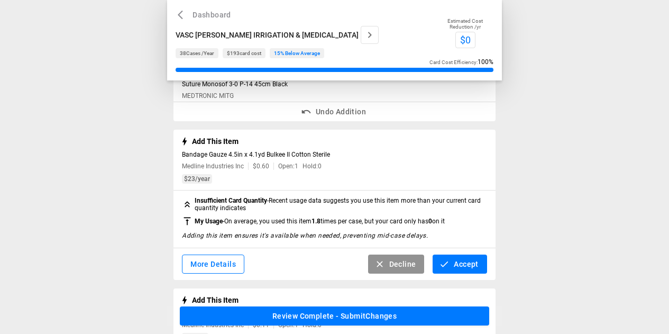
scroll to position [106, 0]
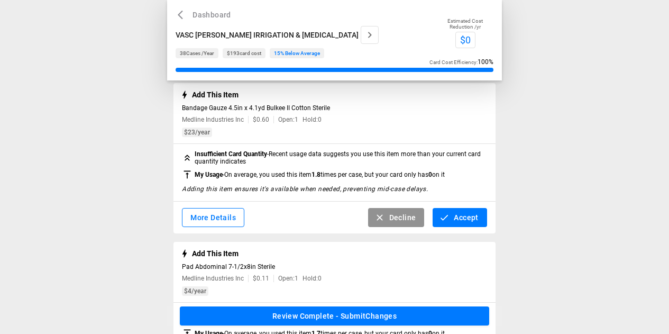
click at [462, 219] on button "Accept" at bounding box center [459, 218] width 54 height 20
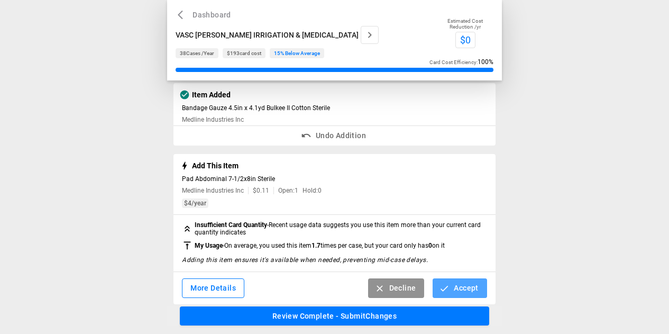
click at [459, 284] on button "Accept" at bounding box center [459, 288] width 54 height 20
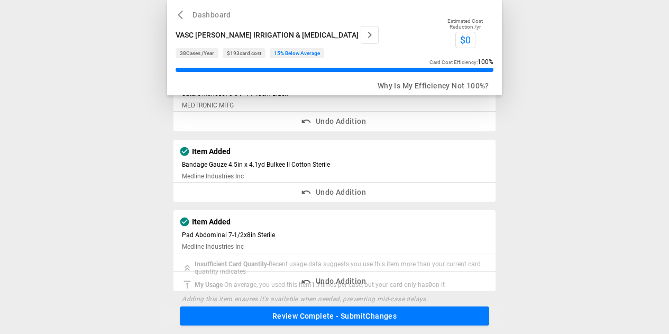
scroll to position [43, 0]
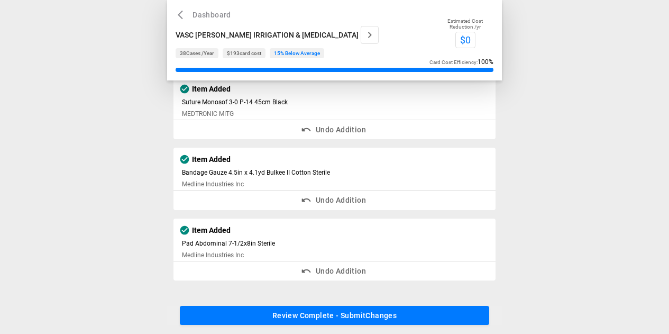
click at [393, 318] on button "Review Complete - Submit Changes" at bounding box center [334, 316] width 309 height 20
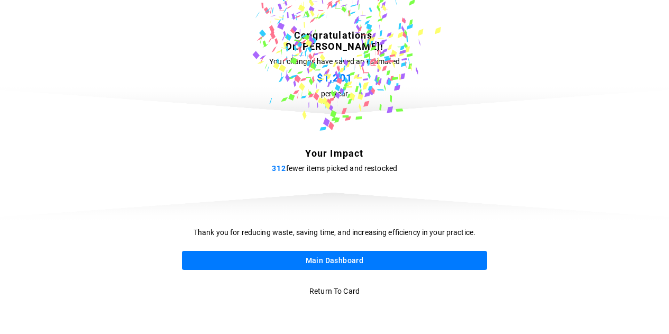
scroll to position [0, 0]
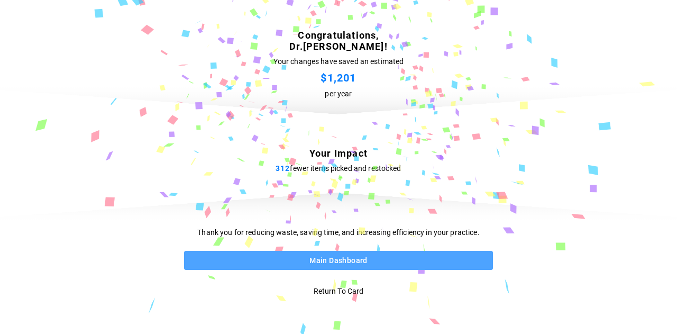
click at [340, 259] on button "Main Dashboard" at bounding box center [338, 261] width 309 height 20
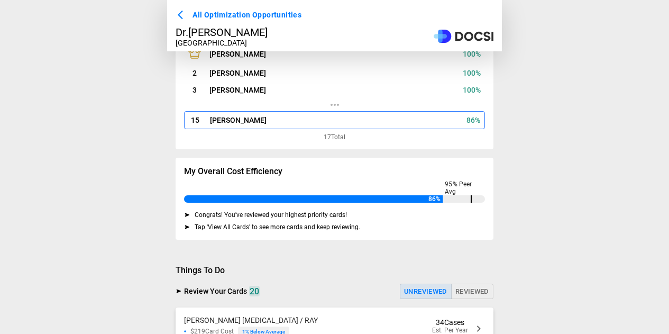
scroll to position [225, 0]
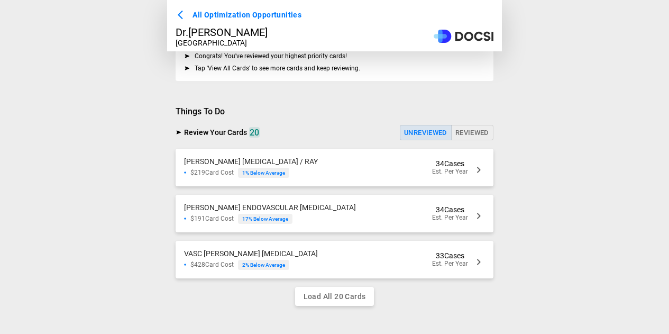
click at [329, 169] on div "VASC [PERSON_NAME] [MEDICAL_DATA] / RAY $219 Card Cost 1 % Below Average 34 Cas…" at bounding box center [335, 168] width 318 height 38
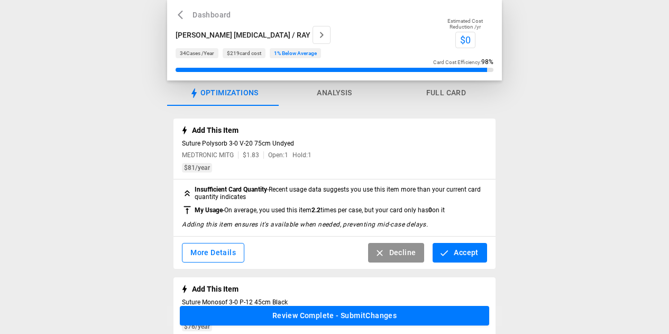
click at [456, 253] on button "Accept" at bounding box center [459, 253] width 54 height 20
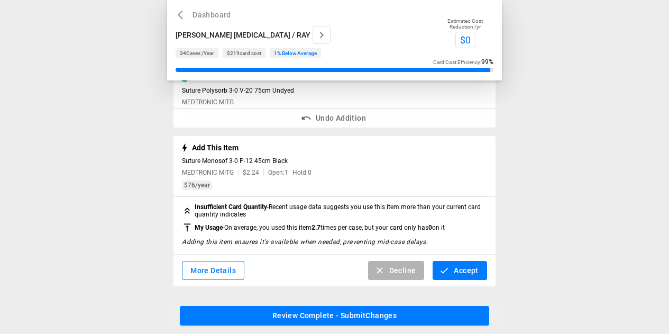
click at [383, 272] on icon "button" at bounding box center [379, 270] width 11 height 11
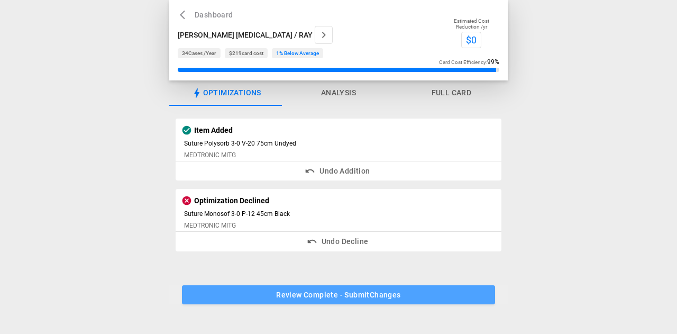
click at [365, 301] on button "Review Complete - Submit Changes" at bounding box center [338, 295] width 313 height 20
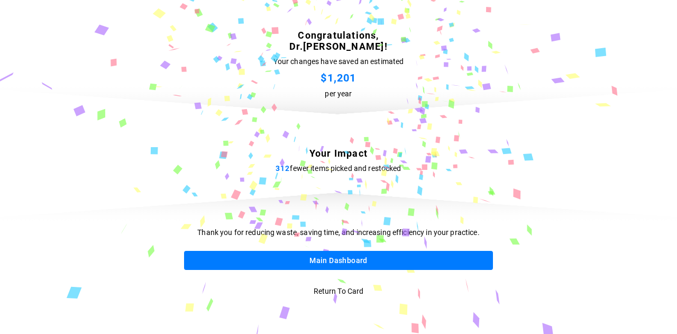
click at [320, 261] on button "Main Dashboard" at bounding box center [338, 261] width 309 height 20
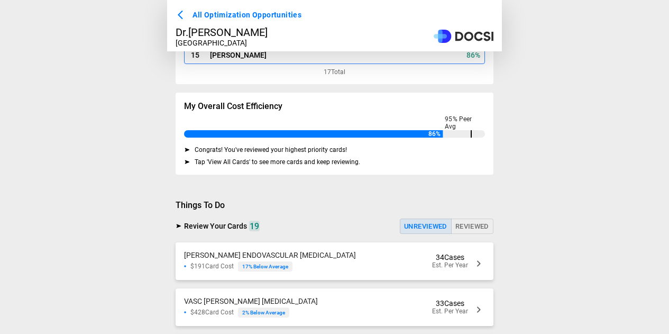
scroll to position [172, 0]
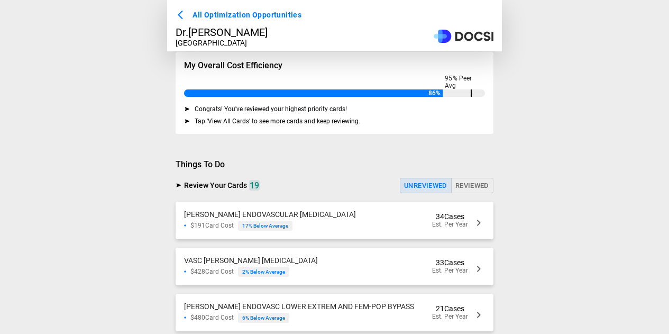
click at [333, 222] on div "VASC Chen ENDOVASCULAR [MEDICAL_DATA] $191 Card Cost 17 % Below Average" at bounding box center [270, 220] width 172 height 21
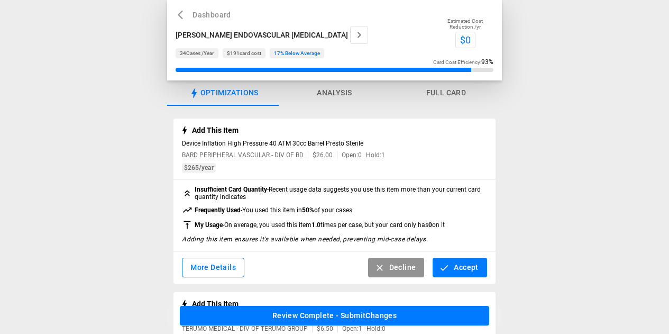
click at [459, 272] on button "Accept" at bounding box center [459, 267] width 54 height 20
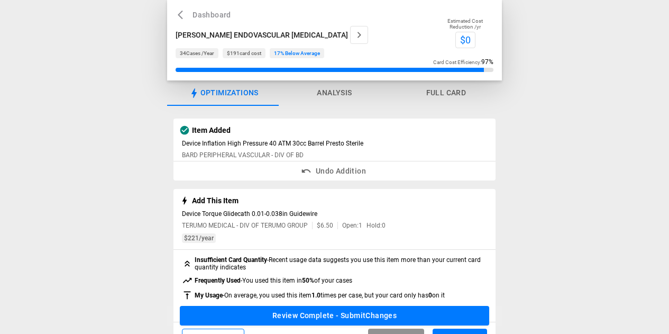
scroll to position [76, 0]
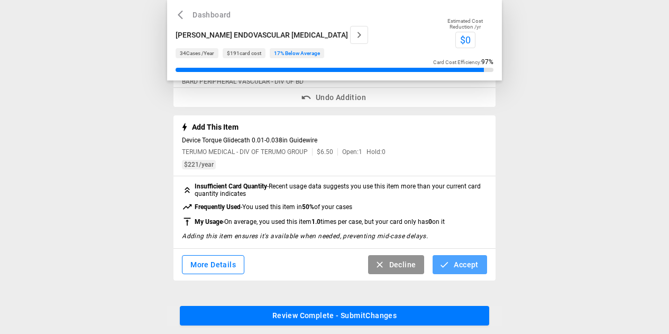
click at [463, 269] on button "Accept" at bounding box center [459, 265] width 54 height 20
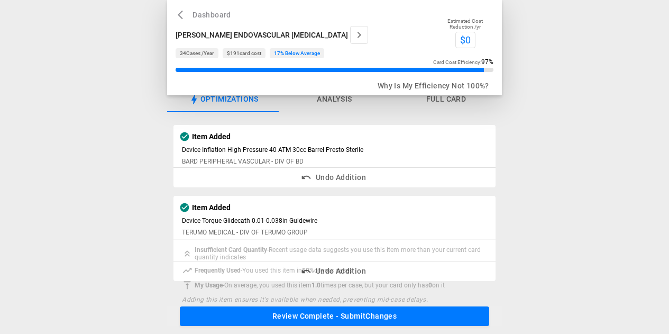
scroll to position [0, 0]
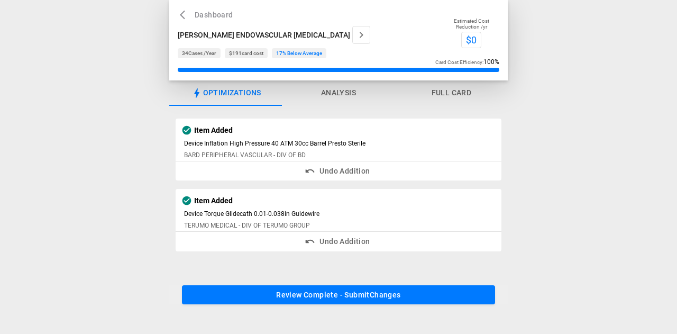
click at [383, 298] on button "Review Complete - Submit Changes" at bounding box center [338, 295] width 313 height 20
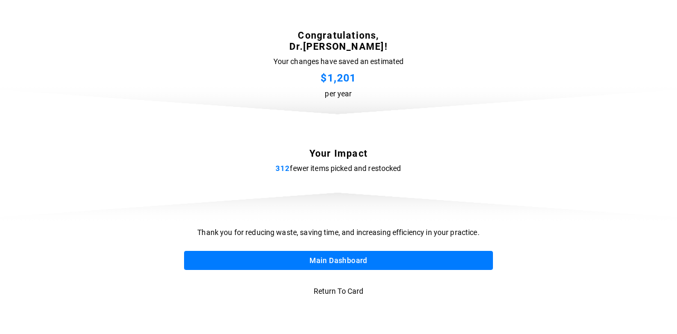
click at [357, 262] on button "Main Dashboard" at bounding box center [338, 261] width 309 height 20
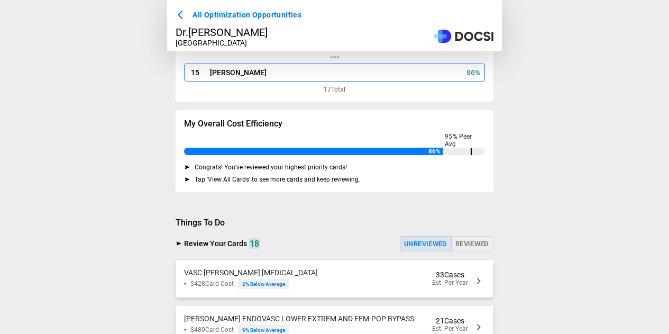
scroll to position [172, 0]
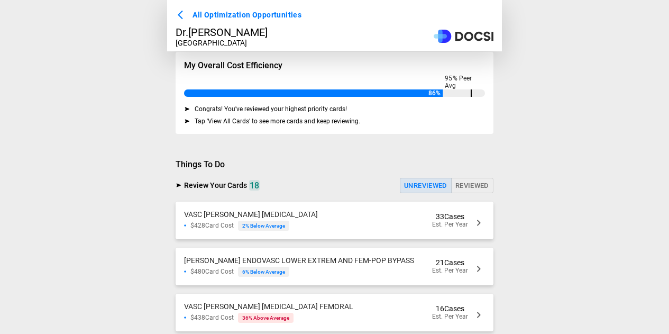
click at [328, 220] on div "VASC [PERSON_NAME] [MEDICAL_DATA] $428 Card Cost 2 % Below Average 33 Cases Est…" at bounding box center [335, 220] width 318 height 38
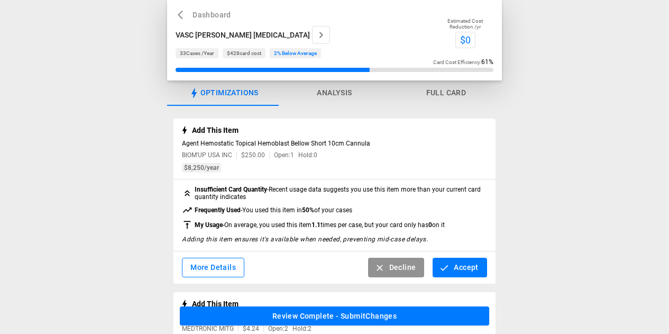
click at [450, 269] on button "Accept" at bounding box center [459, 267] width 54 height 20
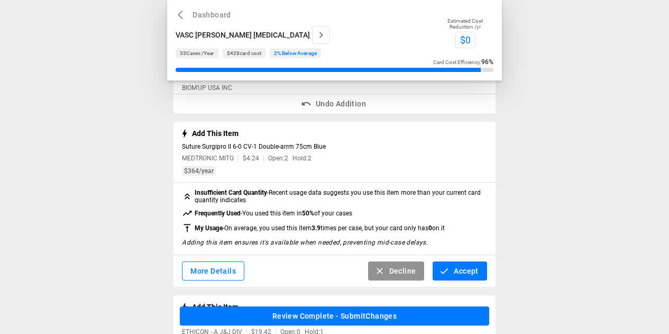
scroll to position [106, 0]
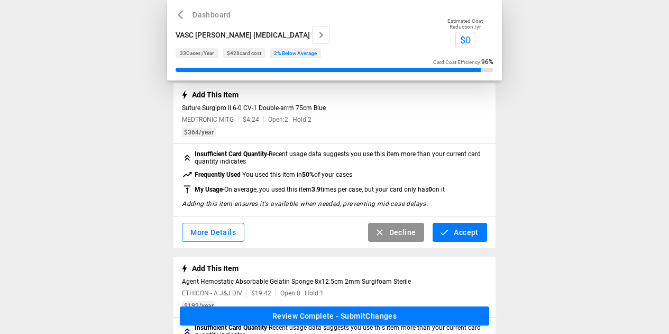
click at [447, 233] on icon "button" at bounding box center [444, 231] width 7 height 5
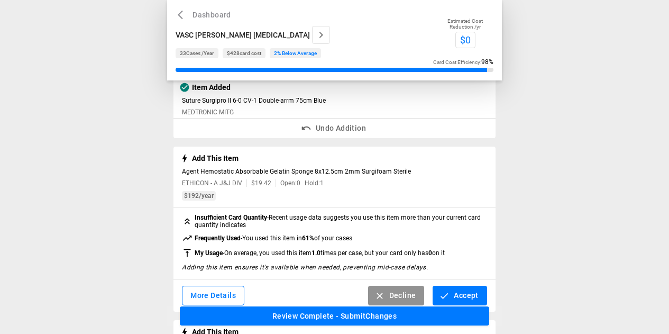
scroll to position [211, 0]
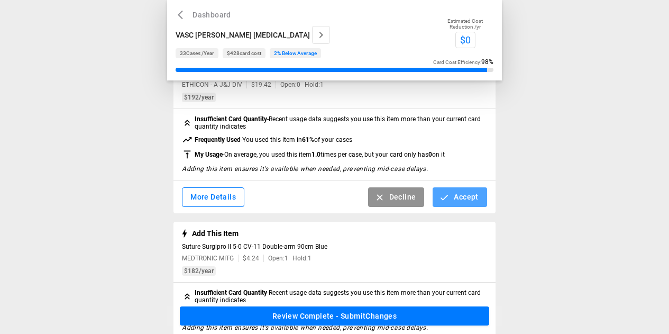
click at [450, 207] on button "Accept" at bounding box center [459, 197] width 54 height 20
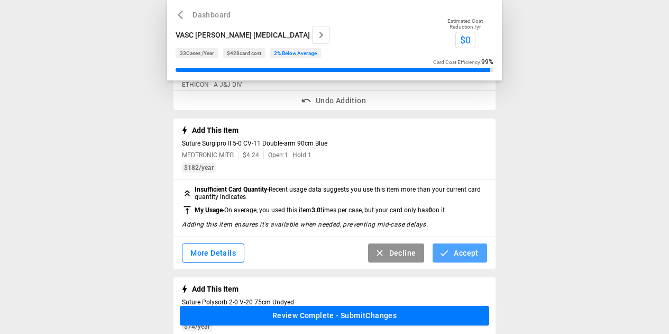
click at [459, 257] on button "Accept" at bounding box center [459, 253] width 54 height 20
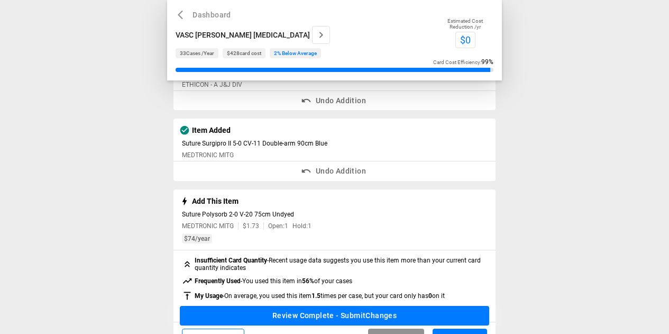
scroll to position [264, 0]
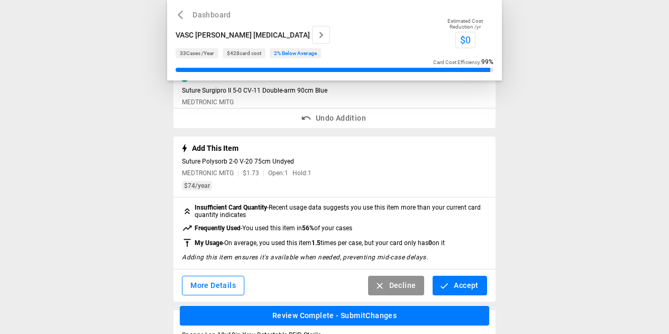
click at [406, 290] on button "Decline" at bounding box center [396, 285] width 57 height 20
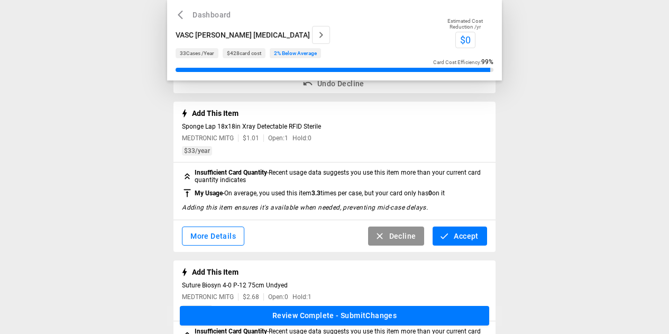
scroll to position [370, 0]
click at [444, 240] on icon "button" at bounding box center [444, 235] width 11 height 11
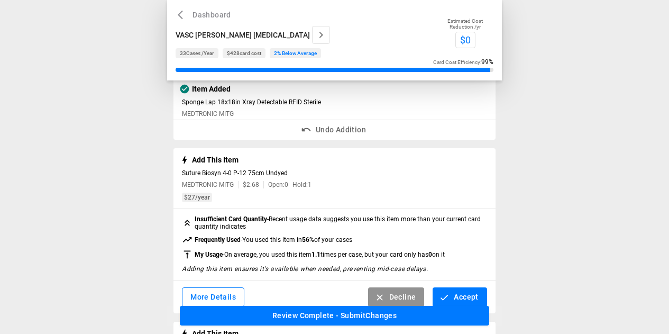
scroll to position [423, 0]
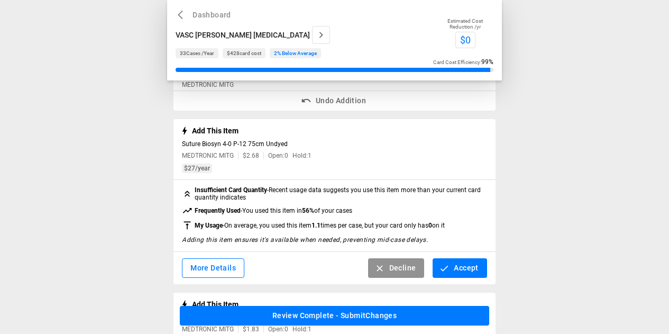
click at [451, 273] on button "Accept" at bounding box center [459, 268] width 54 height 20
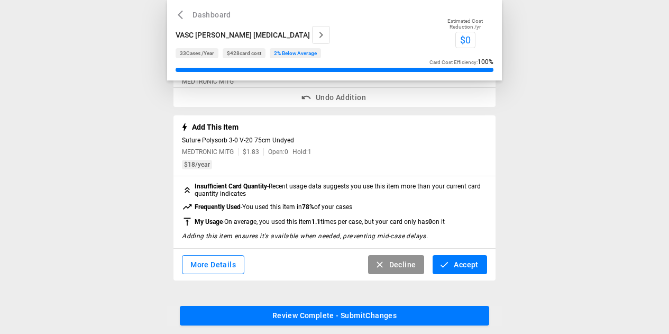
click at [448, 261] on icon "button" at bounding box center [444, 264] width 11 height 11
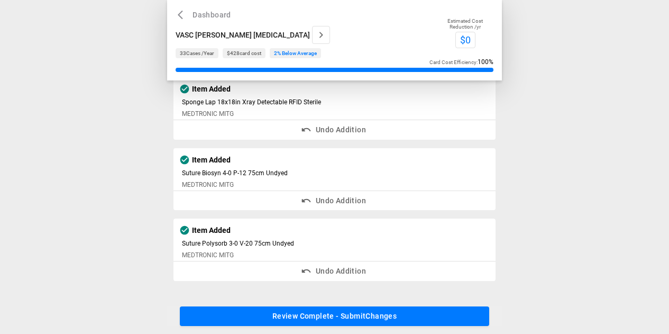
scroll to position [399, 0]
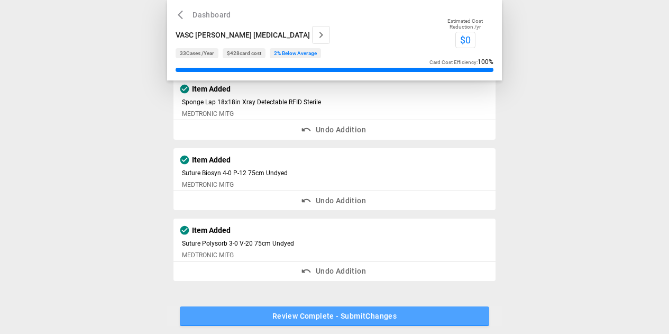
click at [399, 313] on button "Review Complete - Submit Changes" at bounding box center [334, 316] width 309 height 20
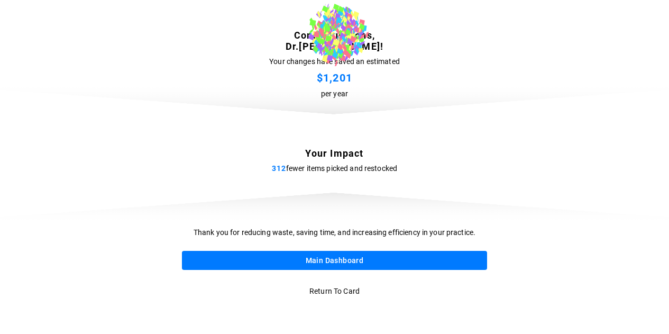
scroll to position [0, 0]
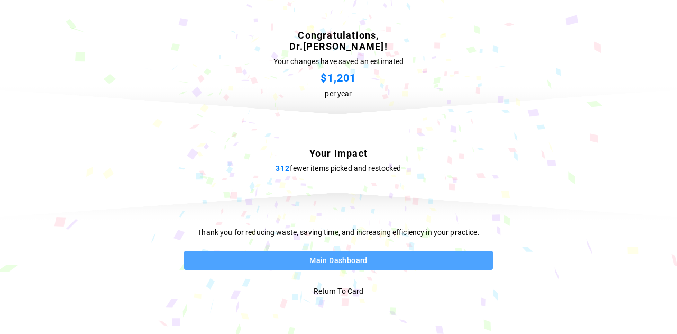
click at [315, 263] on button "Main Dashboard" at bounding box center [338, 261] width 309 height 20
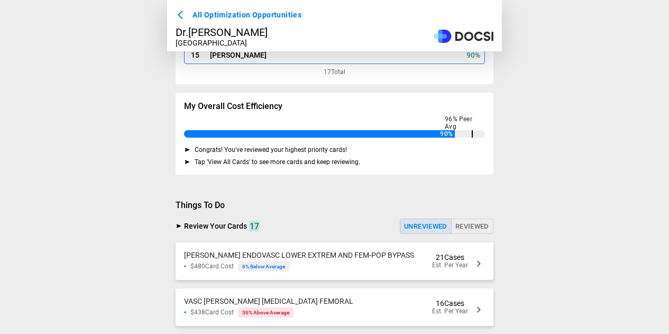
scroll to position [225, 0]
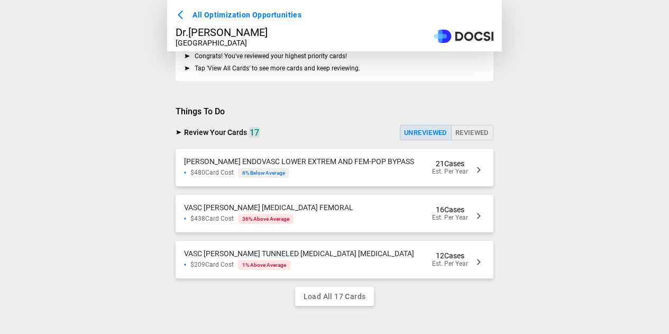
click at [321, 165] on span "[PERSON_NAME] ENDOVASC LOWER EXTREM AND FEM-POP BYPASS" at bounding box center [299, 161] width 230 height 8
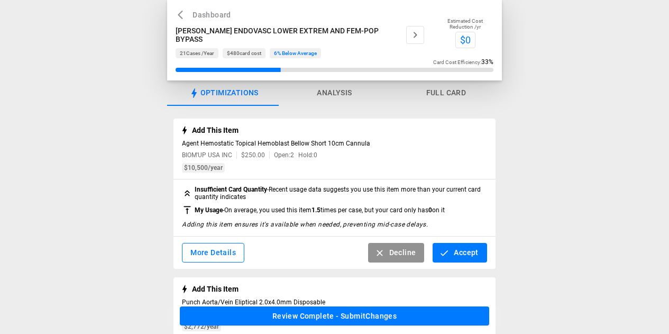
click at [451, 253] on button "Accept" at bounding box center [459, 253] width 54 height 20
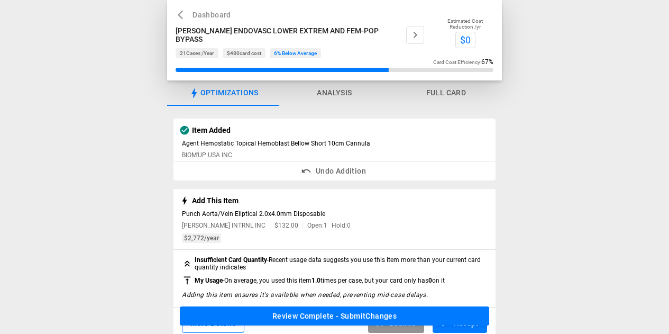
scroll to position [106, 0]
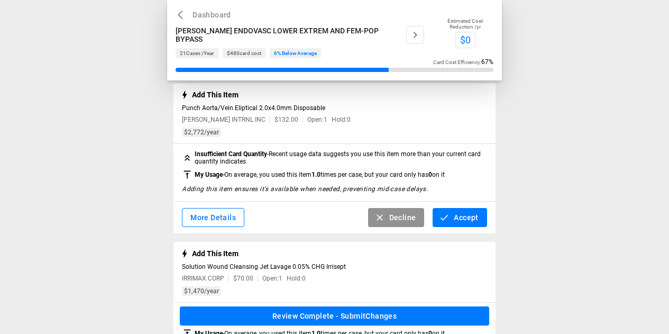
click at [410, 220] on button "Decline" at bounding box center [396, 218] width 57 height 20
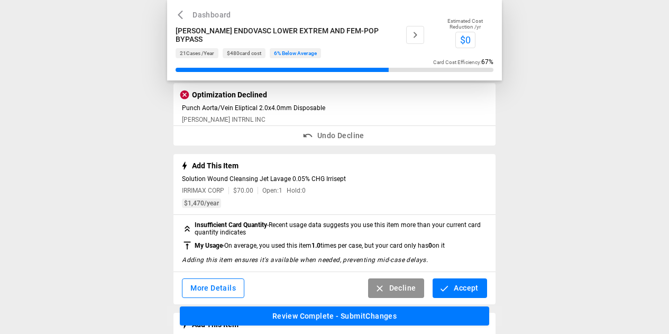
click at [444, 285] on icon "button" at bounding box center [444, 288] width 11 height 11
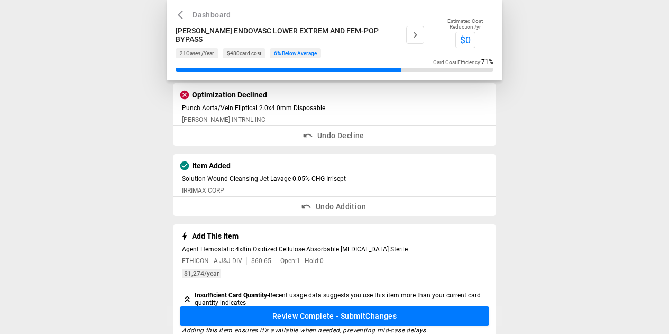
scroll to position [211, 0]
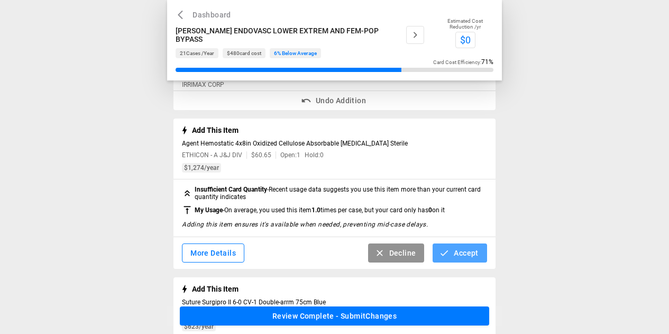
click at [459, 254] on button "Accept" at bounding box center [459, 253] width 54 height 20
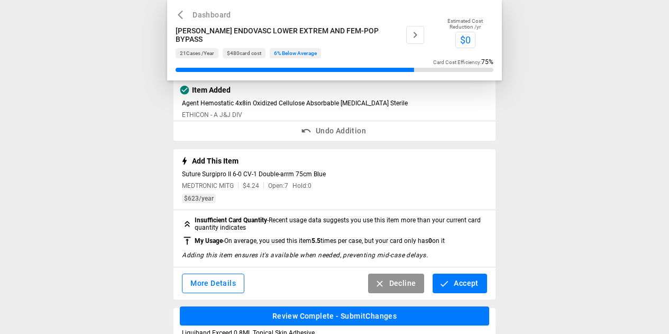
scroll to position [264, 0]
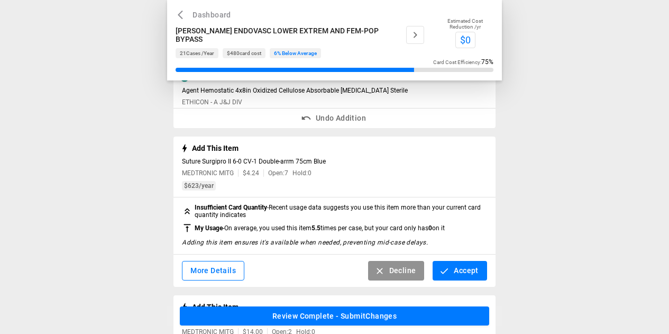
click at [462, 274] on button "Accept" at bounding box center [459, 271] width 54 height 20
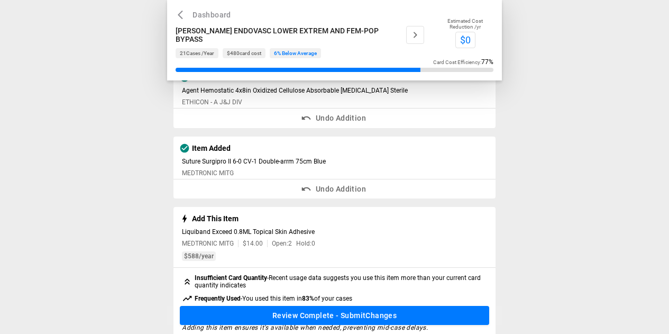
scroll to position [370, 0]
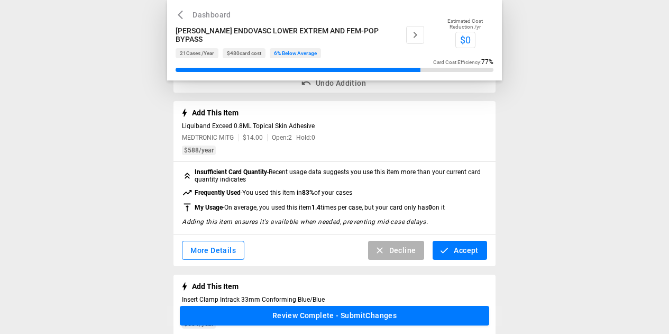
click at [394, 257] on button "Decline" at bounding box center [396, 251] width 57 height 20
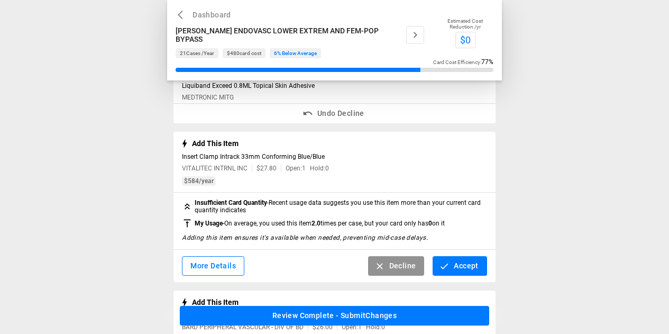
scroll to position [423, 0]
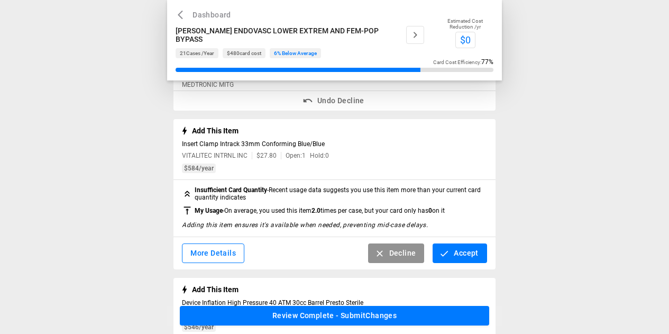
click at [450, 256] on button "Accept" at bounding box center [459, 253] width 54 height 20
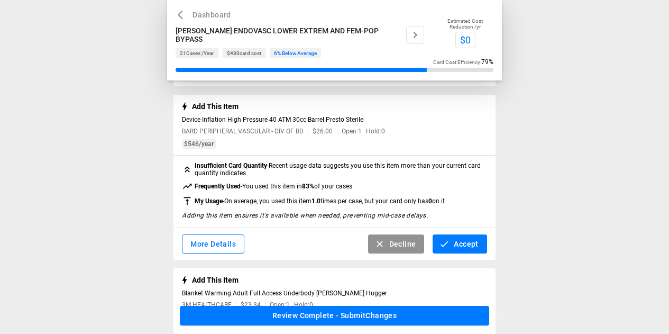
scroll to position [529, 0]
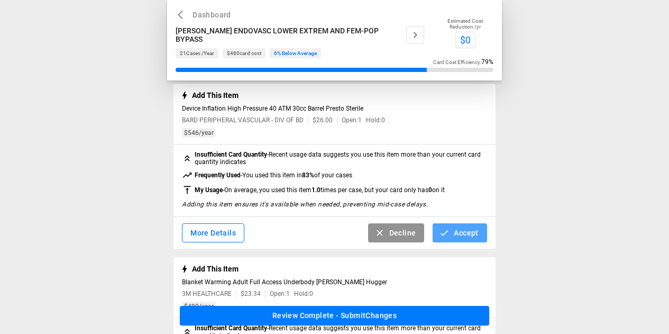
click at [451, 232] on button "Accept" at bounding box center [459, 233] width 54 height 20
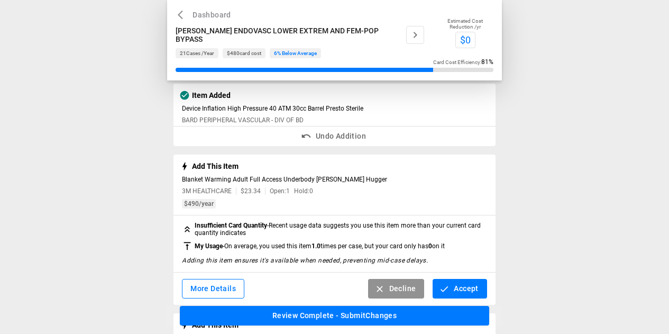
click at [463, 297] on button "Accept" at bounding box center [459, 289] width 54 height 20
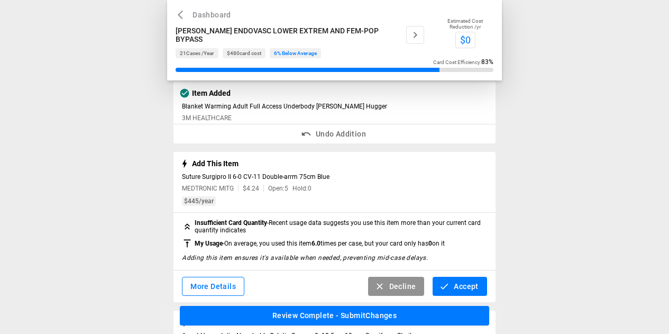
scroll to position [634, 0]
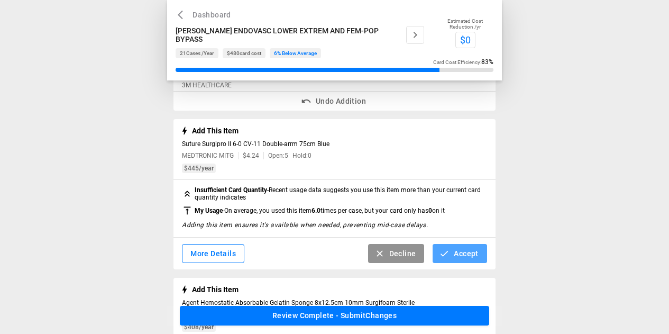
click at [465, 262] on button "Accept" at bounding box center [459, 254] width 54 height 20
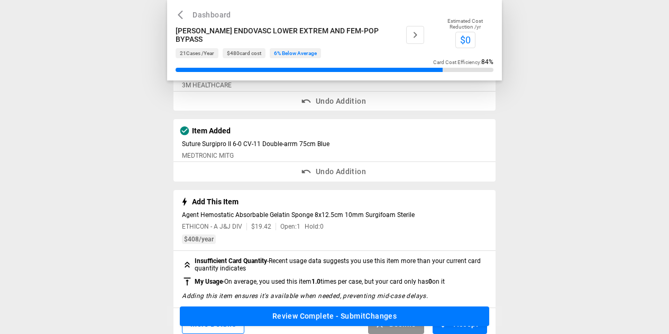
scroll to position [740, 0]
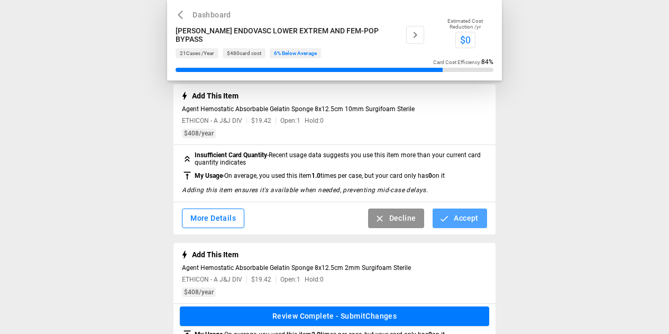
click at [462, 220] on button "Accept" at bounding box center [459, 218] width 54 height 20
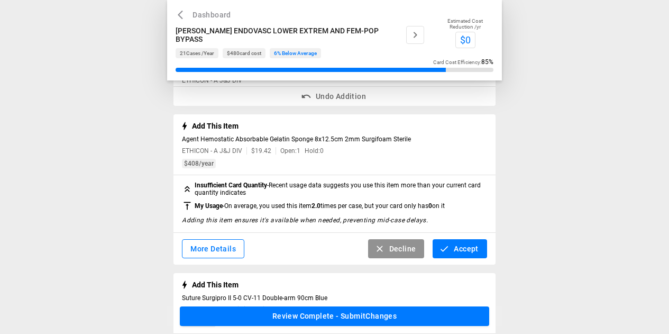
scroll to position [793, 0]
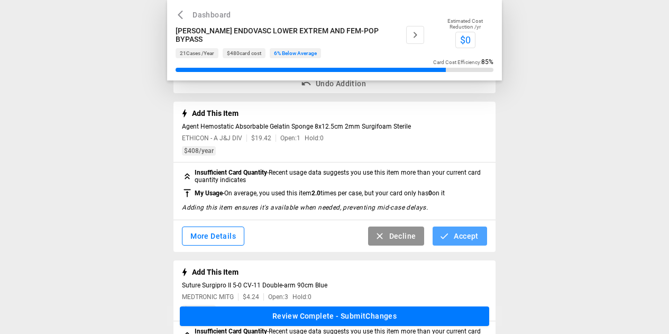
click at [464, 245] on button "Accept" at bounding box center [459, 236] width 54 height 20
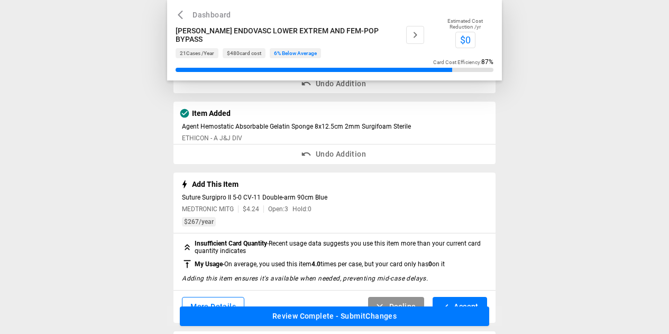
scroll to position [899, 0]
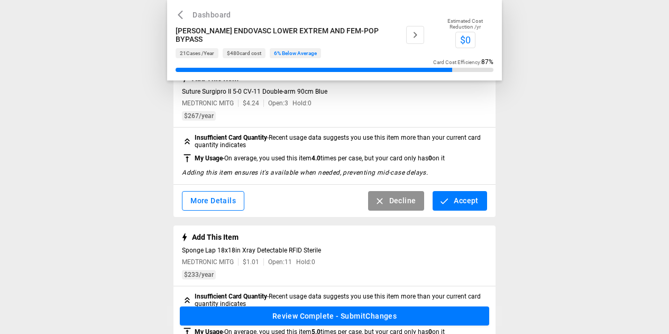
click at [464, 210] on button "Accept" at bounding box center [459, 201] width 54 height 20
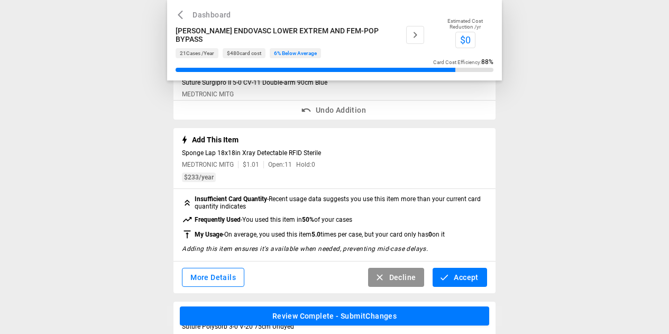
scroll to position [952, 0]
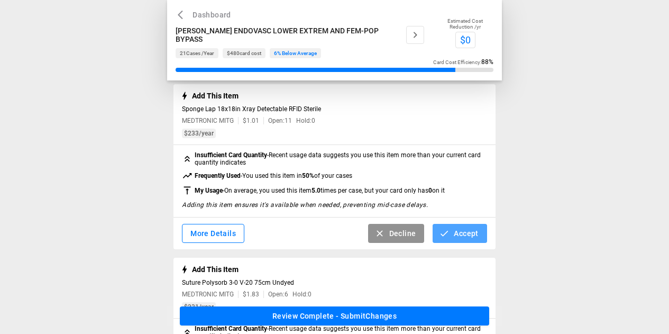
click at [447, 238] on icon "button" at bounding box center [444, 233] width 11 height 11
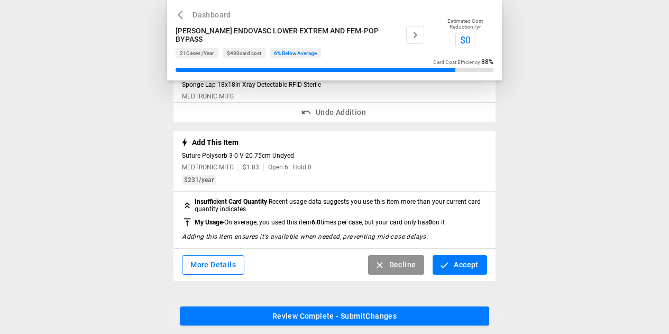
click at [457, 264] on button "Accept" at bounding box center [459, 265] width 54 height 20
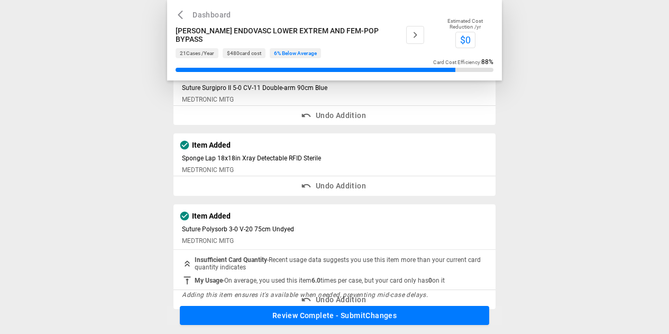
scroll to position [897, 0]
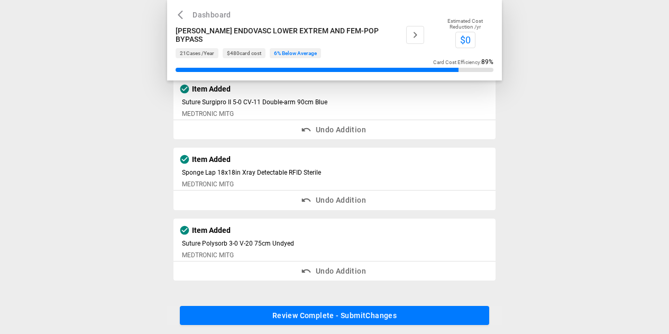
click at [385, 317] on button "Review Complete - Submit Changes" at bounding box center [334, 316] width 309 height 20
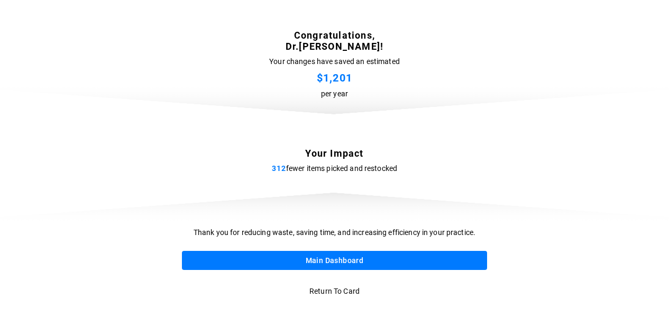
scroll to position [0, 0]
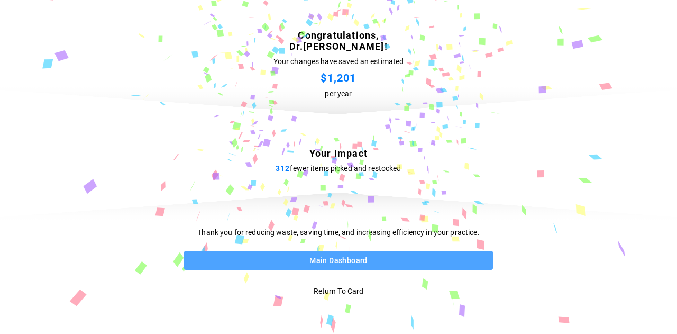
click at [333, 258] on button "Main Dashboard" at bounding box center [338, 261] width 309 height 20
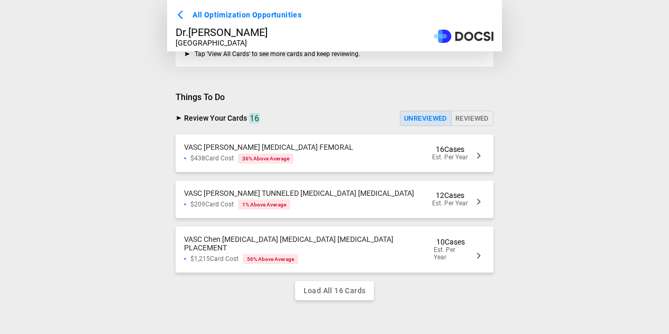
scroll to position [246, 0]
click at [330, 153] on div "VASC [PERSON_NAME] [MEDICAL_DATA] FEMORAL $438 Card Cost 36 % Above Average 16 …" at bounding box center [335, 153] width 318 height 38
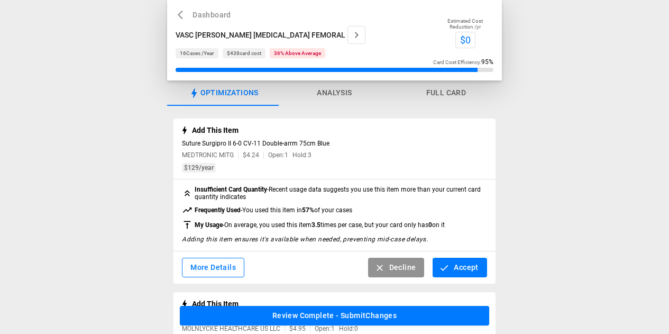
click at [440, 266] on icon "button" at bounding box center [444, 267] width 11 height 11
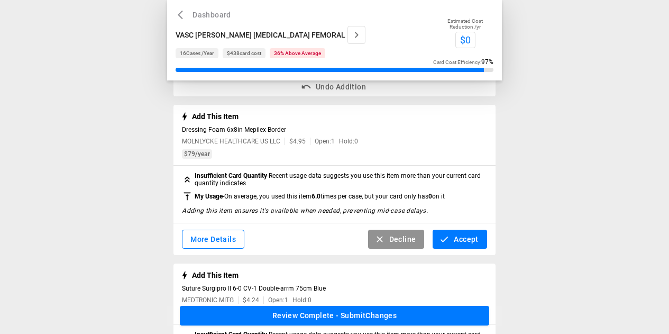
scroll to position [106, 0]
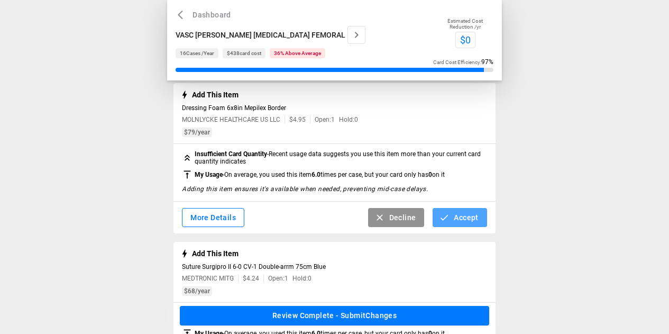
click at [453, 225] on button "Accept" at bounding box center [459, 218] width 54 height 20
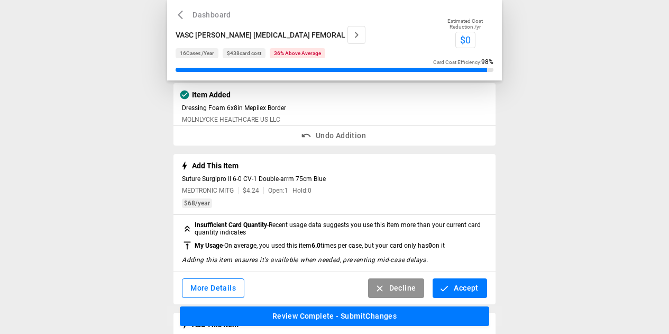
scroll to position [159, 0]
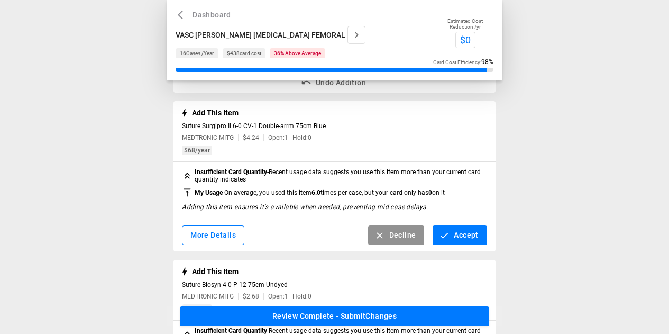
click at [452, 236] on button "Accept" at bounding box center [459, 235] width 54 height 20
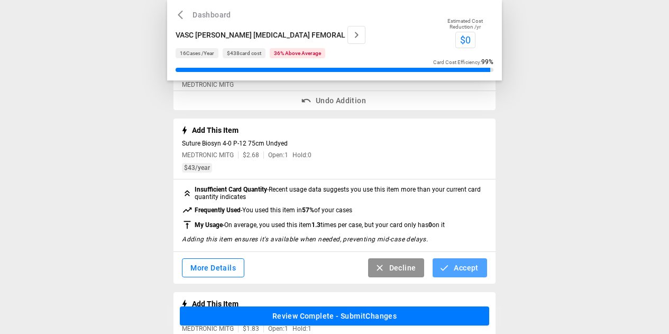
click at [453, 263] on button "Accept" at bounding box center [459, 268] width 54 height 20
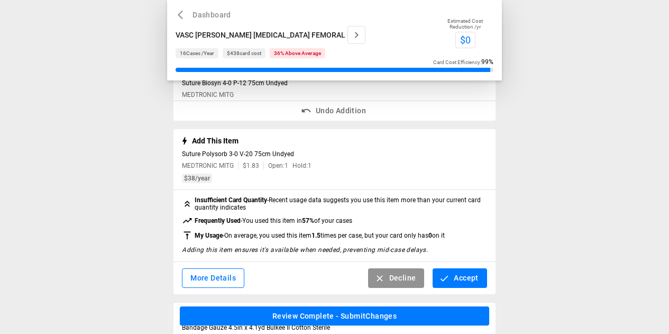
scroll to position [317, 0]
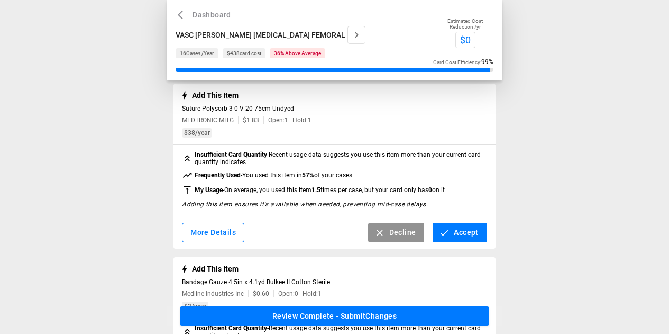
click at [457, 238] on button "Accept" at bounding box center [459, 233] width 54 height 20
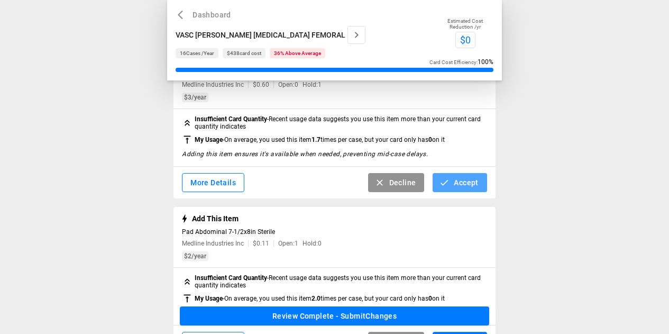
click at [467, 183] on button "Accept" at bounding box center [459, 183] width 54 height 20
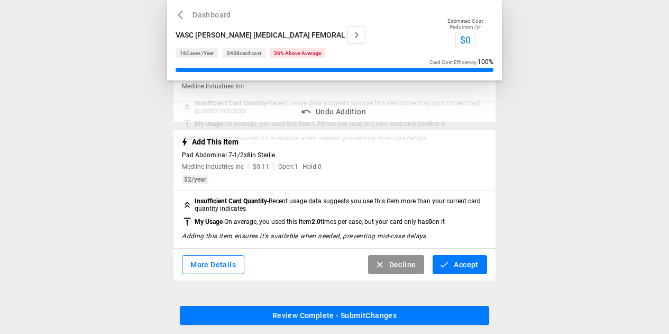
scroll to position [417, 0]
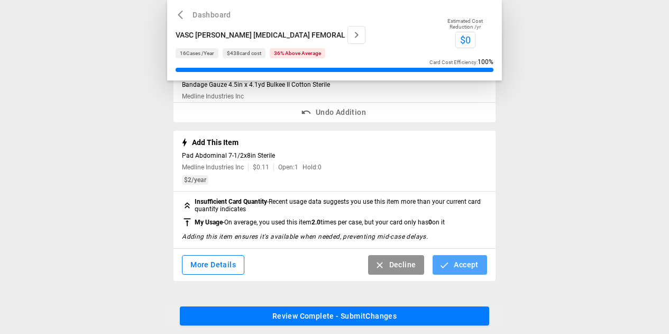
click at [460, 255] on button "Accept" at bounding box center [459, 265] width 54 height 20
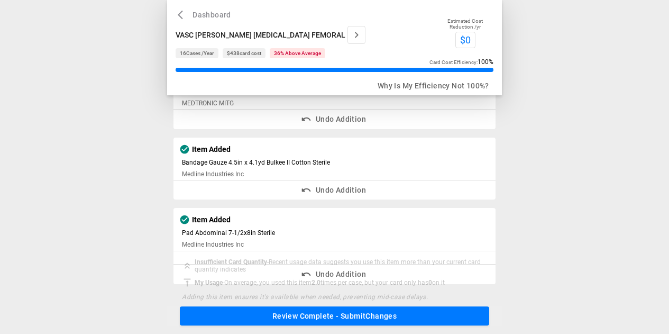
scroll to position [328, 0]
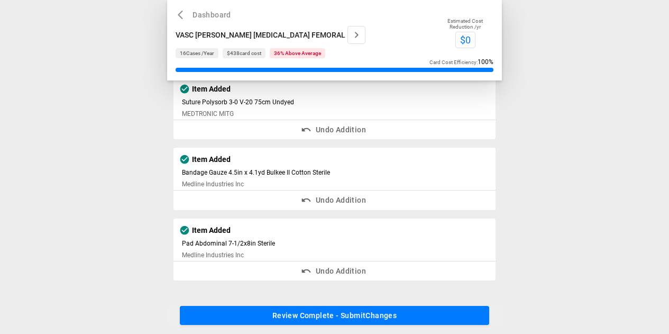
click at [406, 313] on button "Review Complete - Submit Changes" at bounding box center [334, 316] width 309 height 20
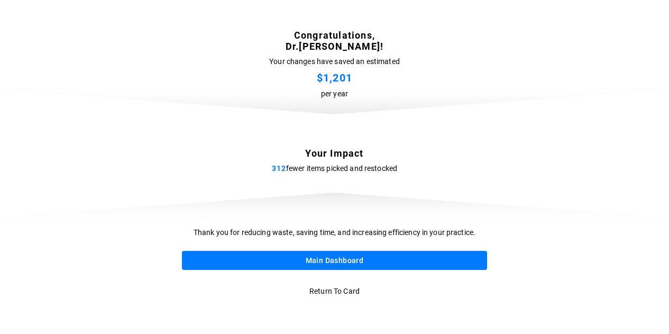
scroll to position [0, 0]
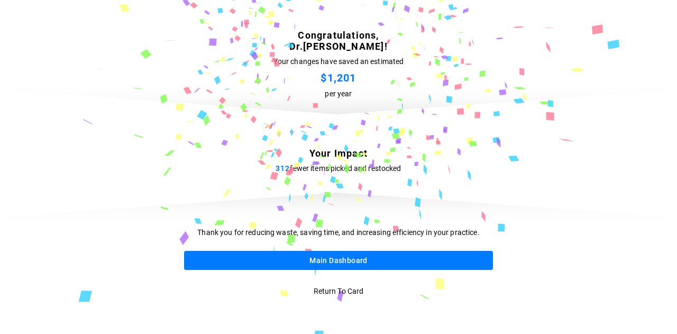
click at [371, 264] on button "Main Dashboard" at bounding box center [338, 261] width 309 height 20
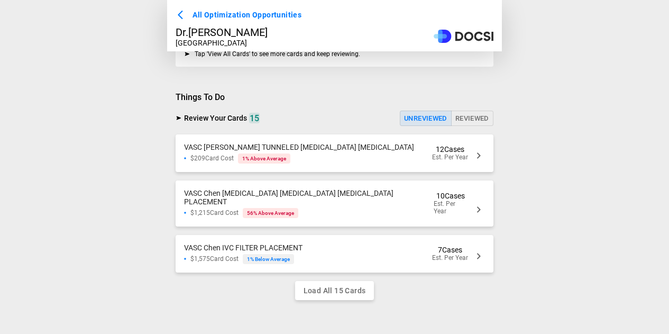
scroll to position [246, 0]
click at [326, 150] on div "VASC [PERSON_NAME] TUNNELED [MEDICAL_DATA] [MEDICAL_DATA] $209 Card Cost 1 % Ab…" at bounding box center [299, 153] width 230 height 21
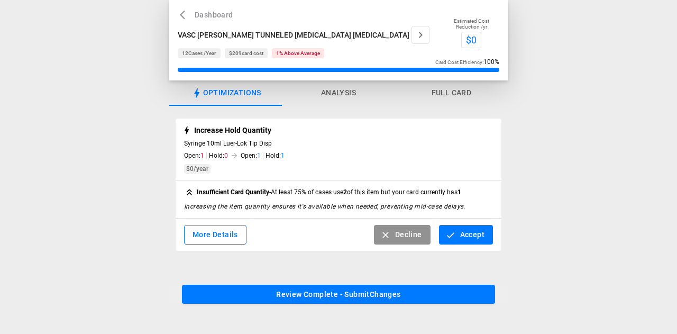
click at [450, 235] on icon "button" at bounding box center [450, 234] width 11 height 11
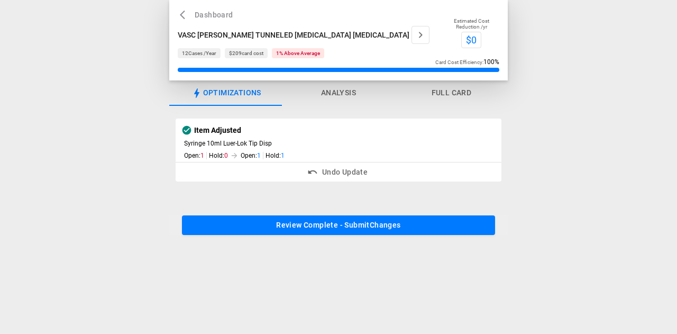
click at [390, 225] on button "Review Complete - Submit Changes" at bounding box center [338, 225] width 313 height 20
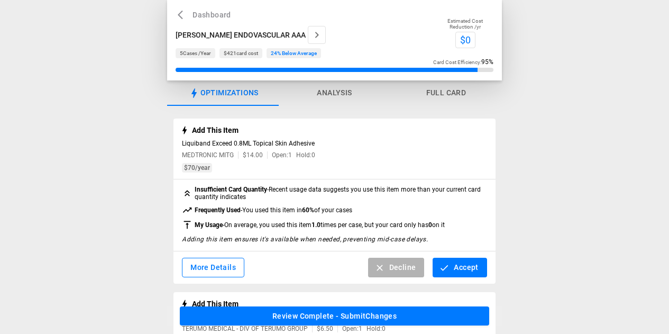
click at [404, 270] on button "Decline" at bounding box center [396, 267] width 57 height 20
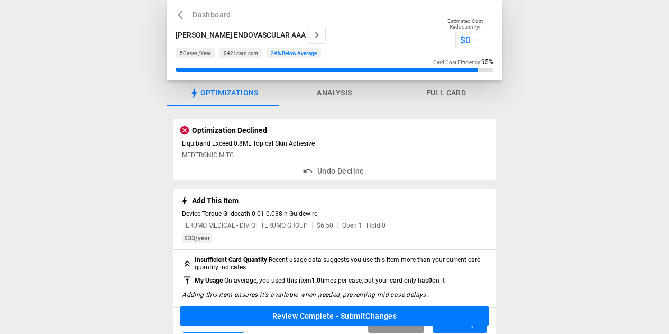
scroll to position [53, 0]
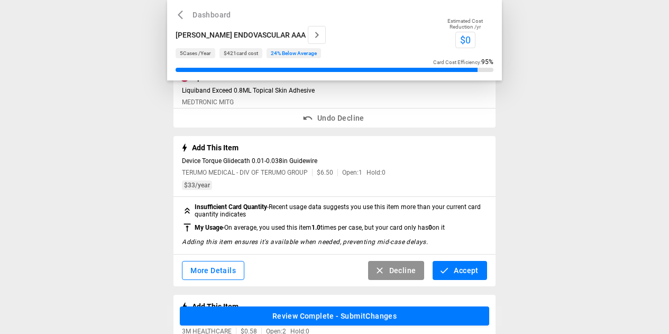
click at [441, 269] on icon "button" at bounding box center [444, 270] width 11 height 11
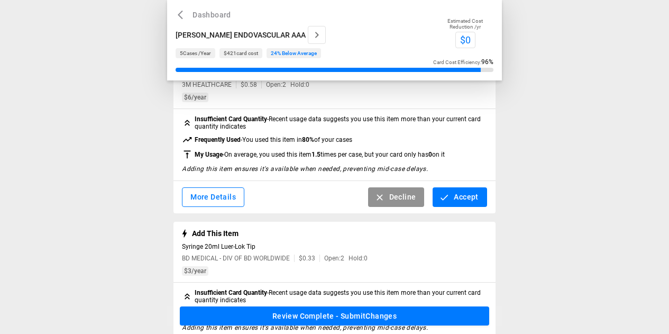
scroll to position [159, 0]
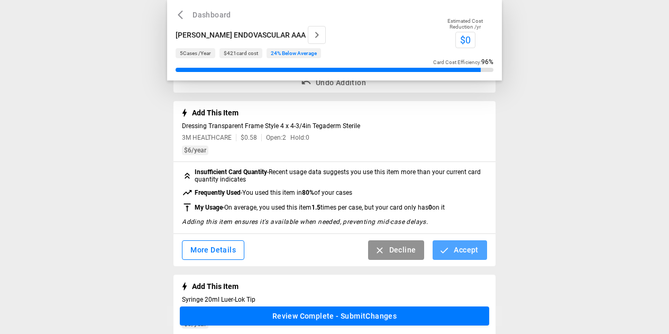
click at [444, 247] on button "Accept" at bounding box center [459, 250] width 54 height 20
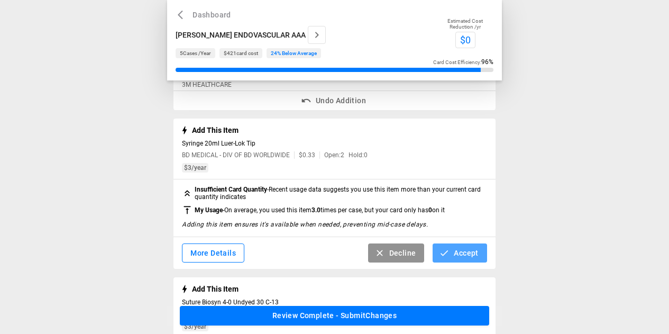
click at [441, 255] on icon "button" at bounding box center [444, 252] width 11 height 11
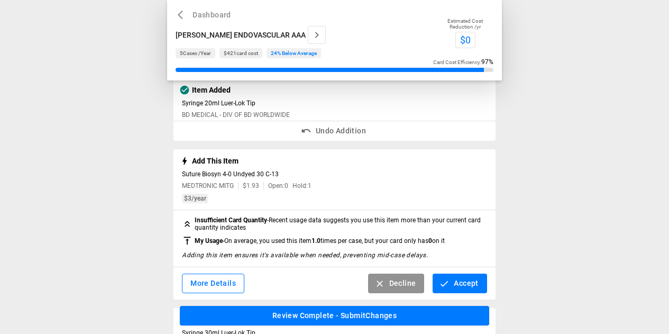
scroll to position [264, 0]
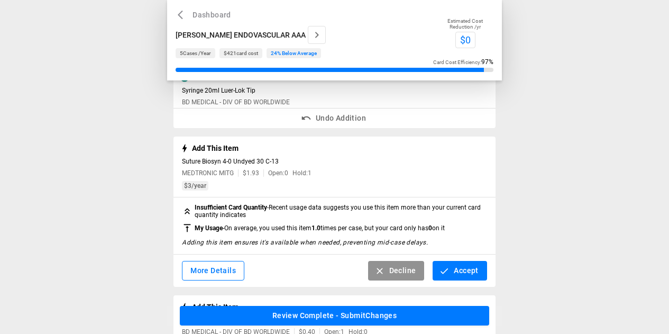
click at [465, 275] on button "Accept" at bounding box center [459, 271] width 54 height 20
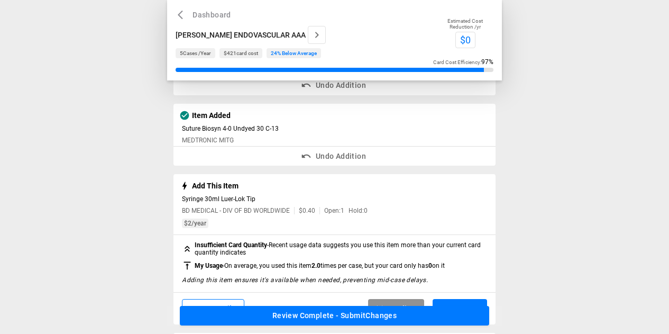
scroll to position [317, 0]
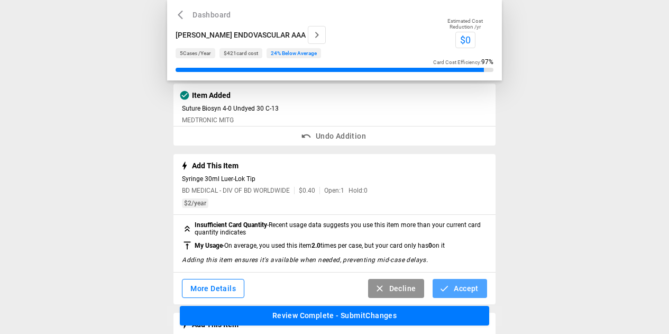
click at [456, 291] on button "Accept" at bounding box center [459, 289] width 54 height 20
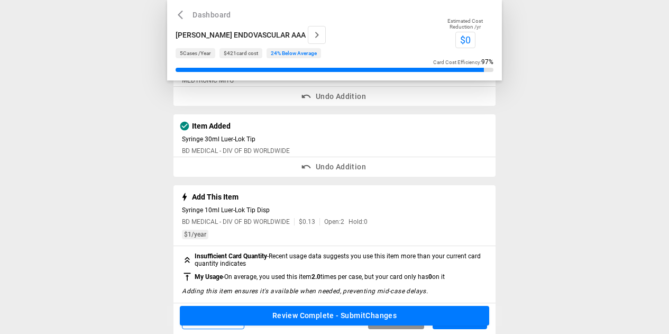
scroll to position [423, 0]
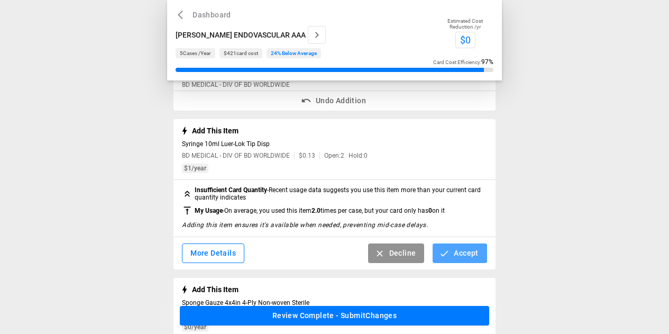
click at [458, 257] on button "Accept" at bounding box center [459, 253] width 54 height 20
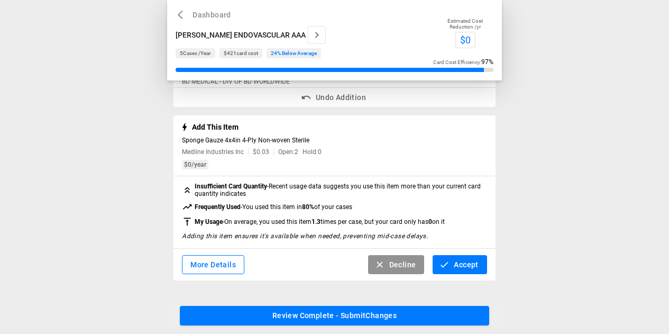
click at [463, 266] on button "Accept" at bounding box center [459, 265] width 54 height 20
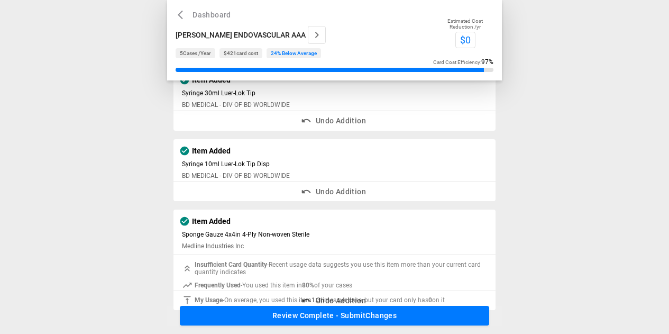
scroll to position [399, 0]
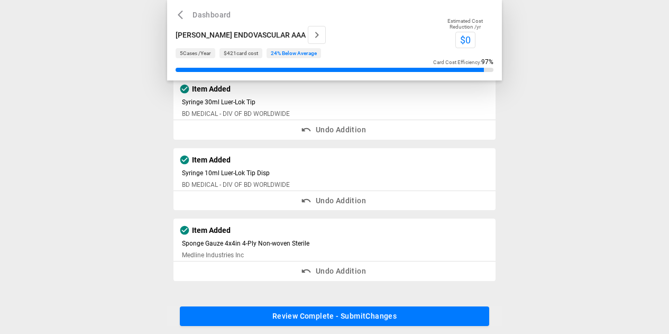
click at [402, 309] on button "Review Complete - Submit Changes" at bounding box center [334, 316] width 309 height 20
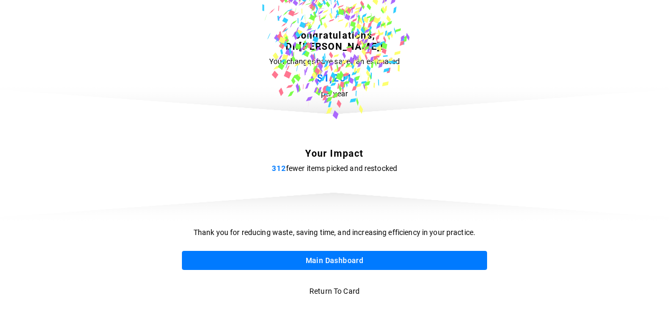
scroll to position [0, 0]
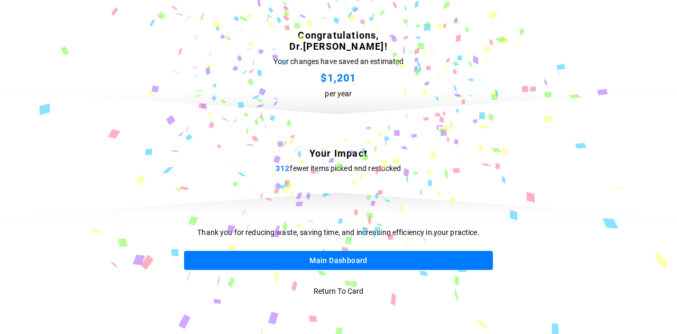
click at [351, 261] on button "Main Dashboard" at bounding box center [338, 261] width 309 height 20
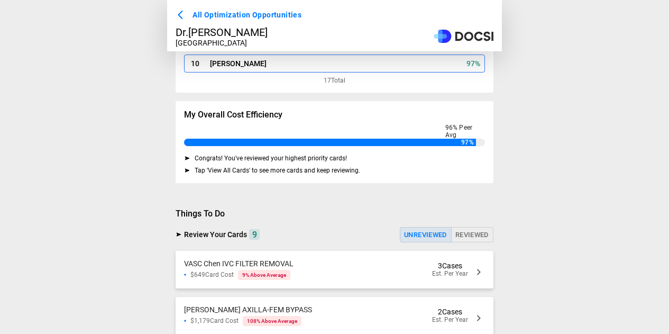
scroll to position [172, 0]
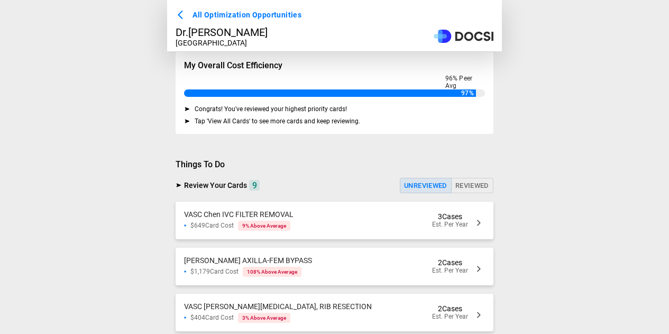
click at [337, 220] on div "VASC Chen IVC FILTER REMOVAL $649 Card Cost 9 % Above Average 3 Cases Est. Per …" at bounding box center [335, 220] width 318 height 38
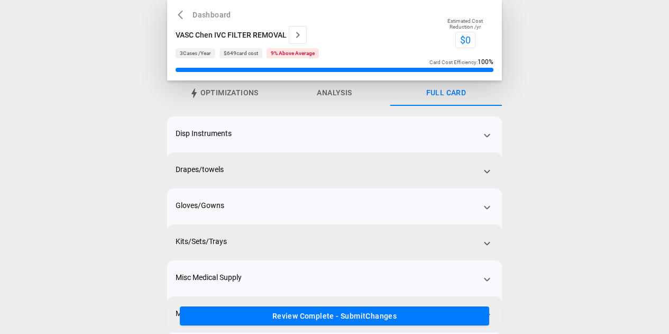
click at [348, 312] on button "Review Complete - Submit Changes" at bounding box center [334, 316] width 309 height 20
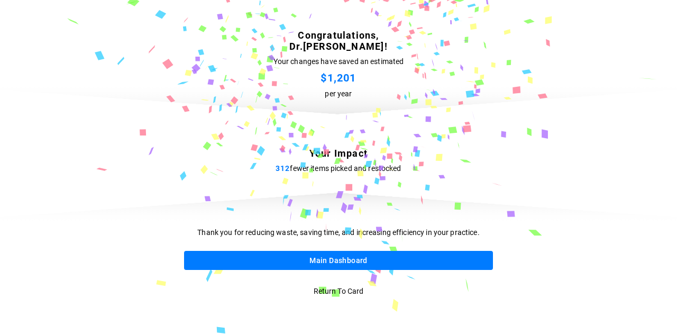
click at [347, 260] on button "Main Dashboard" at bounding box center [338, 261] width 309 height 20
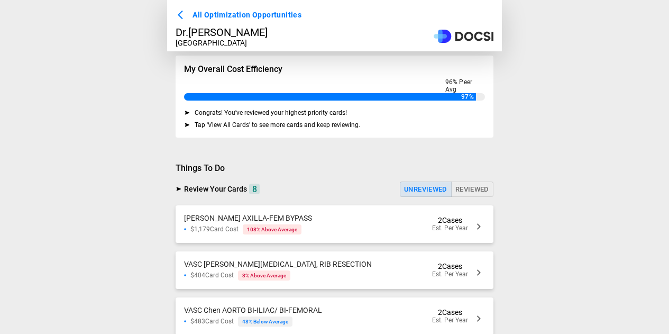
scroll to position [237, 0]
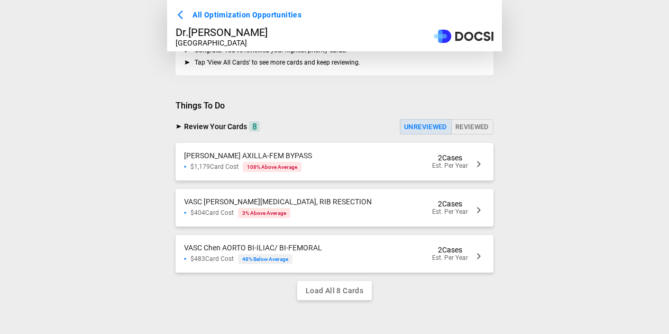
click at [322, 160] on div "VASC Chen AXILLA-FEM BYPASS $1,179 Card Cost 108 % Above Average 2 Cases Est. P…" at bounding box center [335, 162] width 318 height 38
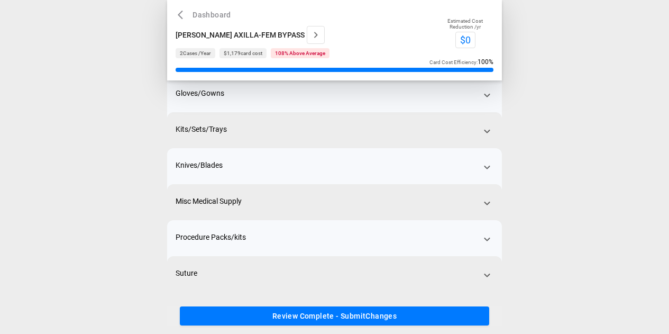
scroll to position [132, 0]
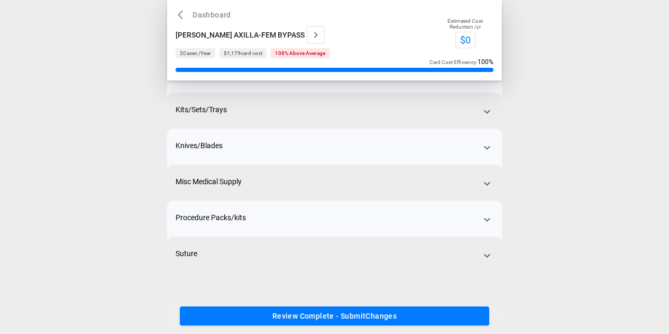
click at [339, 318] on button "Review Complete - Submit Changes" at bounding box center [334, 316] width 309 height 20
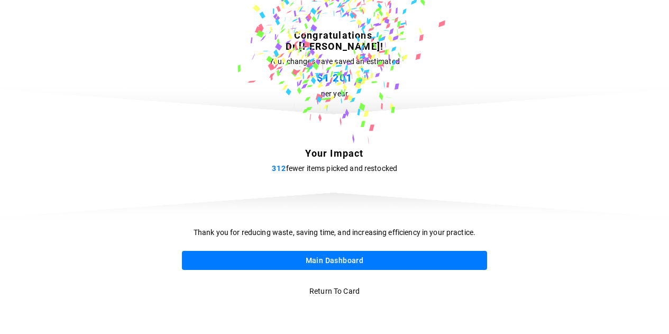
scroll to position [0, 0]
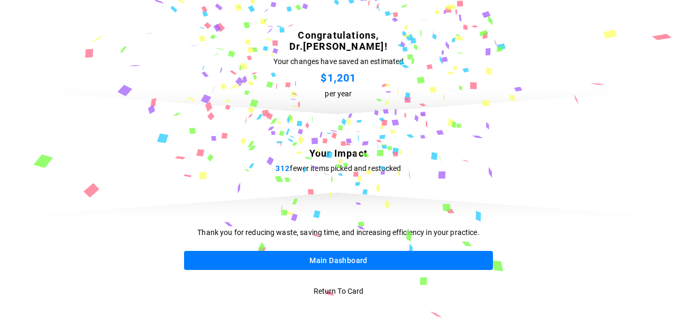
click at [358, 254] on button "Main Dashboard" at bounding box center [338, 261] width 309 height 20
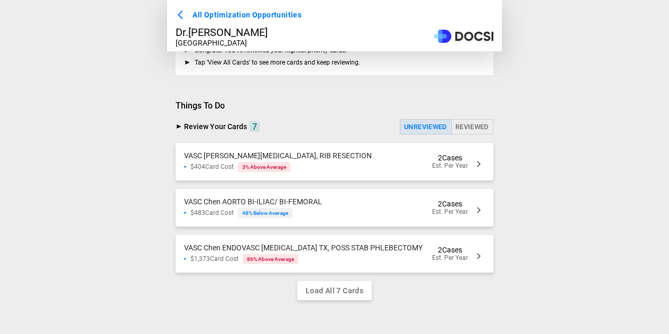
scroll to position [237, 0]
click at [325, 163] on div "$404 Card Cost 3 % Above Average" at bounding box center [278, 167] width 188 height 10
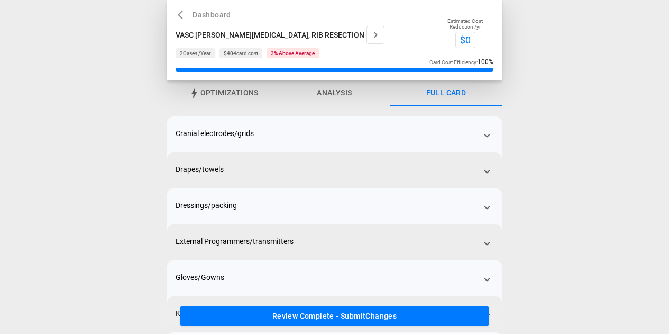
click at [323, 315] on button "Review Complete - Submit Changes" at bounding box center [334, 316] width 309 height 20
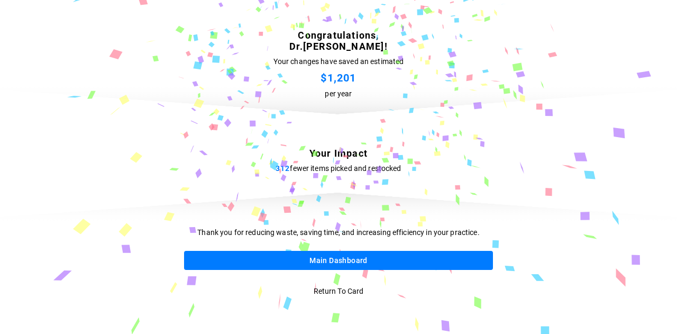
click at [331, 259] on button "Main Dashboard" at bounding box center [338, 261] width 309 height 20
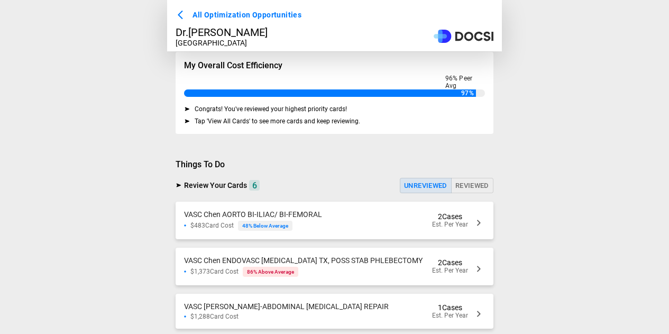
scroll to position [225, 0]
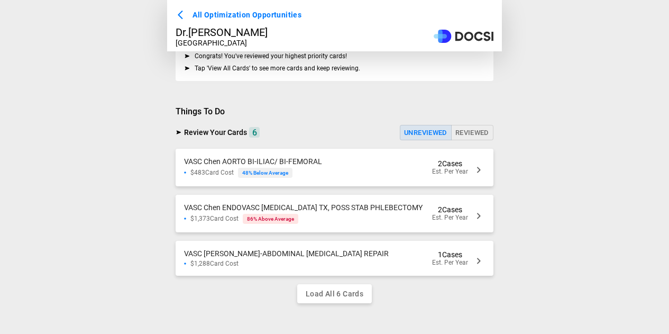
click at [317, 164] on span "VASC Chen AORTO BI-ILIAC/ BI-FEMORAL" at bounding box center [253, 161] width 138 height 8
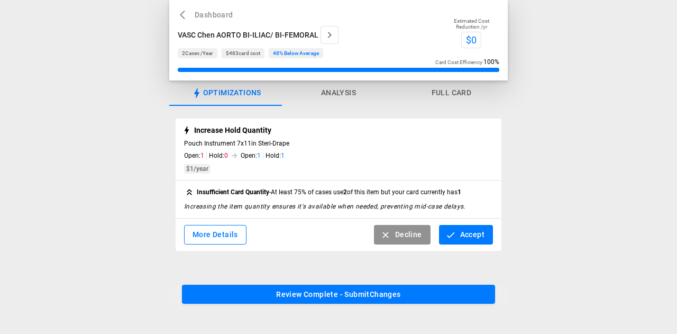
click at [454, 232] on icon "button" at bounding box center [450, 234] width 11 height 11
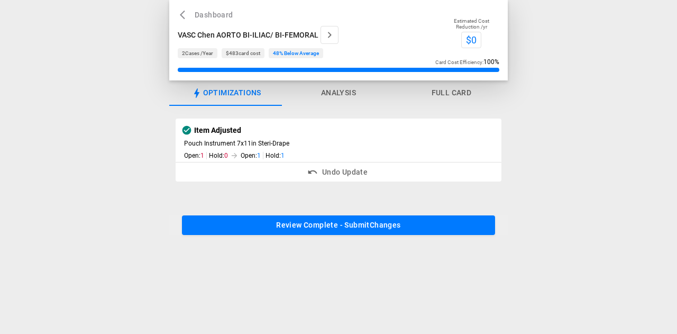
click at [366, 225] on button "Review Complete - Submit Changes" at bounding box center [338, 225] width 313 height 20
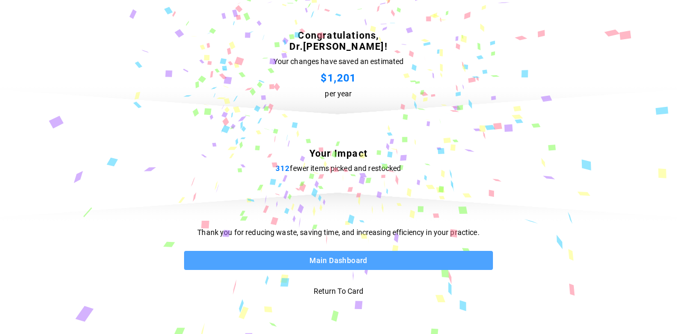
click at [337, 258] on button "Main Dashboard" at bounding box center [338, 261] width 309 height 20
